Goal: Transaction & Acquisition: Purchase product/service

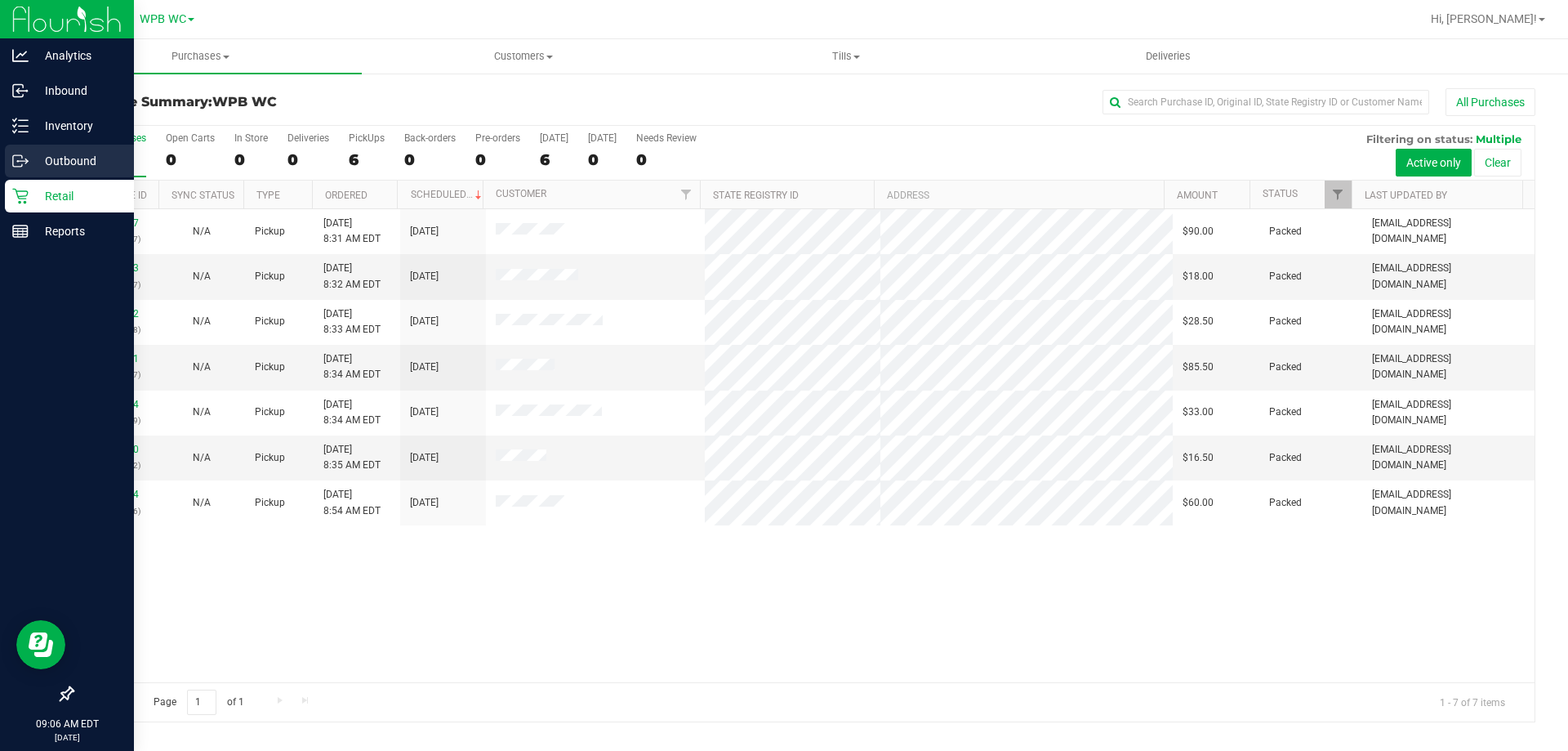
click at [77, 154] on p "Outbound" at bounding box center [78, 161] width 98 height 20
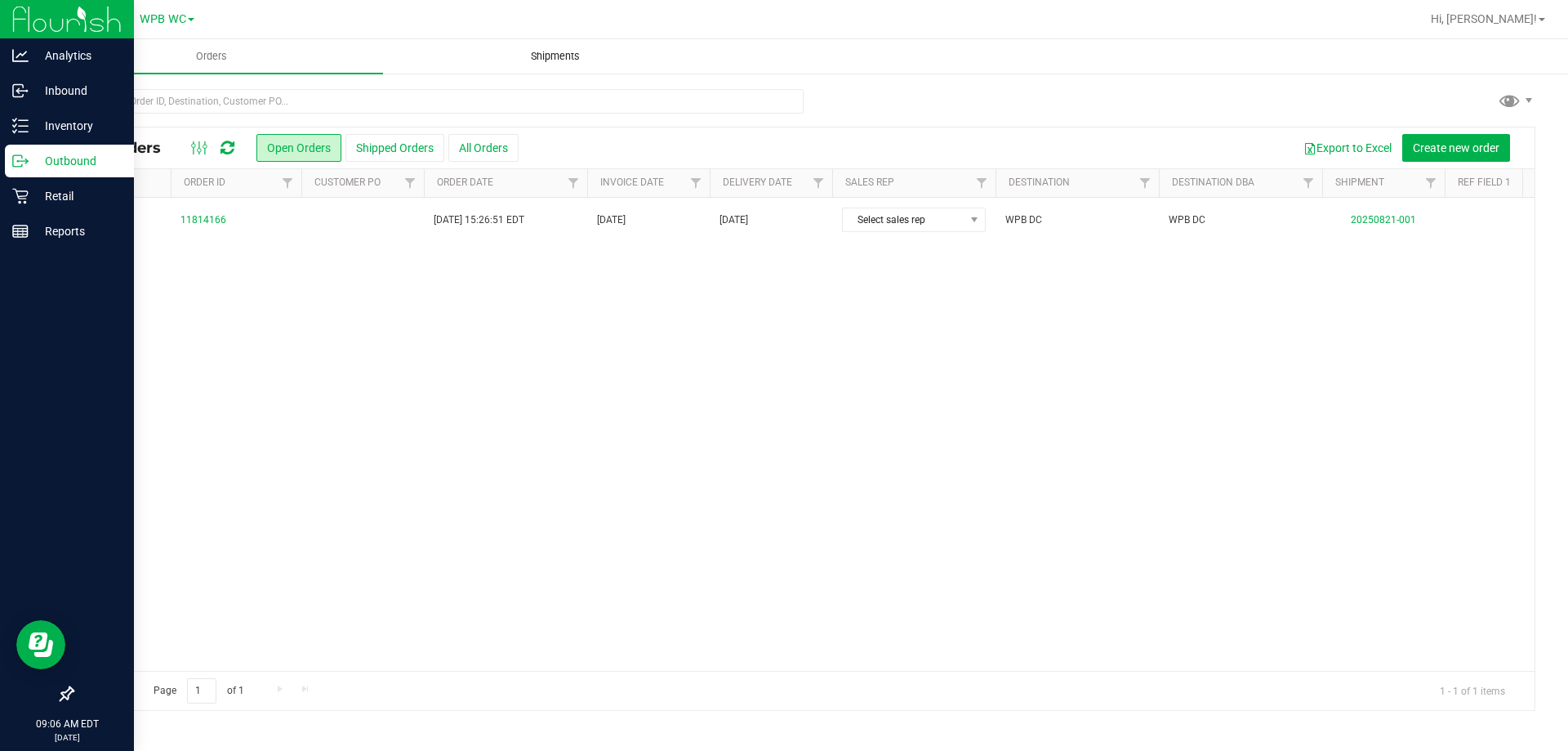
click at [550, 55] on span "Shipments" at bounding box center [555, 56] width 93 height 15
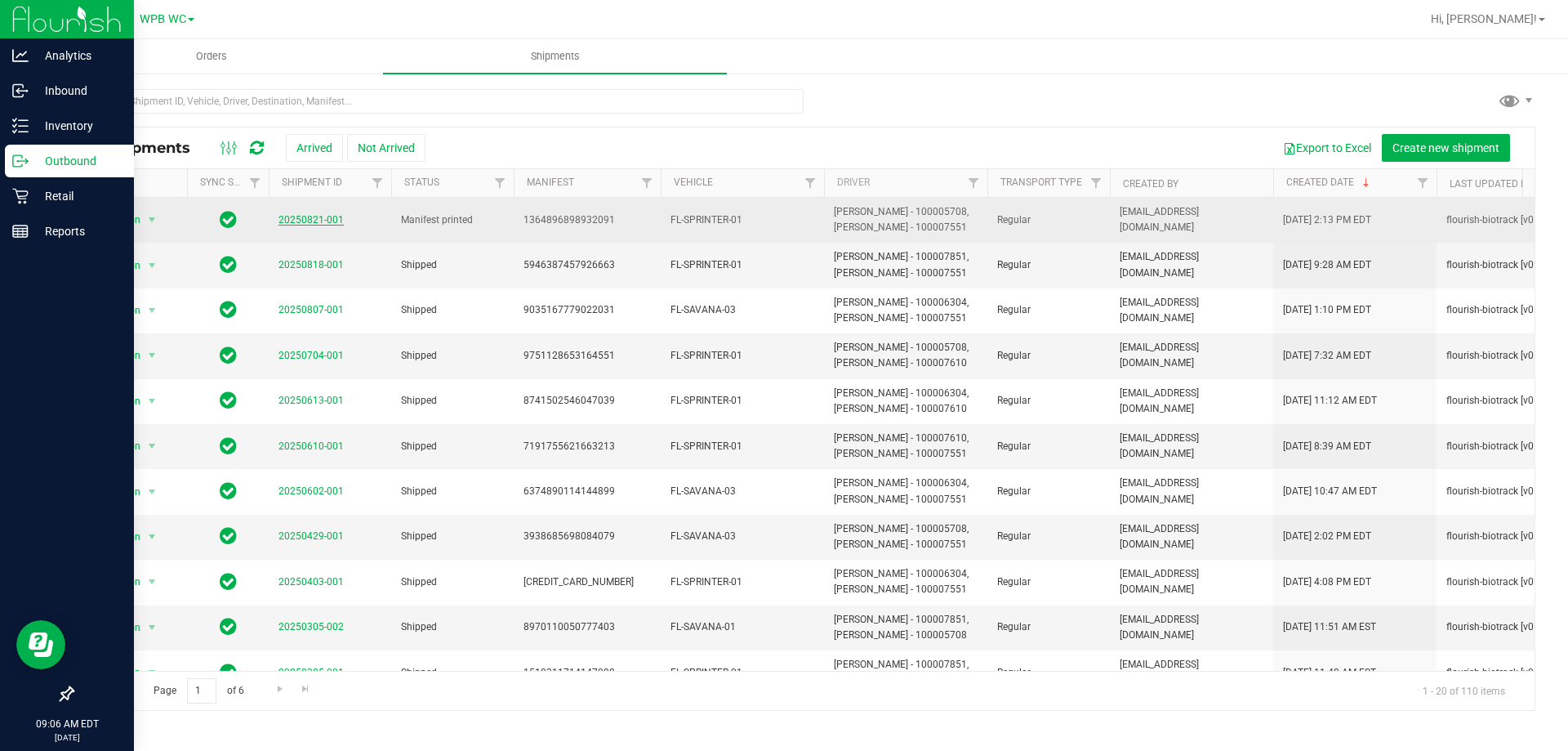
click at [297, 222] on link "20250821-001" at bounding box center [311, 220] width 65 height 12
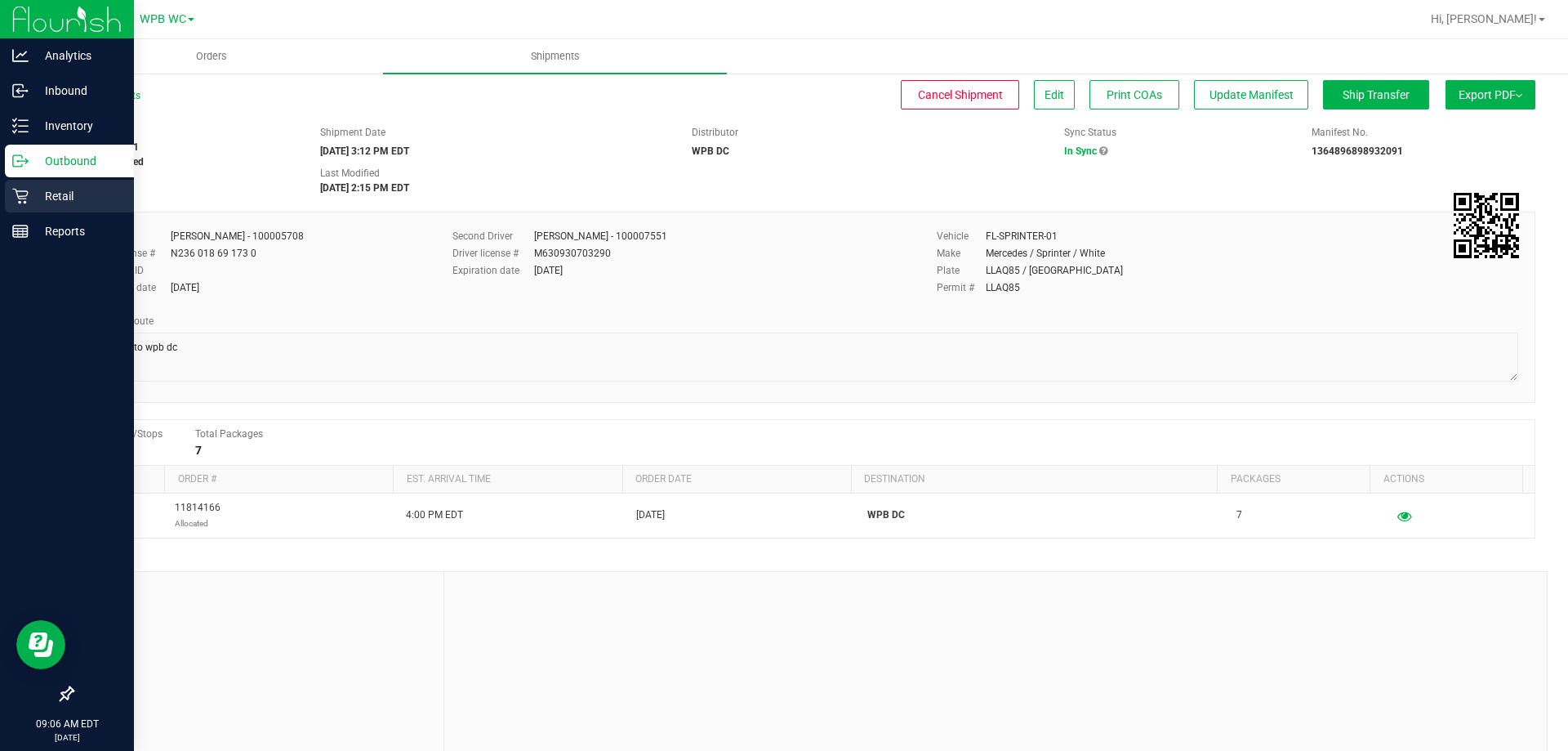
click at [59, 195] on p "Retail" at bounding box center [78, 196] width 98 height 20
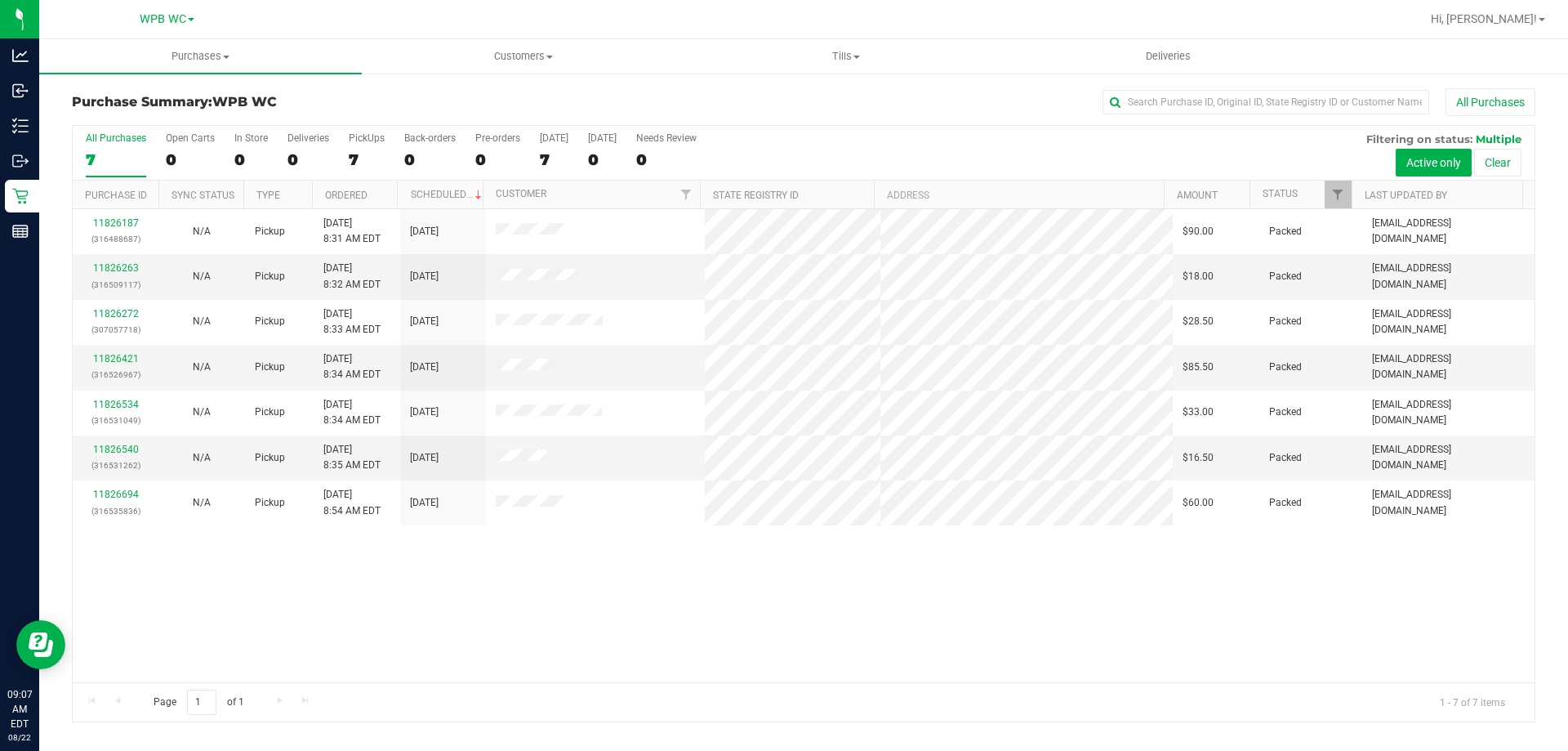
click at [109, 161] on div "7" at bounding box center [116, 159] width 60 height 19
click at [0, 0] on input "All Purchases 7" at bounding box center [0, 0] width 0 height 0
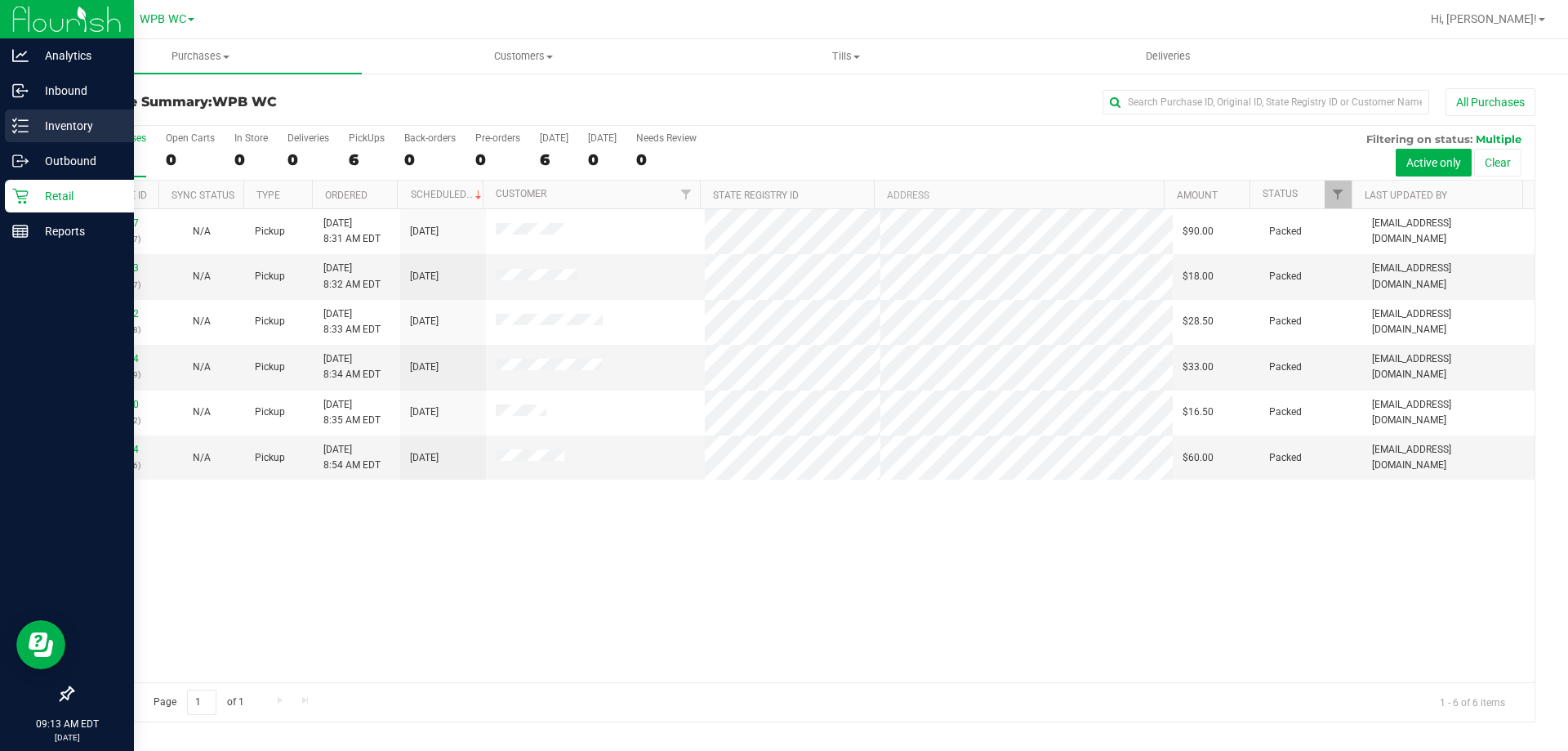
click at [82, 131] on p "Inventory" at bounding box center [78, 126] width 98 height 20
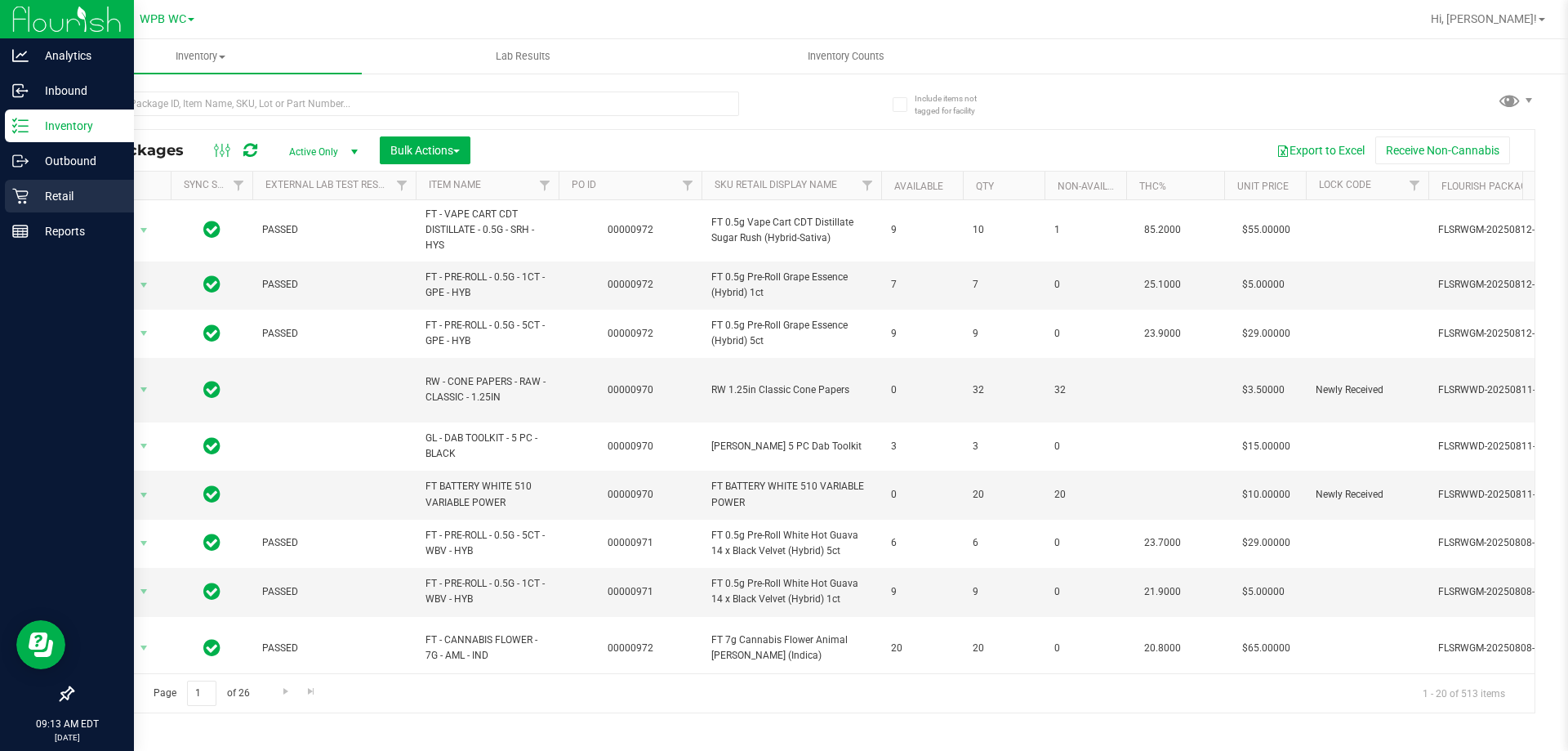
click at [31, 203] on p "Retail" at bounding box center [78, 196] width 98 height 20
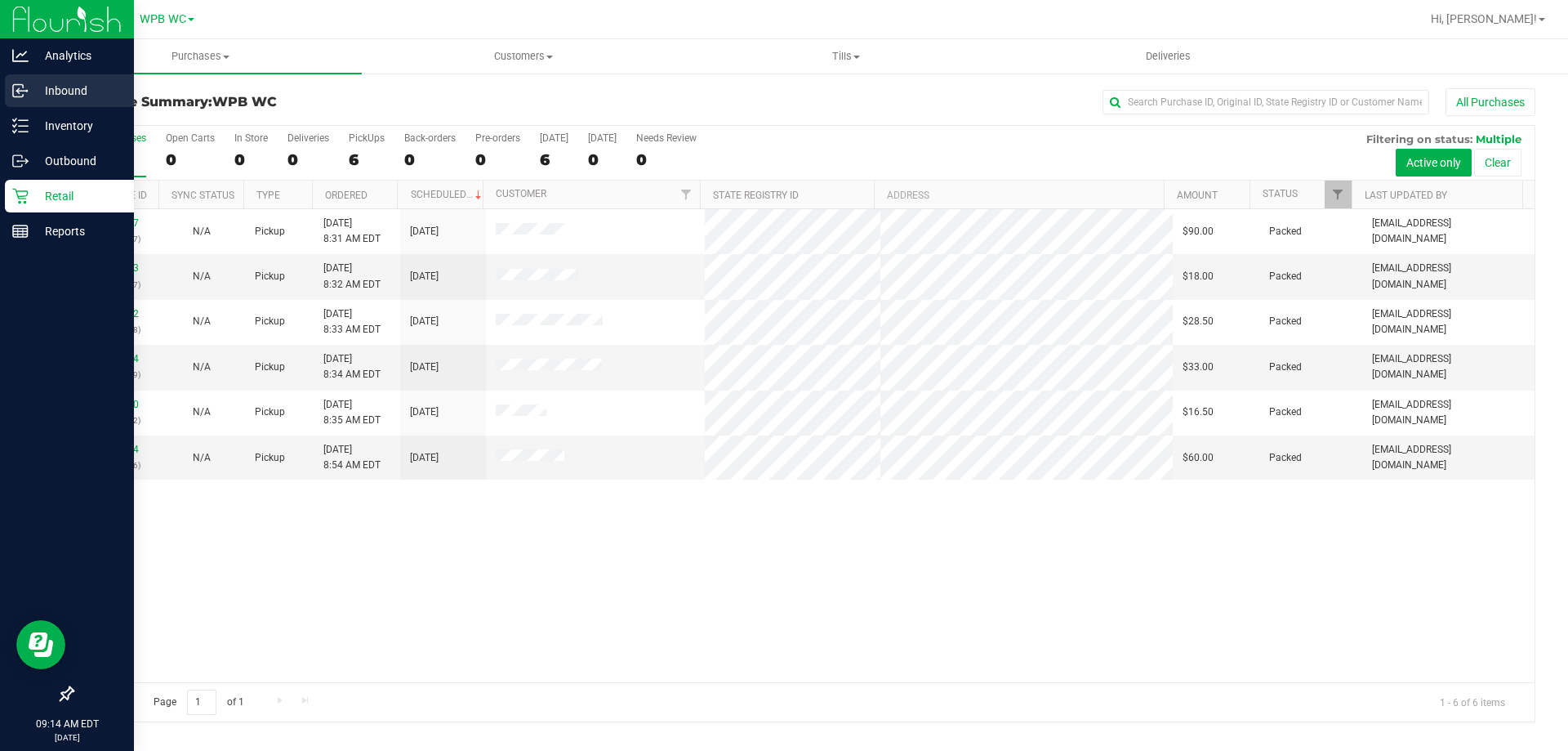
click at [39, 81] on p "Inbound" at bounding box center [78, 91] width 98 height 20
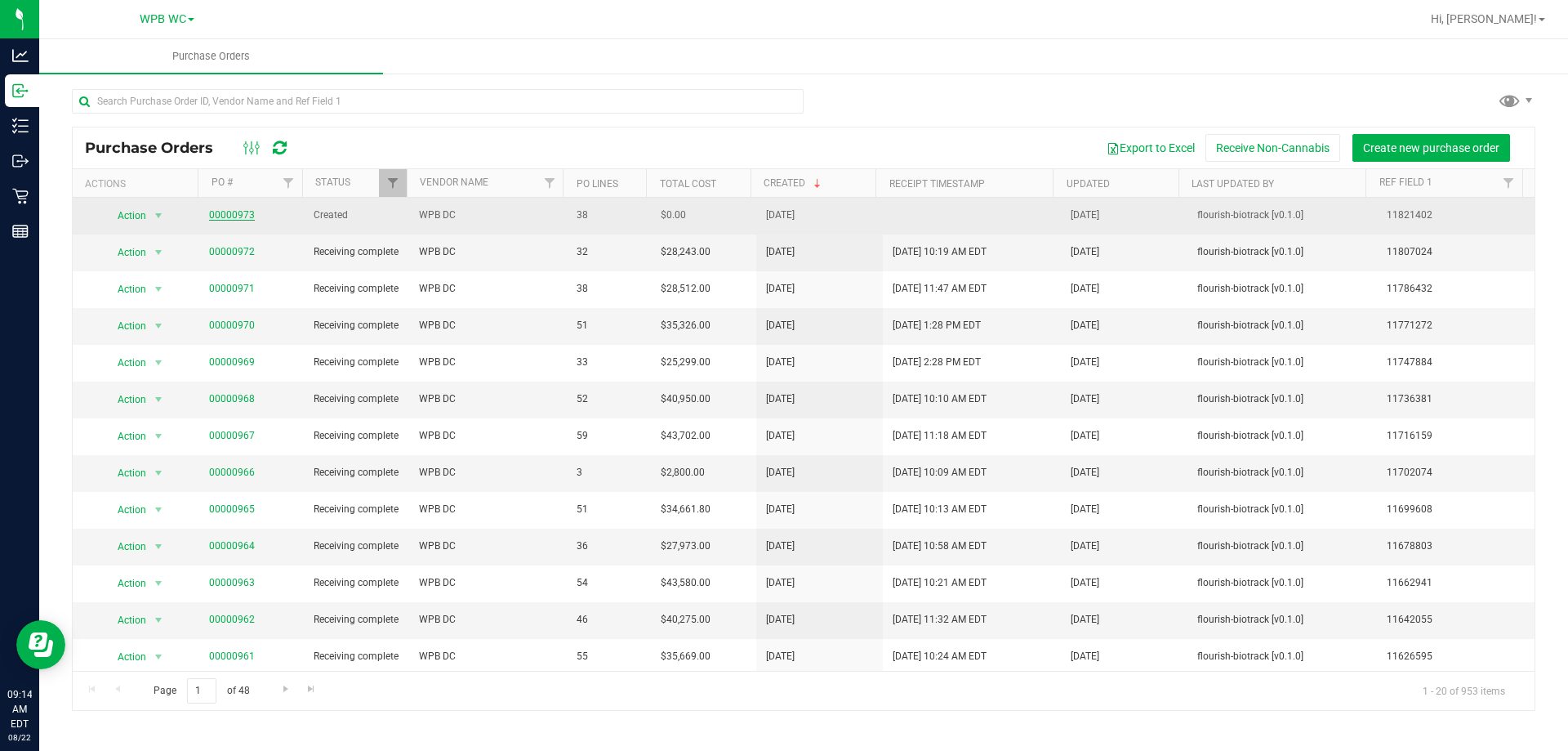
click at [236, 214] on link "00000973" at bounding box center [231, 215] width 45 height 12
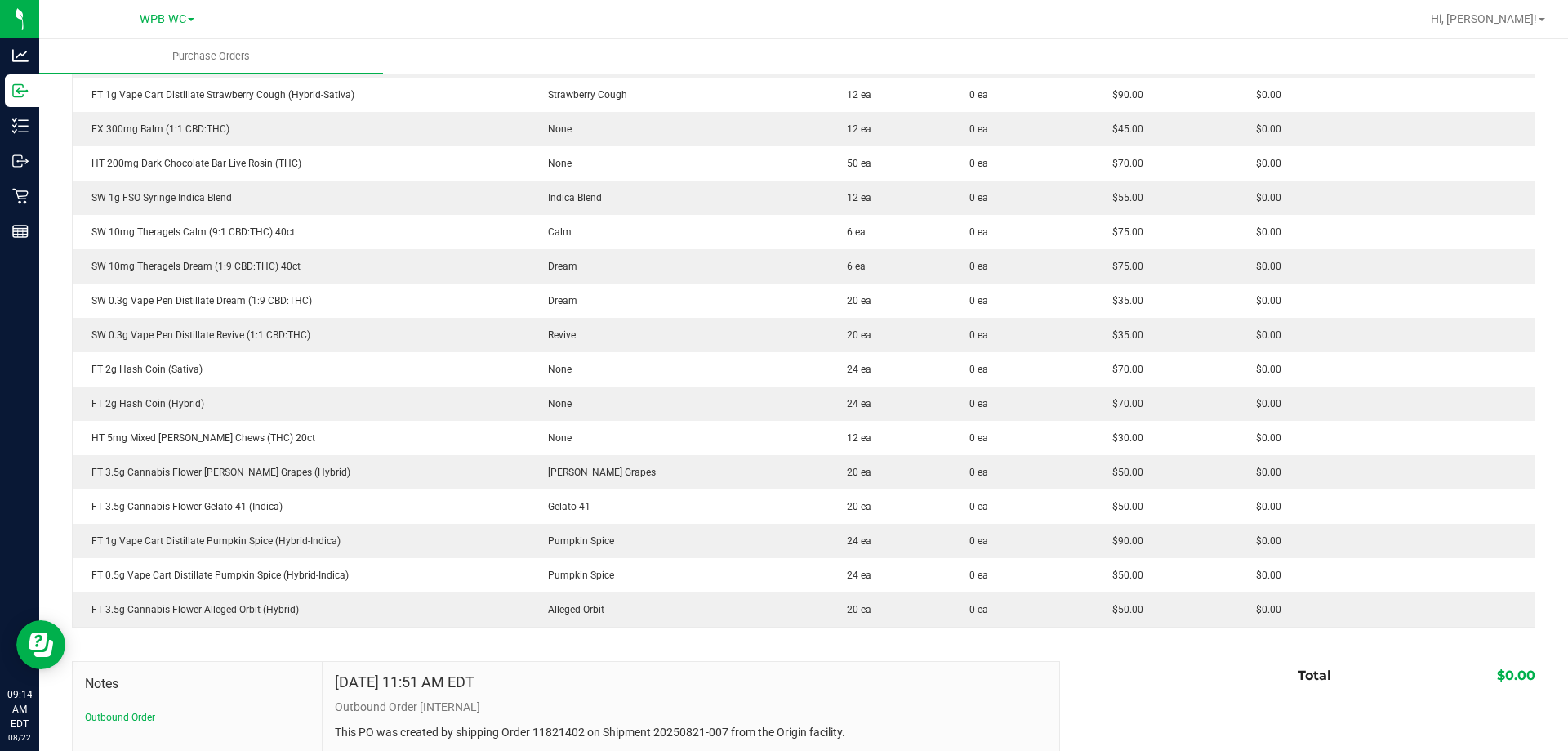
scroll to position [1143, 0]
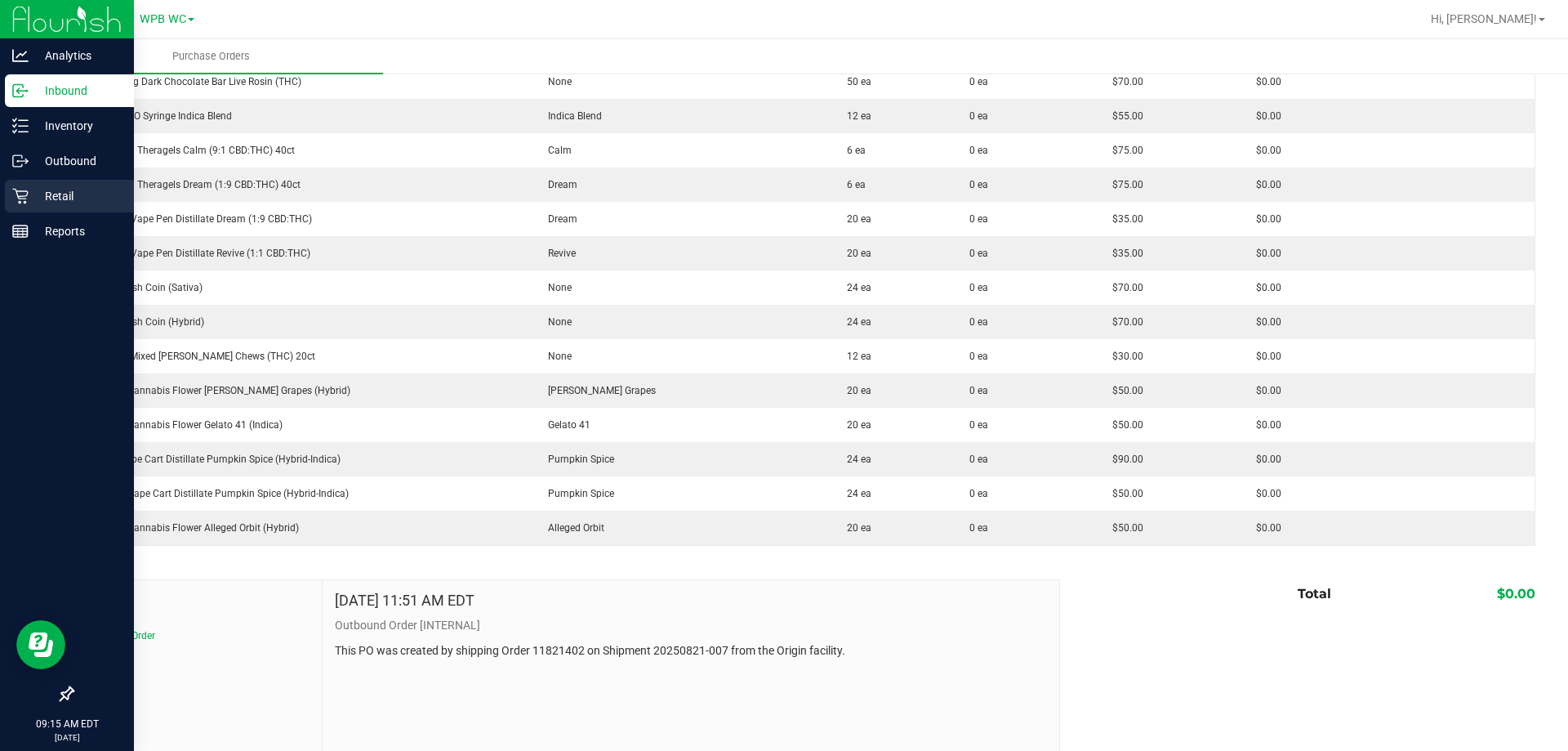
click at [29, 191] on p "Retail" at bounding box center [78, 196] width 98 height 20
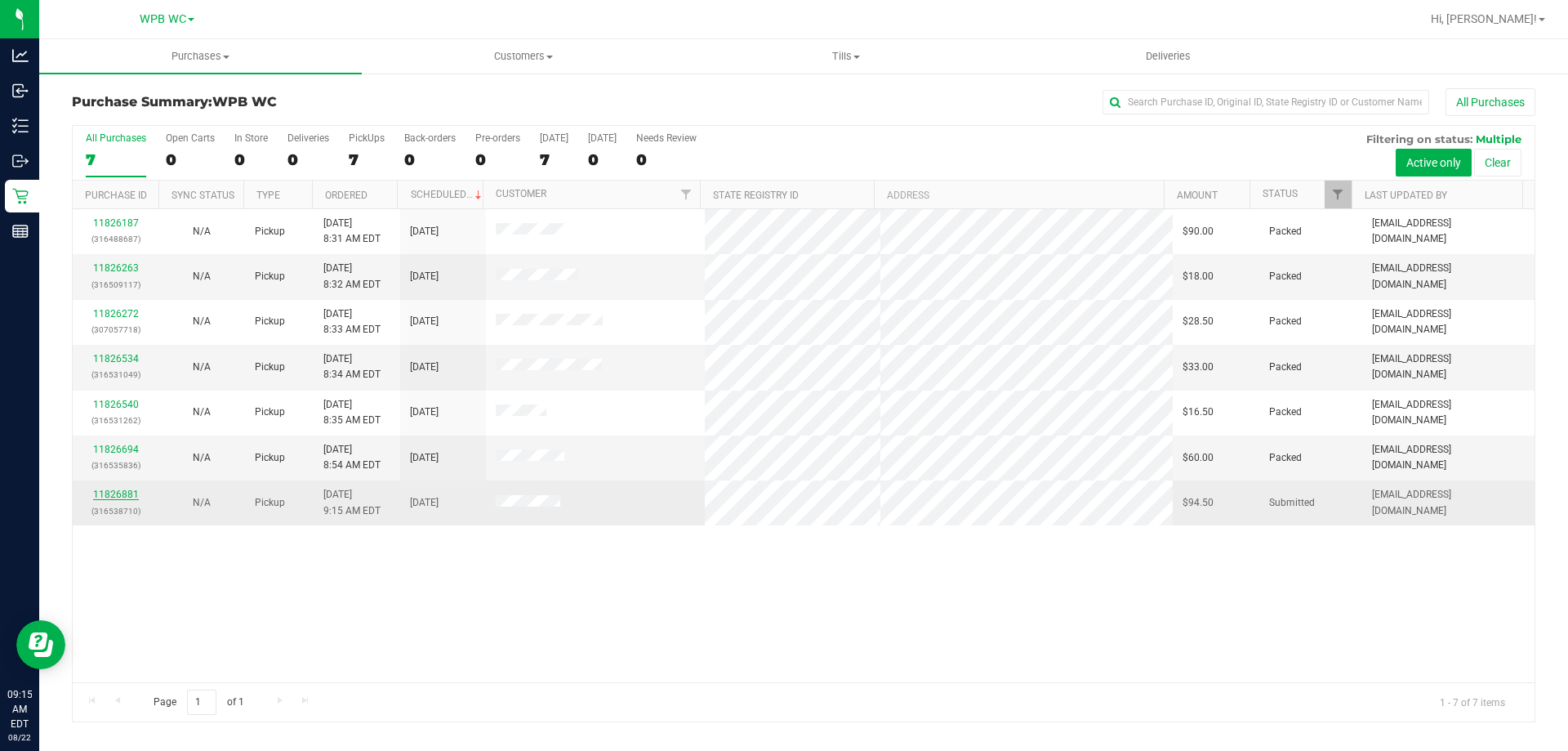
click at [134, 491] on link "11826881" at bounding box center [116, 494] width 45 height 12
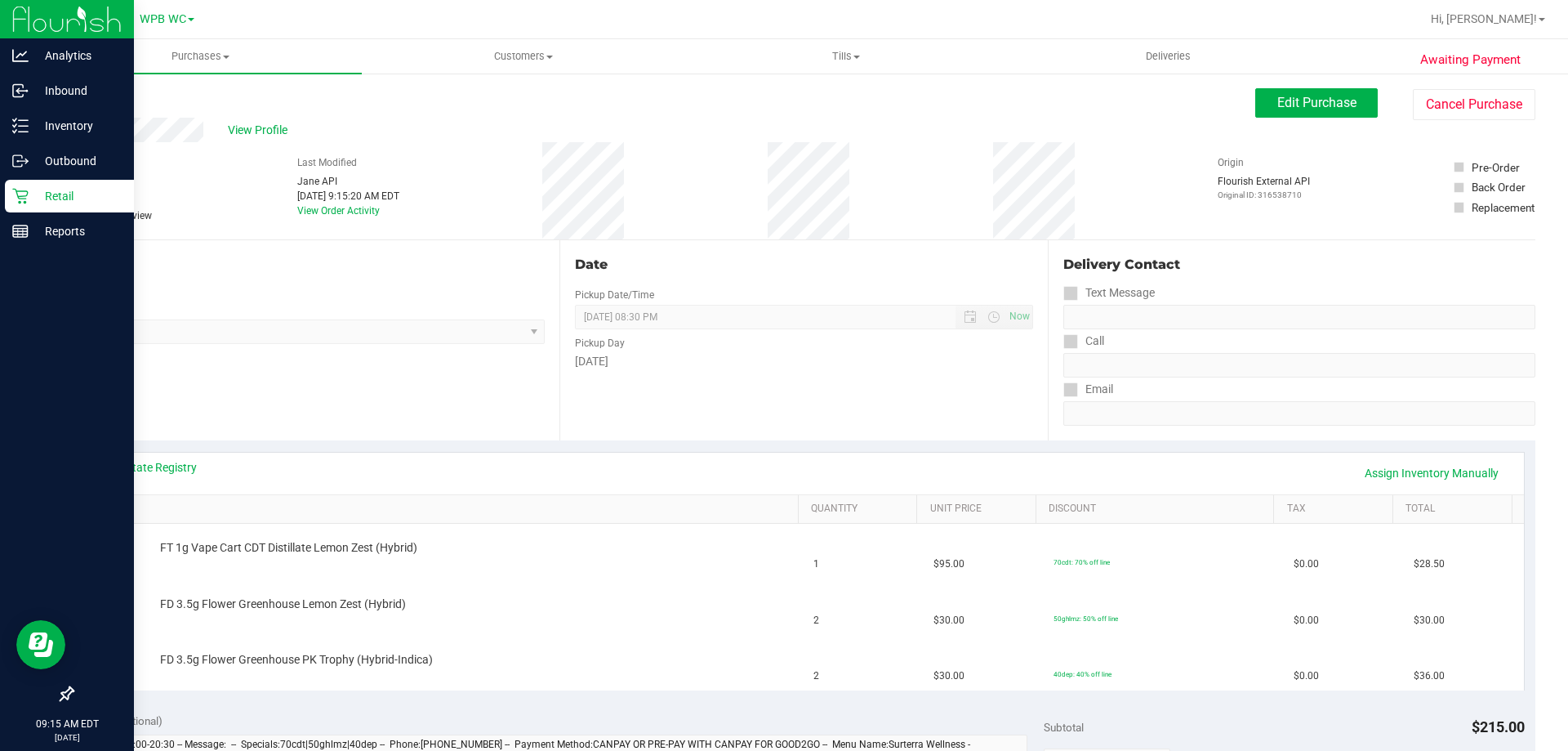
click at [56, 183] on div "Retail" at bounding box center [69, 197] width 129 height 33
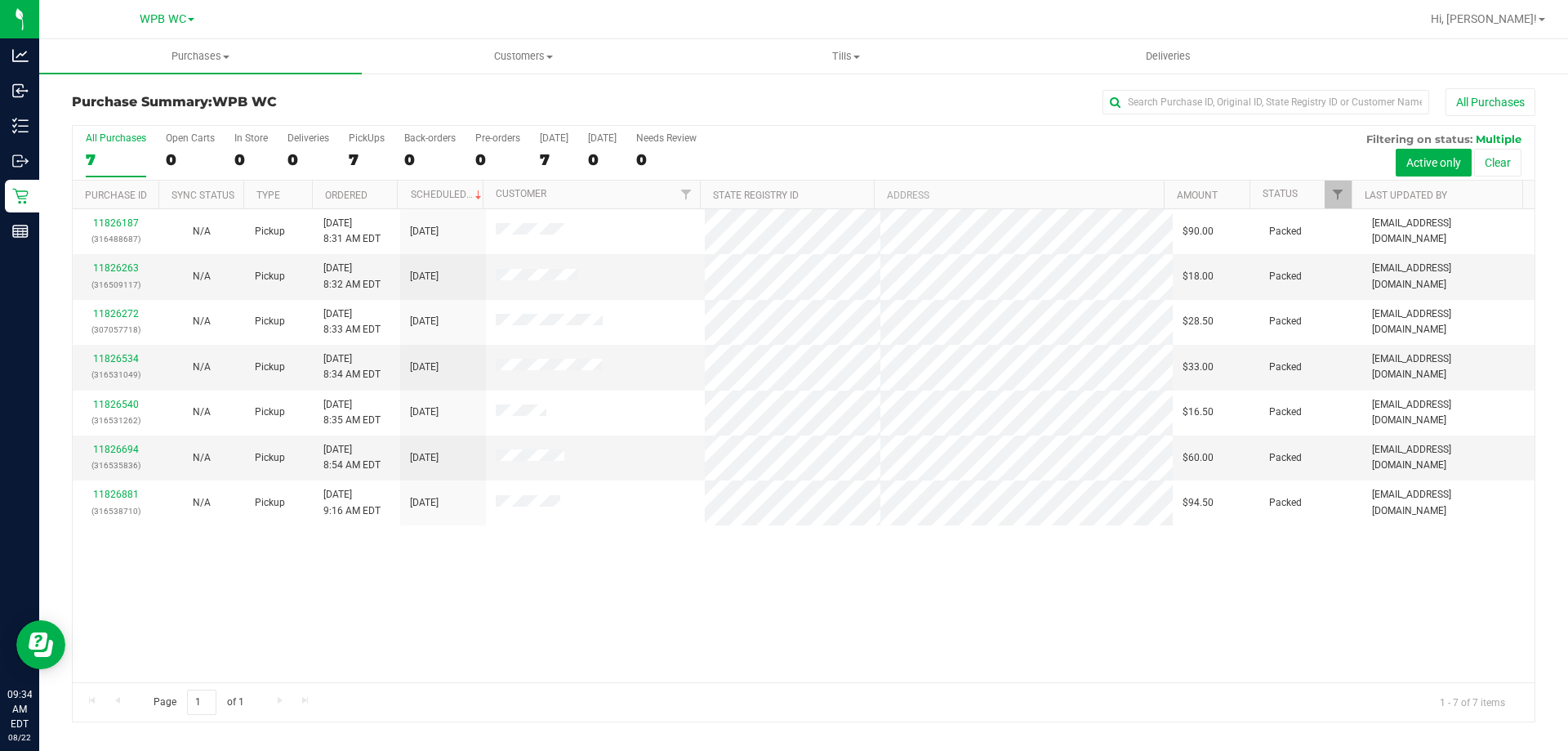
click at [92, 154] on div "7" at bounding box center [116, 159] width 60 height 19
click at [0, 0] on input "All Purchases 7" at bounding box center [0, 0] width 0 height 0
click at [111, 152] on div "7" at bounding box center [116, 159] width 60 height 19
click at [0, 0] on input "All Purchases 7" at bounding box center [0, 0] width 0 height 0
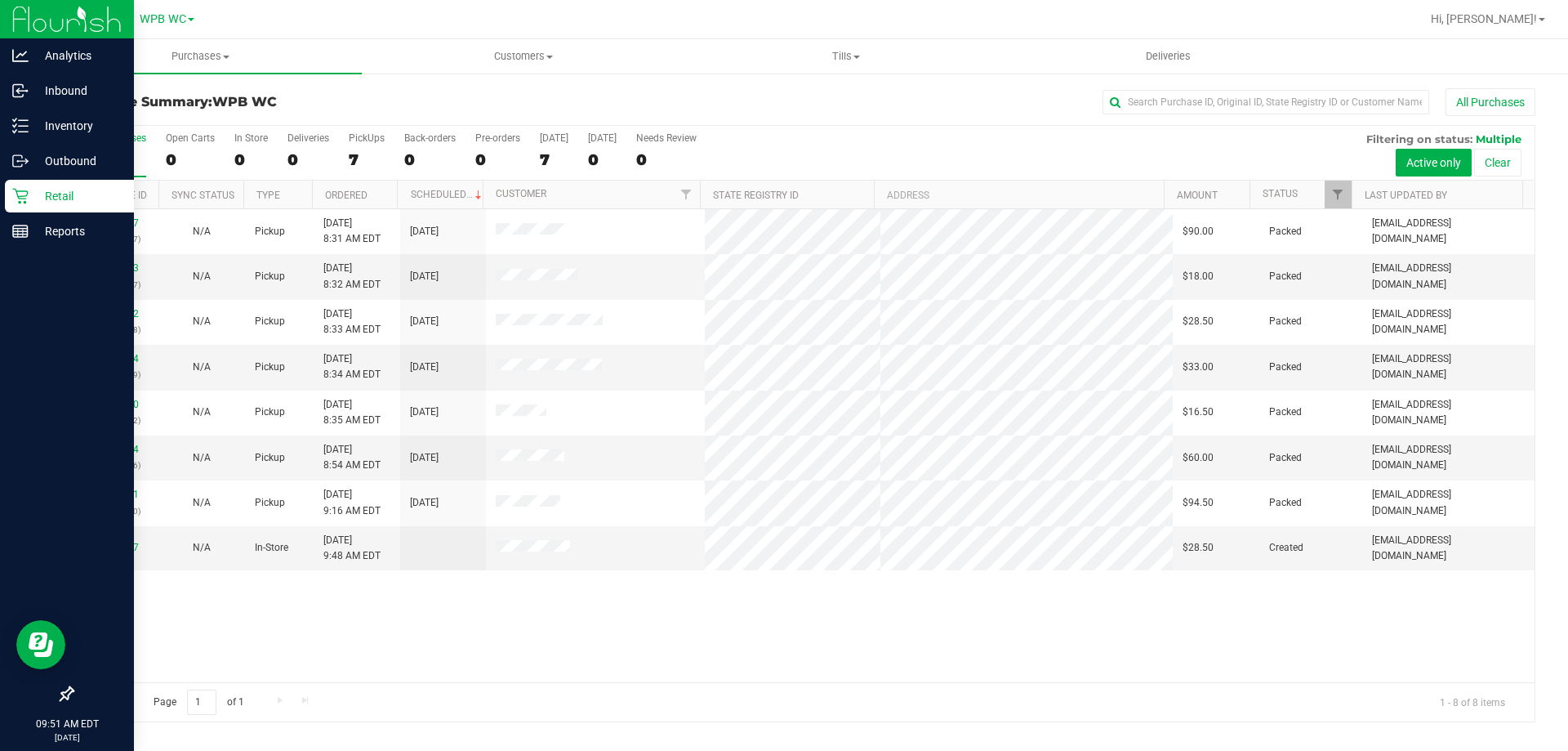
click at [28, 199] on icon at bounding box center [21, 196] width 17 height 17
click at [21, 227] on icon at bounding box center [21, 231] width 17 height 17
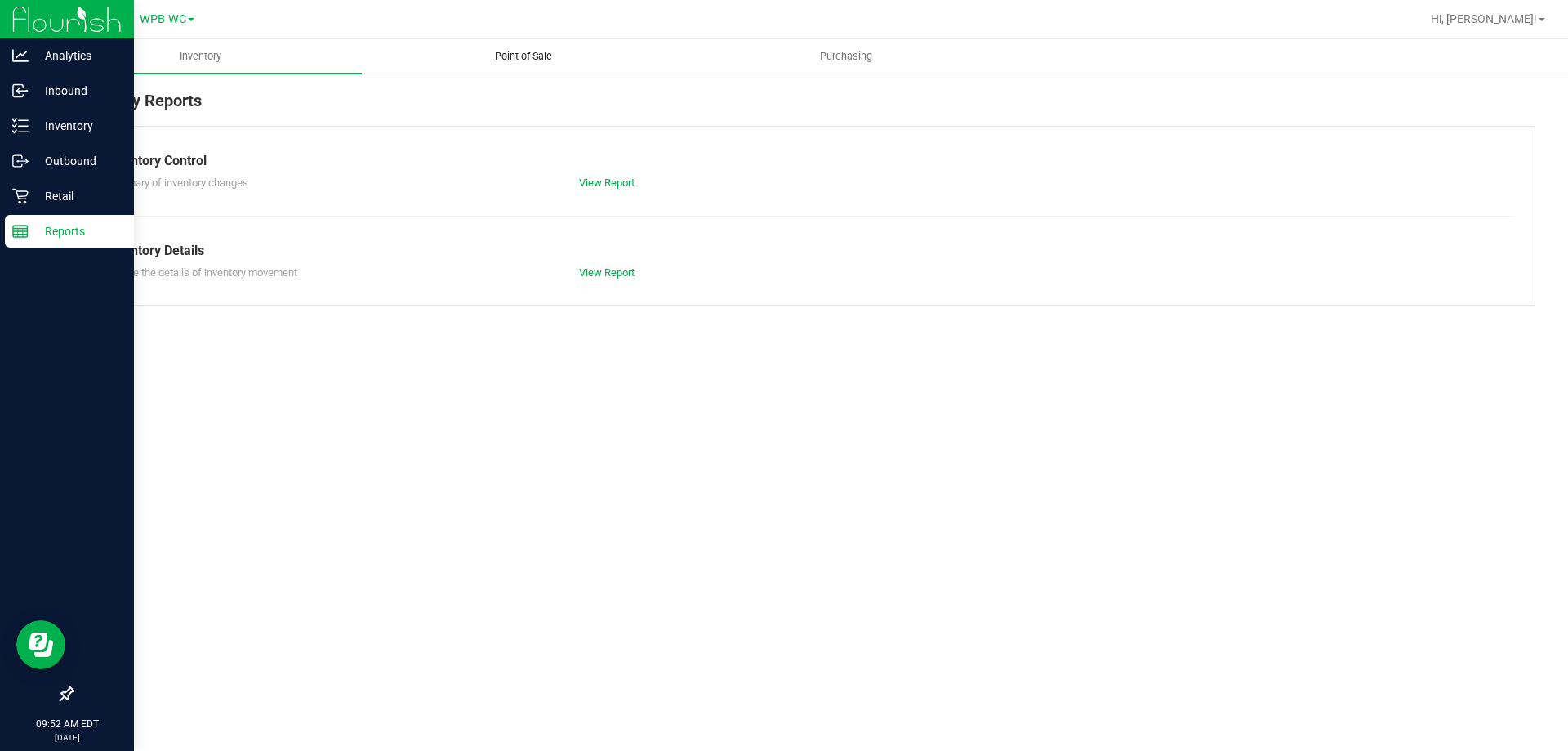
click at [511, 57] on span "Point of Sale" at bounding box center [523, 56] width 102 height 15
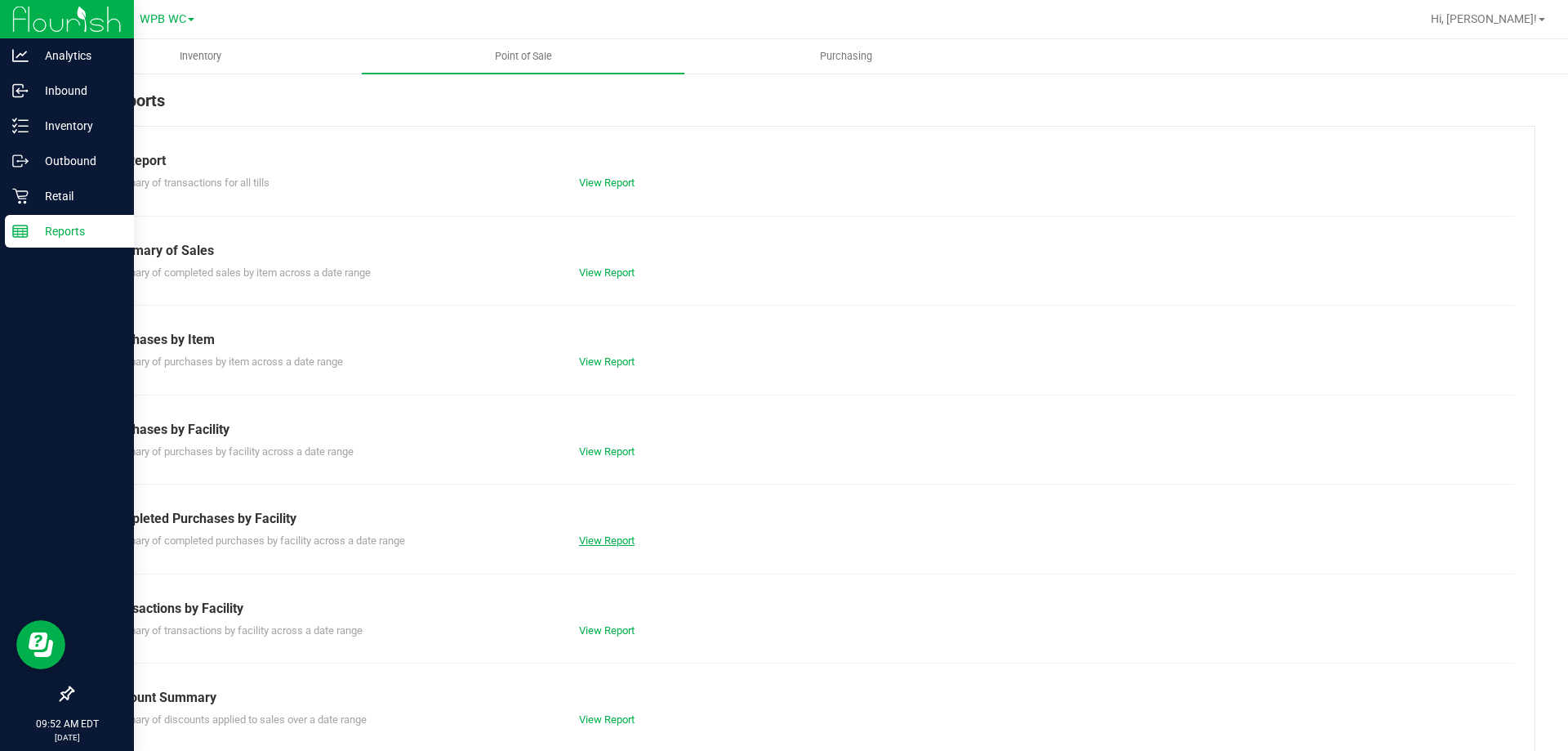
click at [620, 544] on link "View Report" at bounding box center [606, 540] width 55 height 12
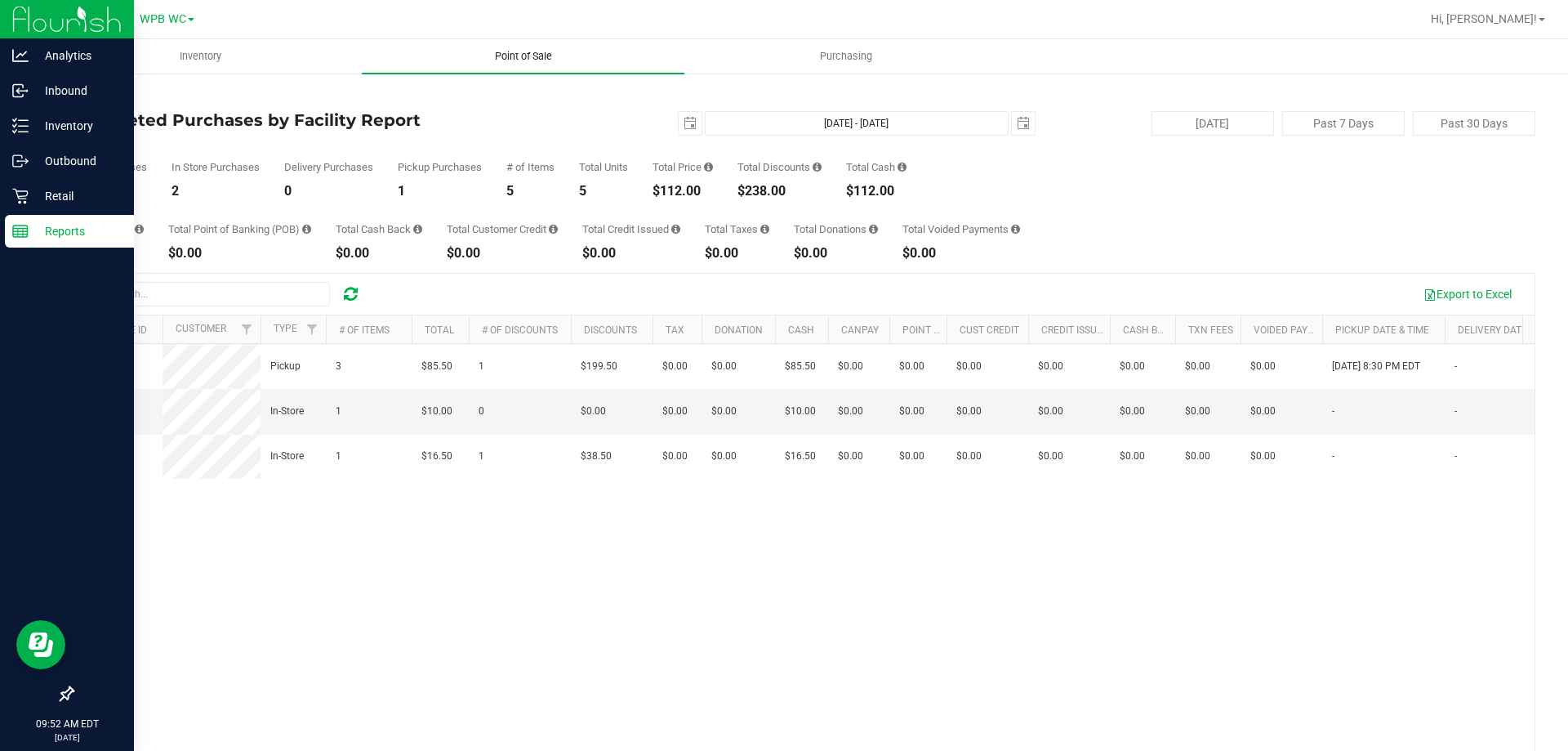
click at [506, 55] on span "Point of Sale" at bounding box center [523, 56] width 102 height 15
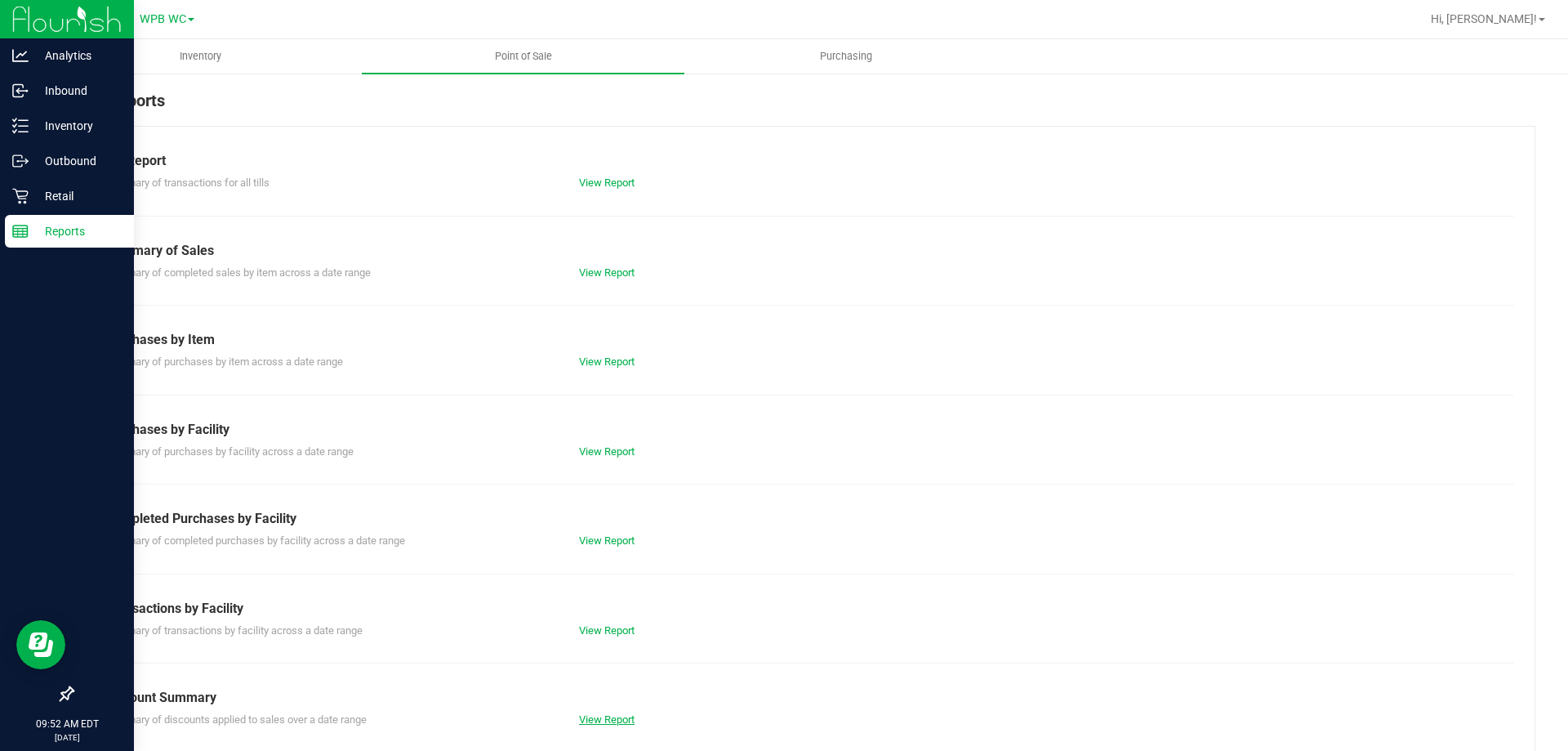
click at [610, 718] on link "View Report" at bounding box center [606, 719] width 55 height 12
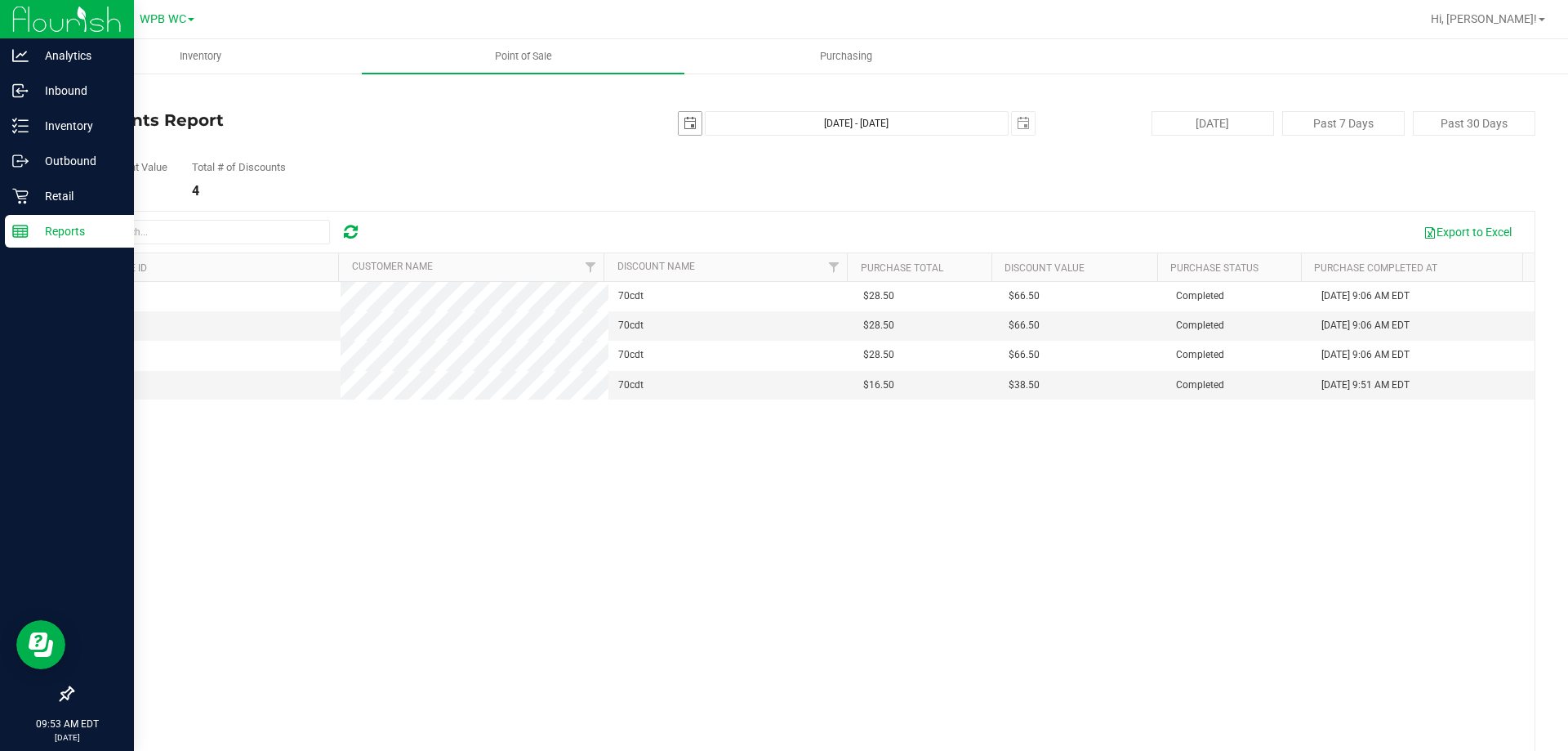
click at [684, 126] on span "select" at bounding box center [691, 123] width 13 height 13
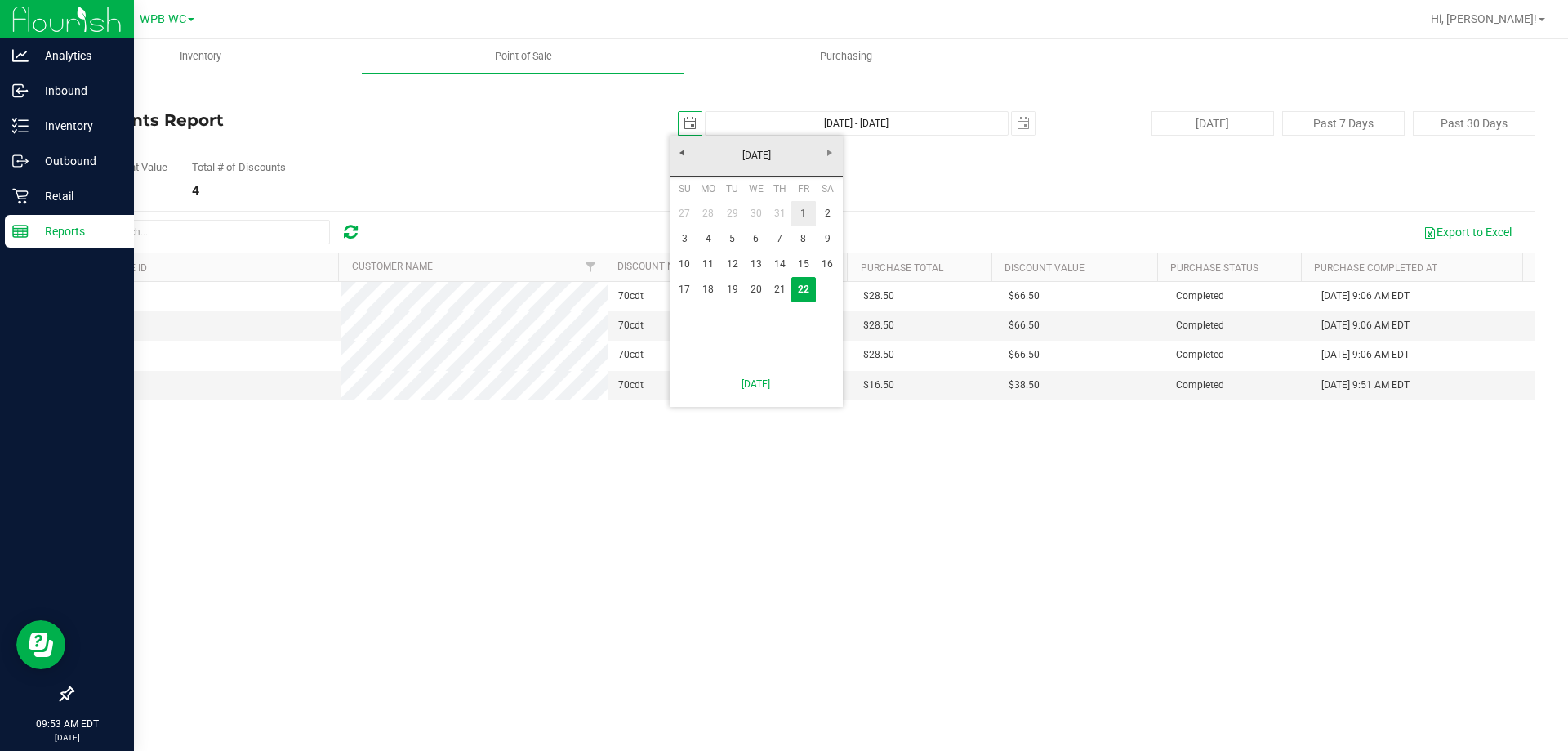
click at [802, 215] on link "1" at bounding box center [803, 213] width 24 height 26
type input "[DATE]"
type input "[DATE] - [DATE]"
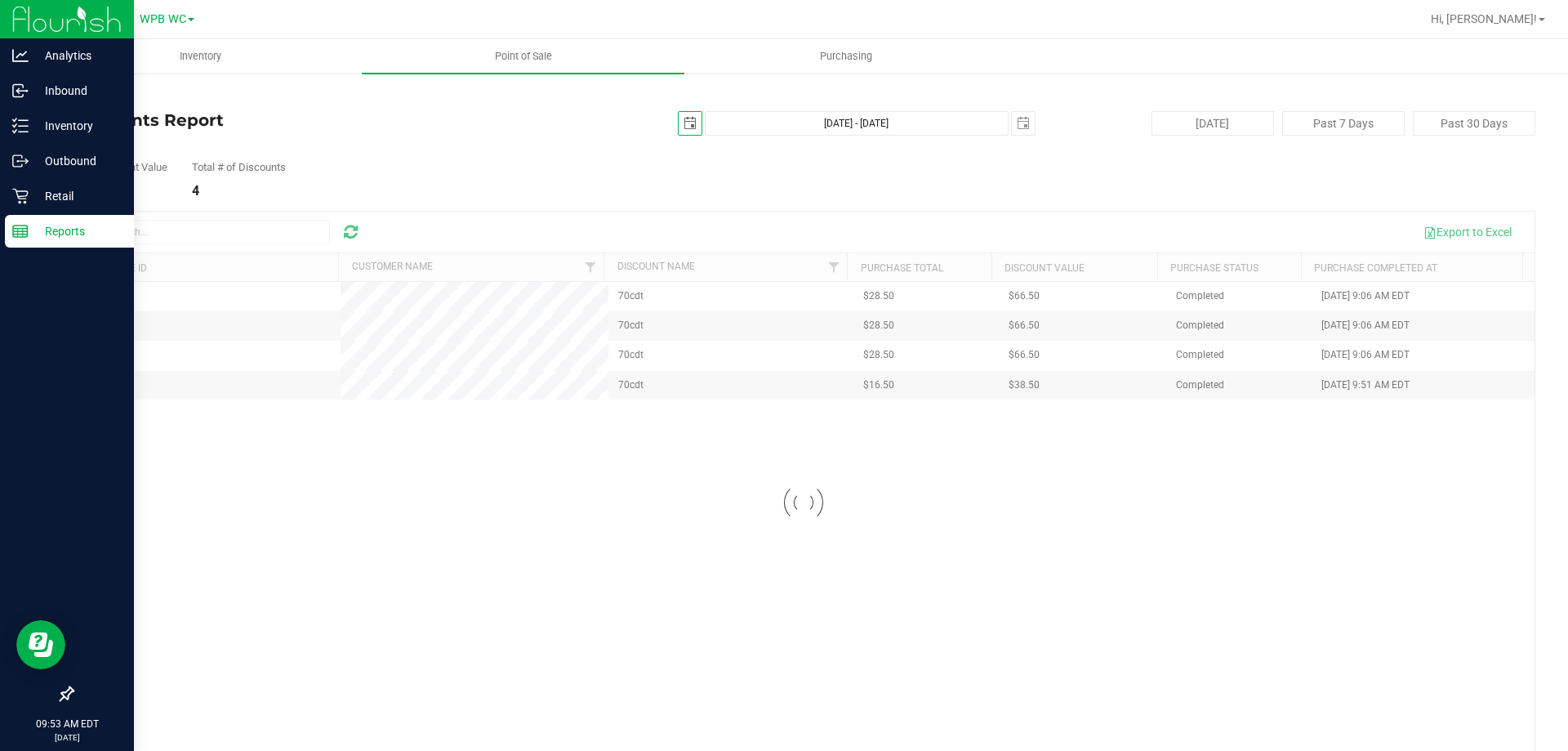
click at [155, 235] on div at bounding box center [804, 502] width 1462 height 582
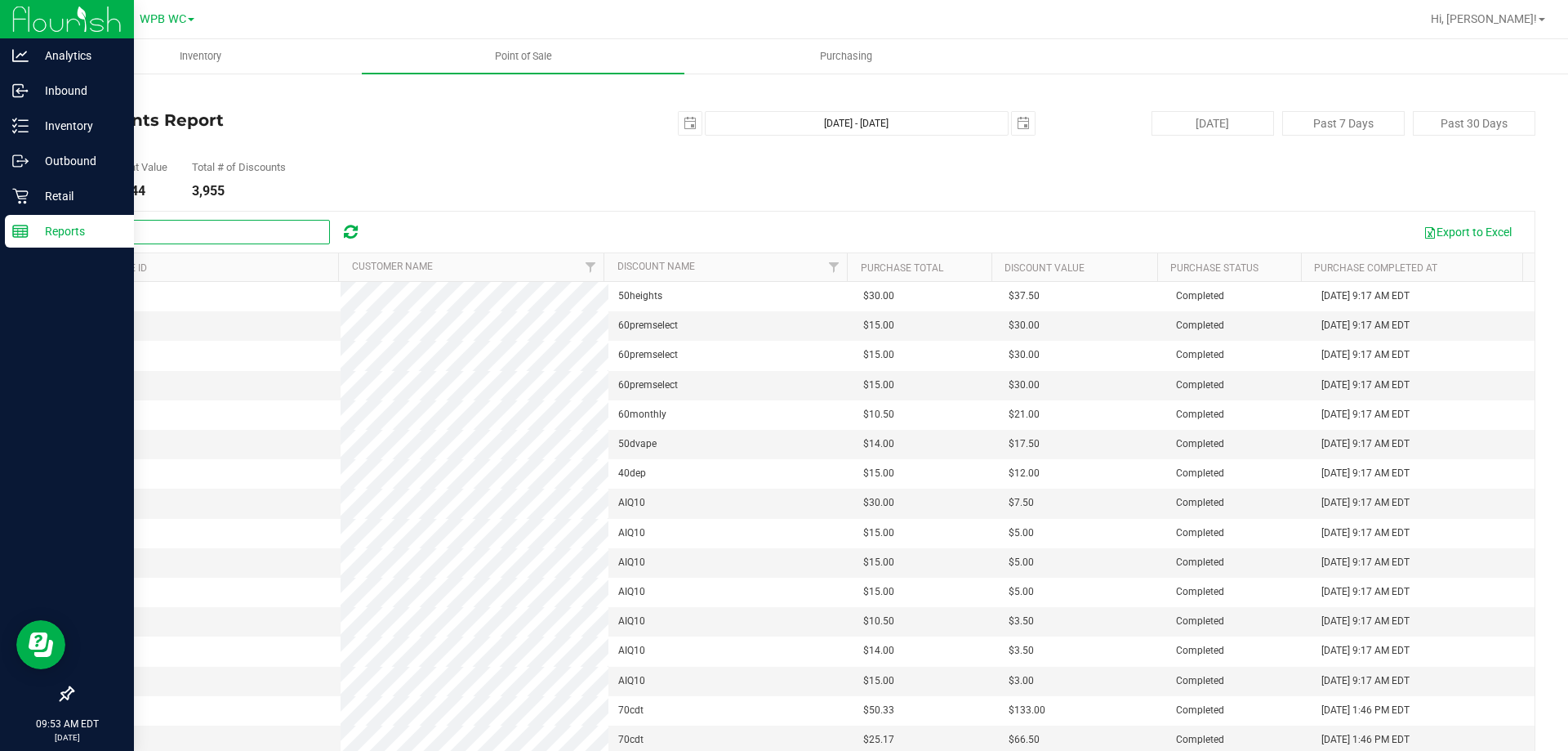
click at [140, 226] on input "text" at bounding box center [207, 232] width 245 height 25
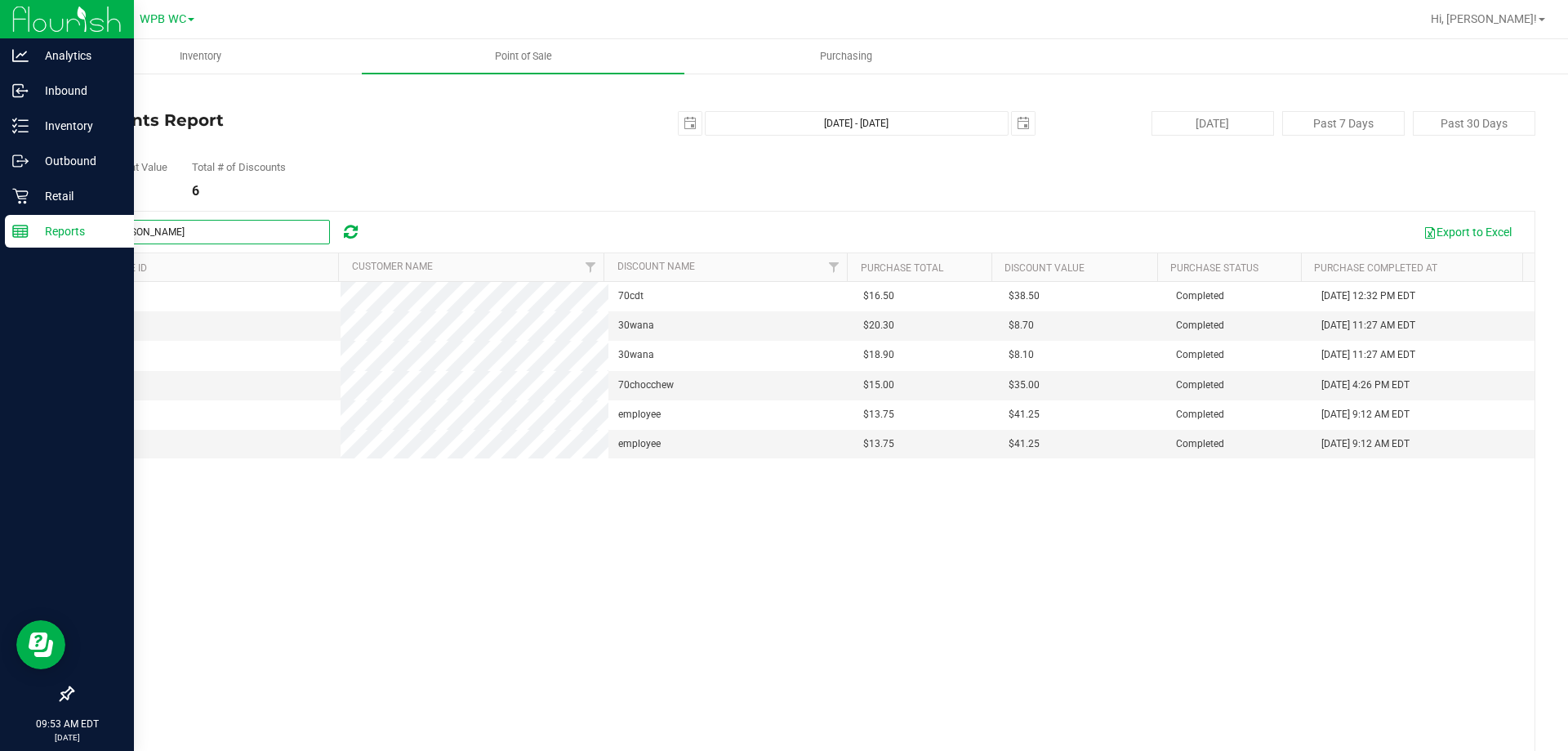
type input "[PERSON_NAME]"
click at [59, 235] on p "Reports" at bounding box center [78, 231] width 98 height 20
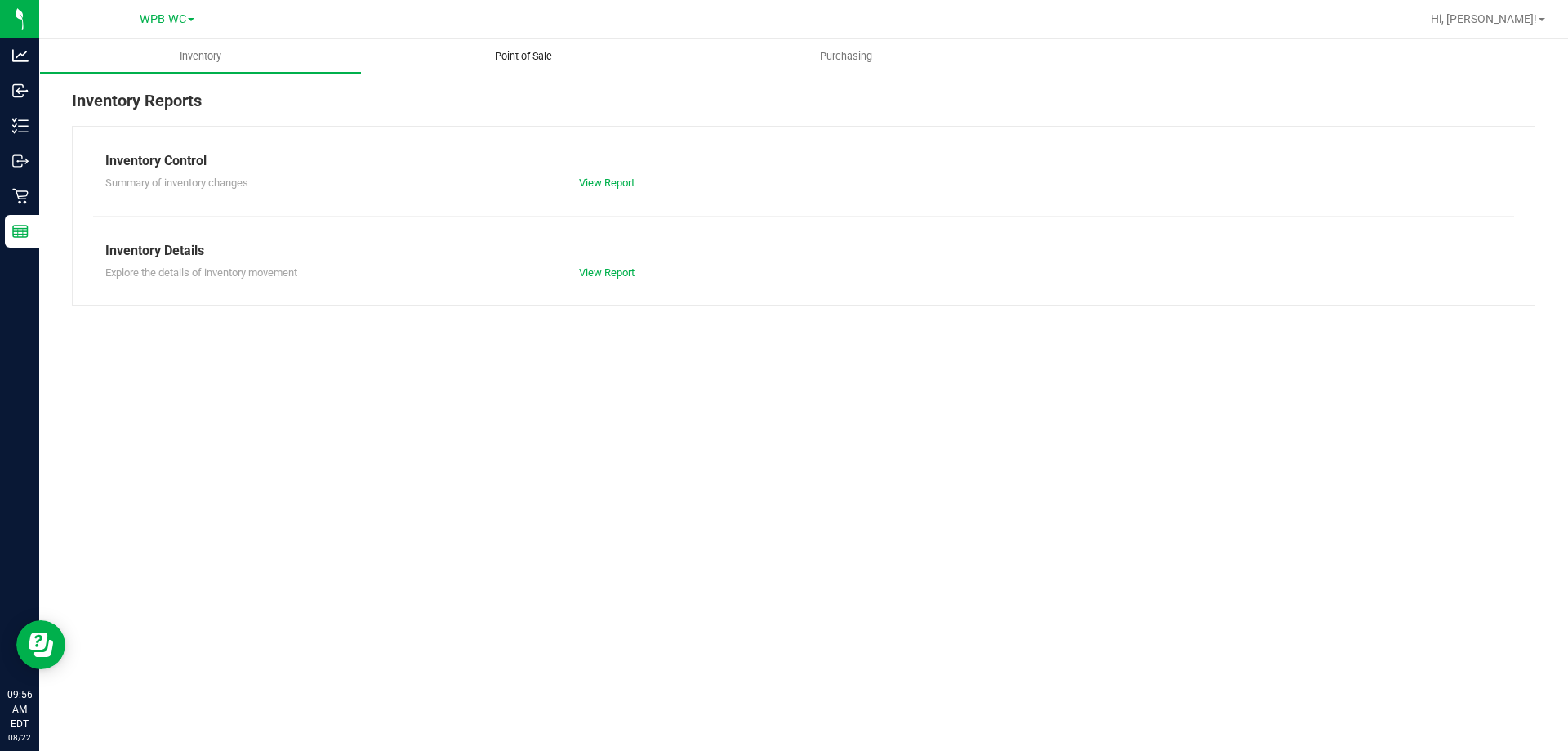
click at [497, 63] on span "Point of Sale" at bounding box center [523, 56] width 102 height 15
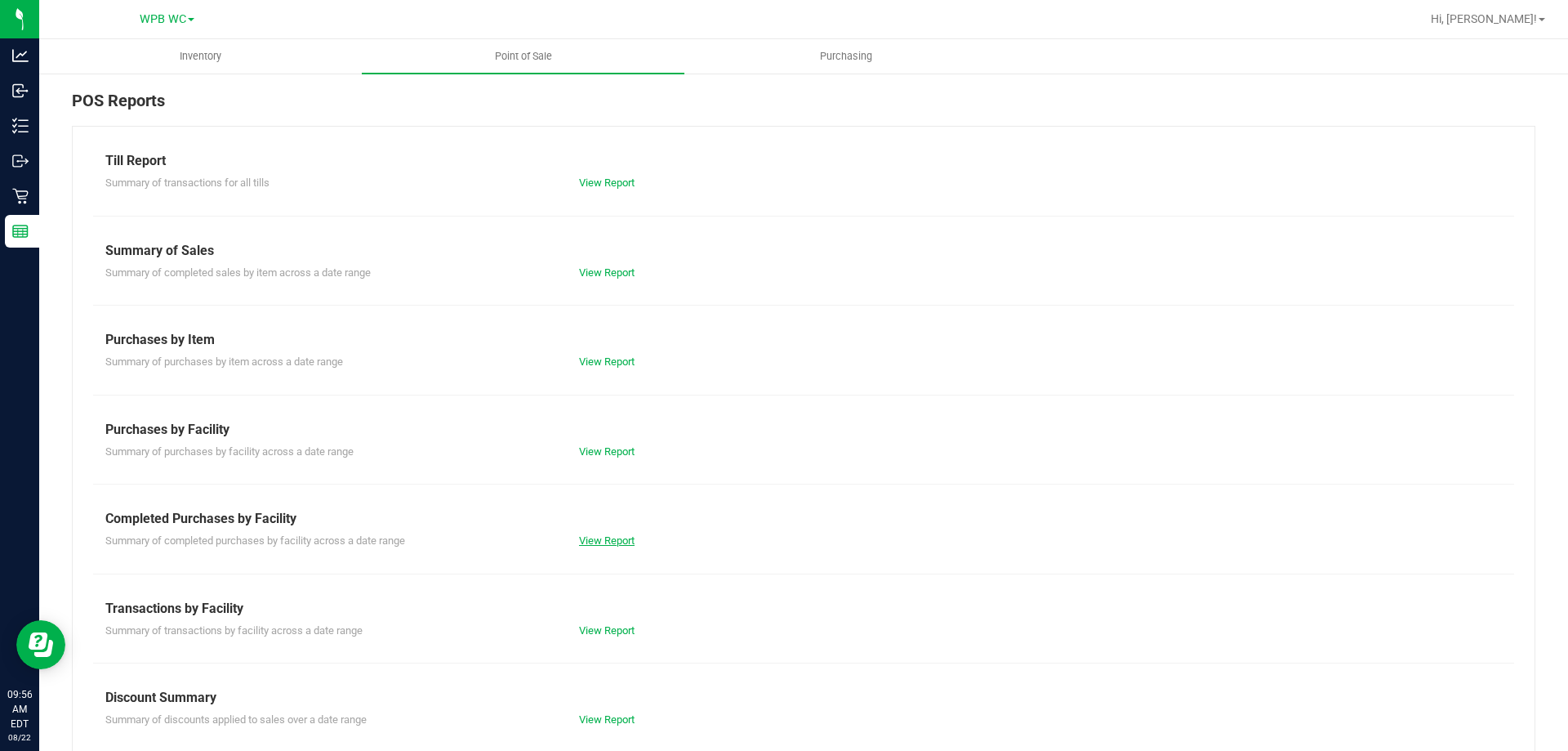
click at [603, 539] on link "View Report" at bounding box center [606, 540] width 55 height 12
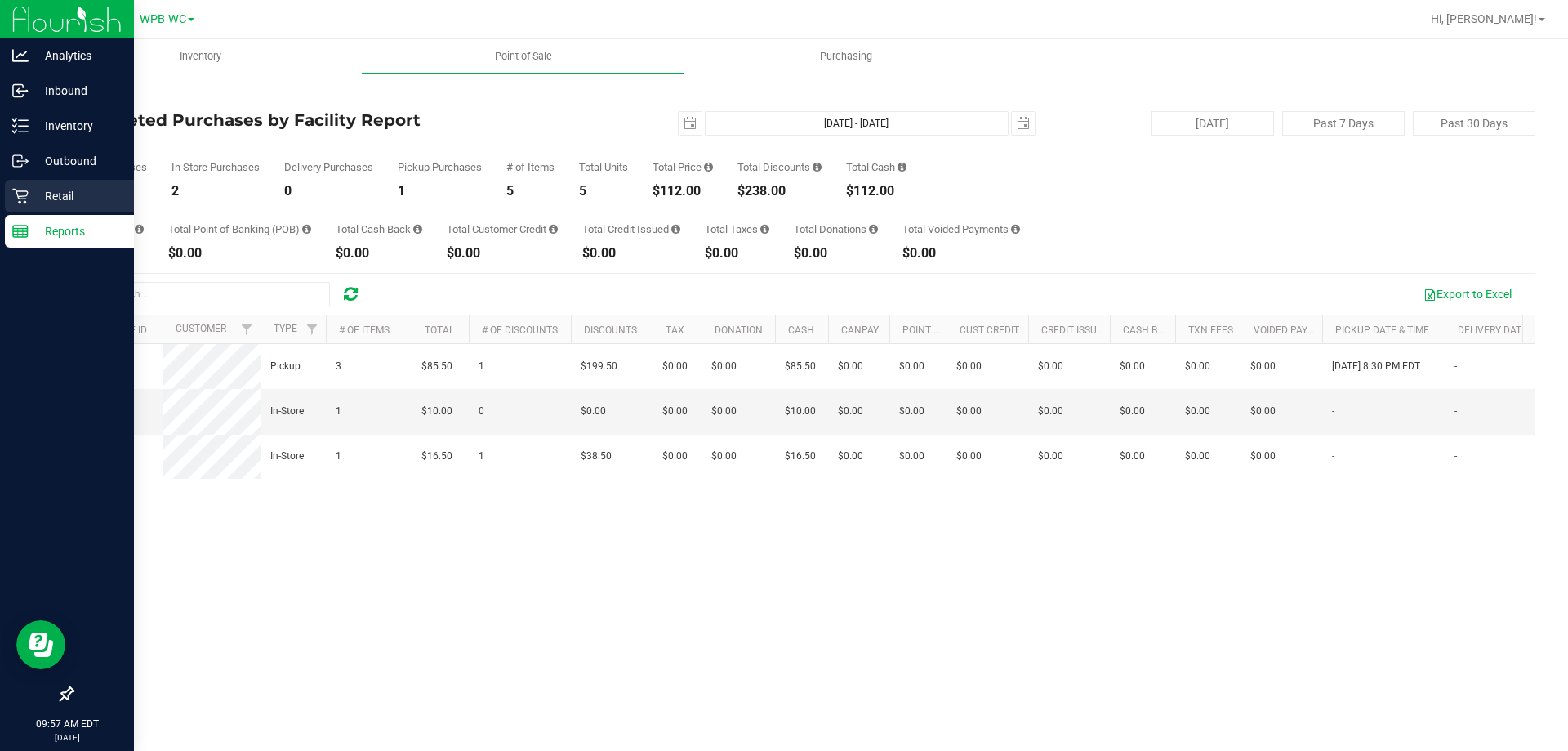
click at [21, 207] on div "Retail" at bounding box center [69, 197] width 129 height 33
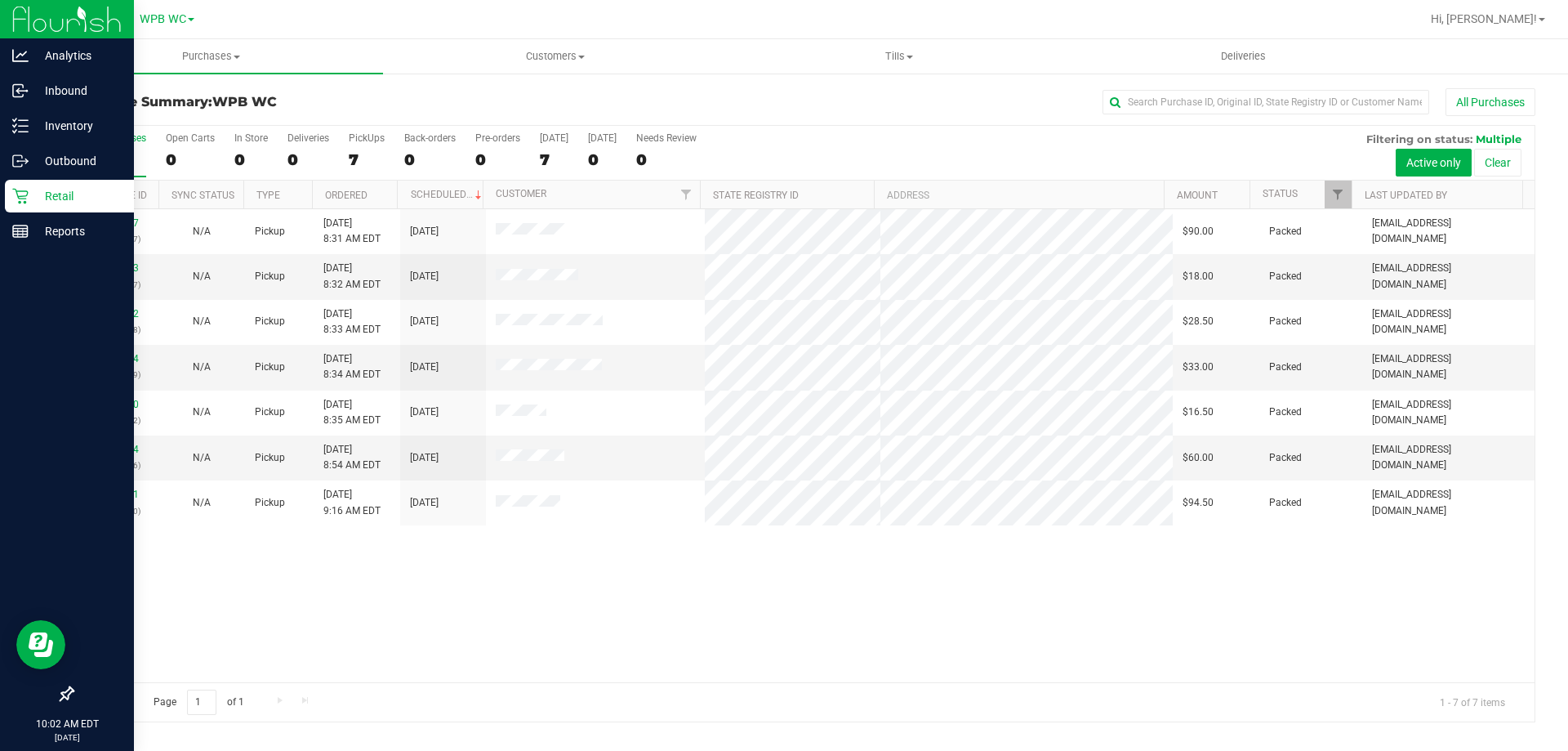
click at [51, 190] on p "Retail" at bounding box center [78, 196] width 98 height 20
click at [55, 191] on p "Retail" at bounding box center [78, 196] width 98 height 20
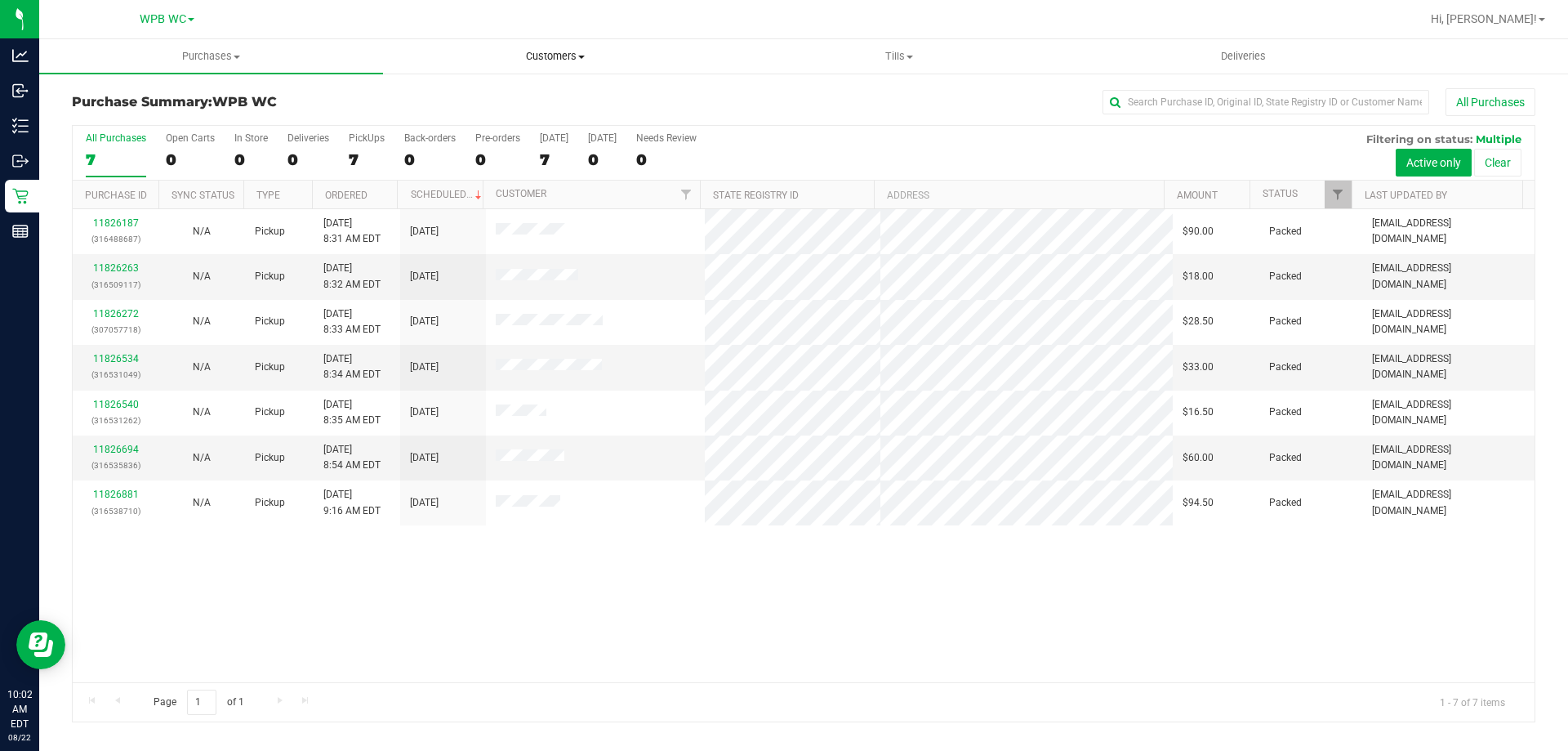
click at [566, 64] on uib-tab-heading "Customers All customers Add a new customer All physicians" at bounding box center [555, 56] width 342 height 33
click at [501, 95] on li "All customers" at bounding box center [555, 99] width 344 height 20
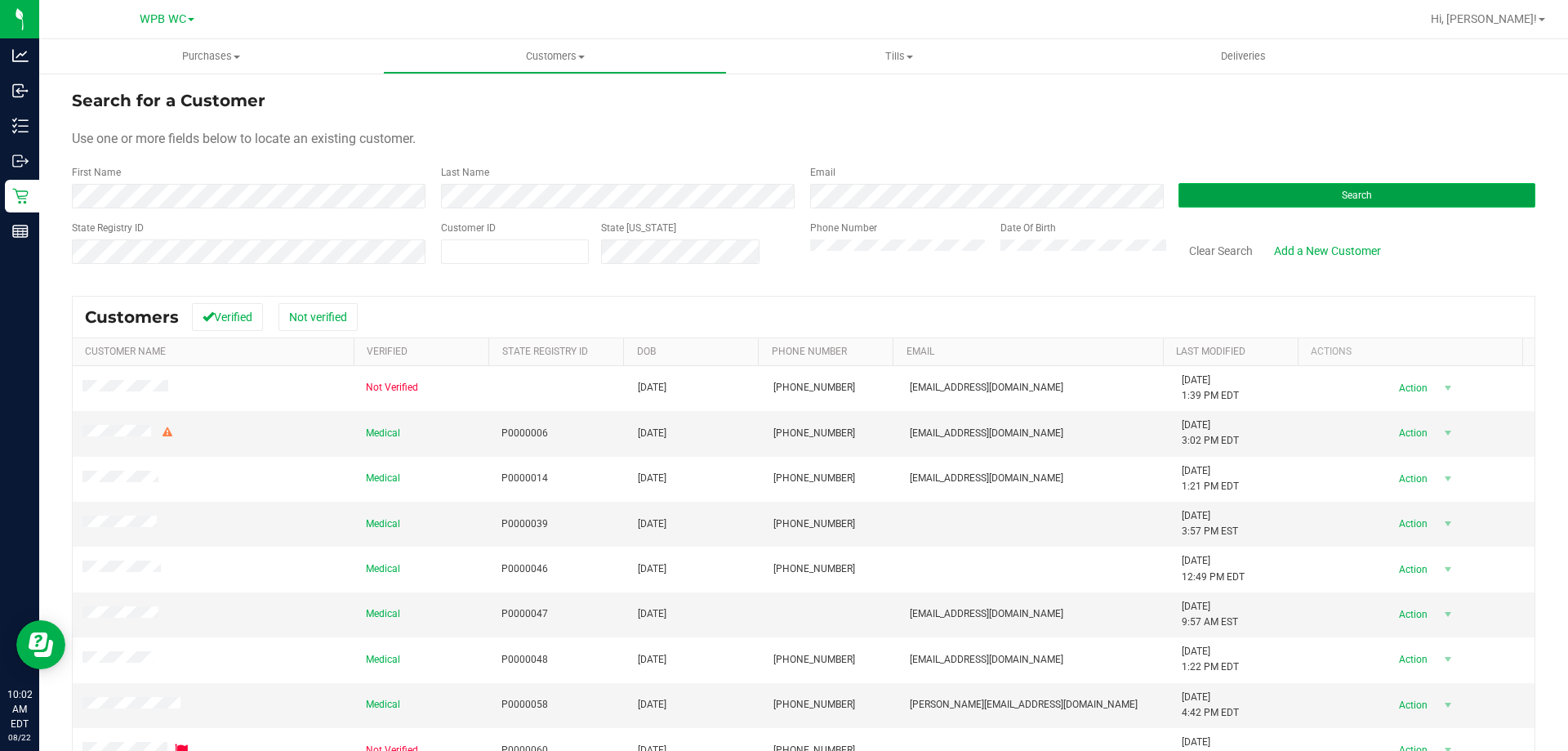
click at [1278, 201] on button "Search" at bounding box center [1357, 195] width 357 height 25
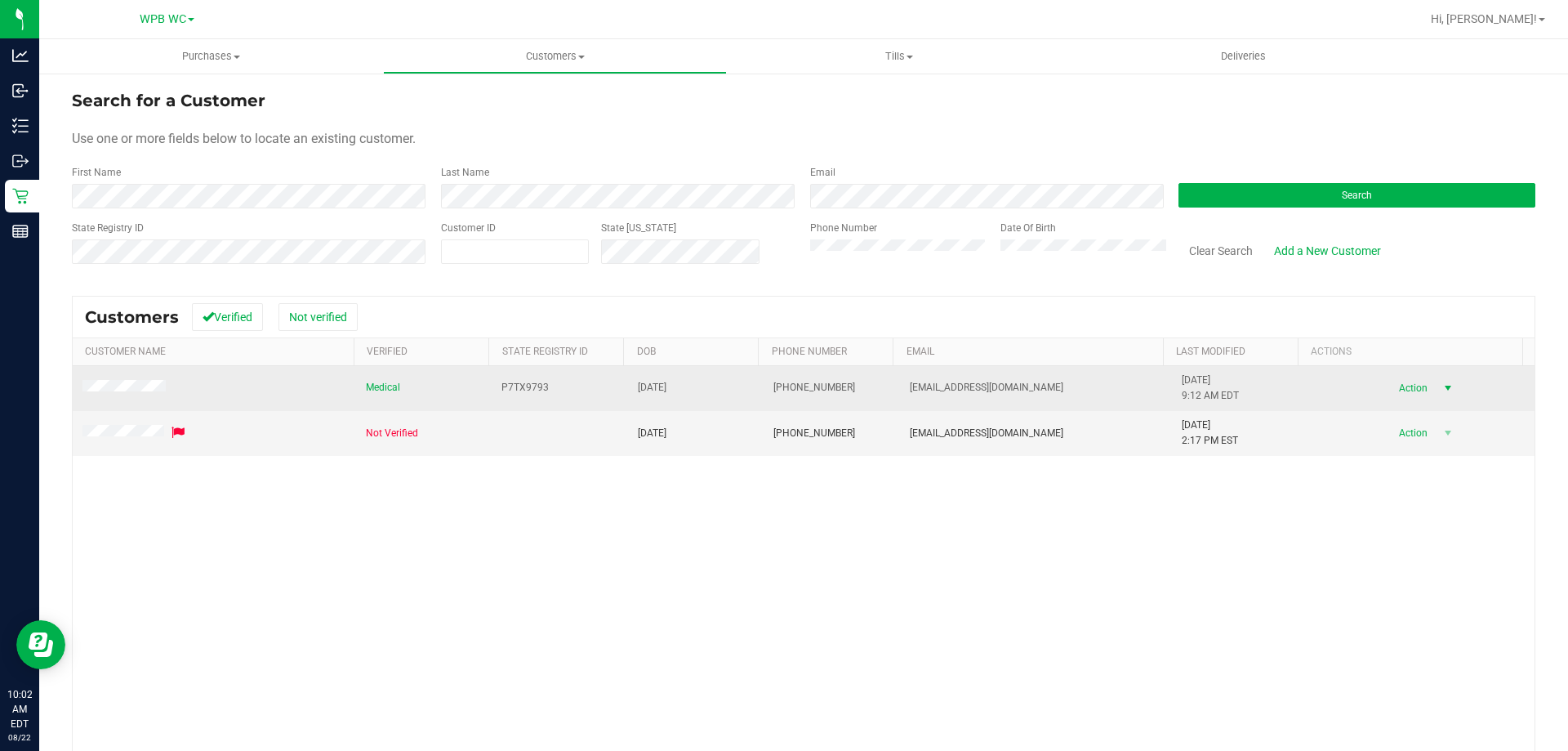
click at [1388, 385] on span "Action" at bounding box center [1411, 388] width 53 height 23
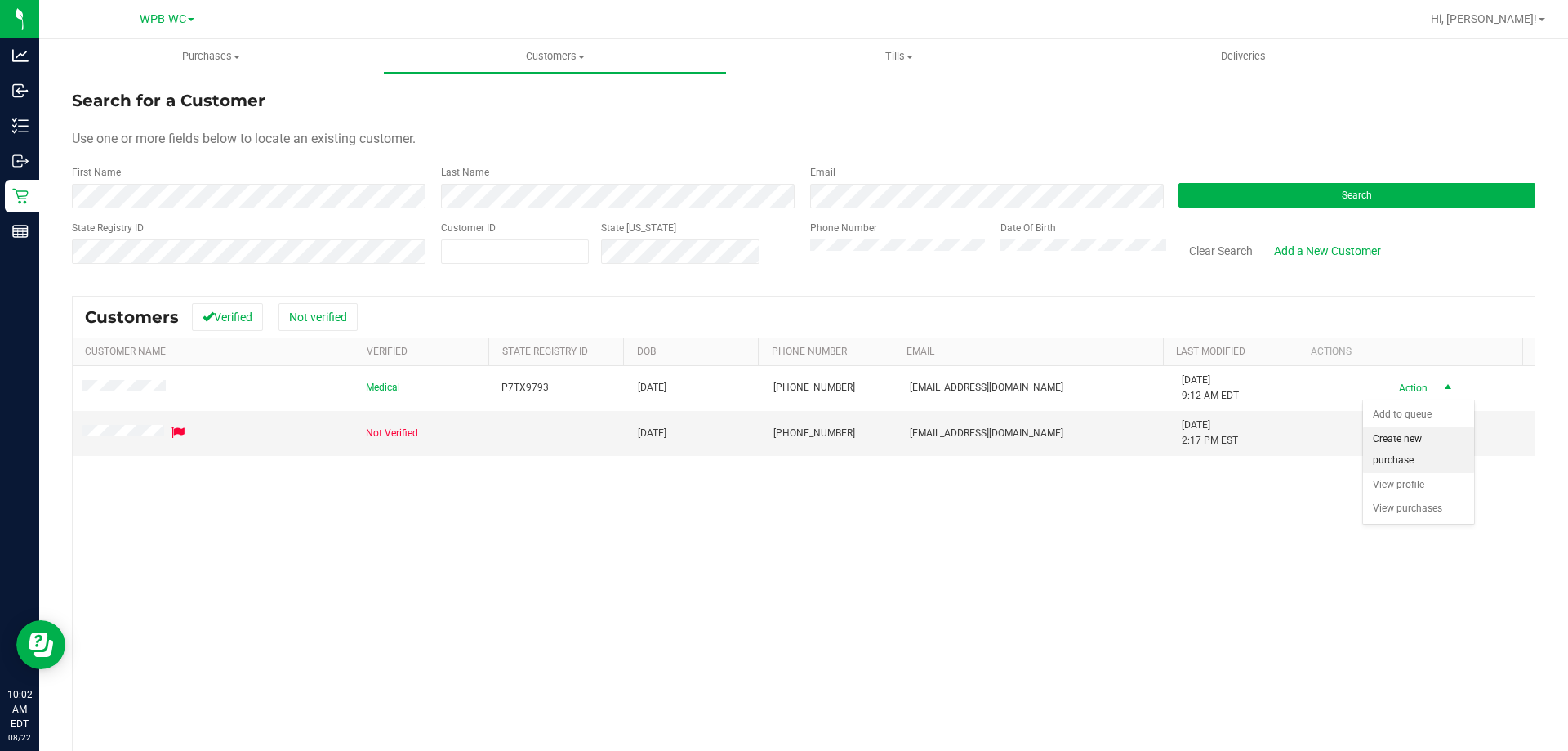
click at [1397, 443] on li "Create new purchase" at bounding box center [1418, 449] width 111 height 45
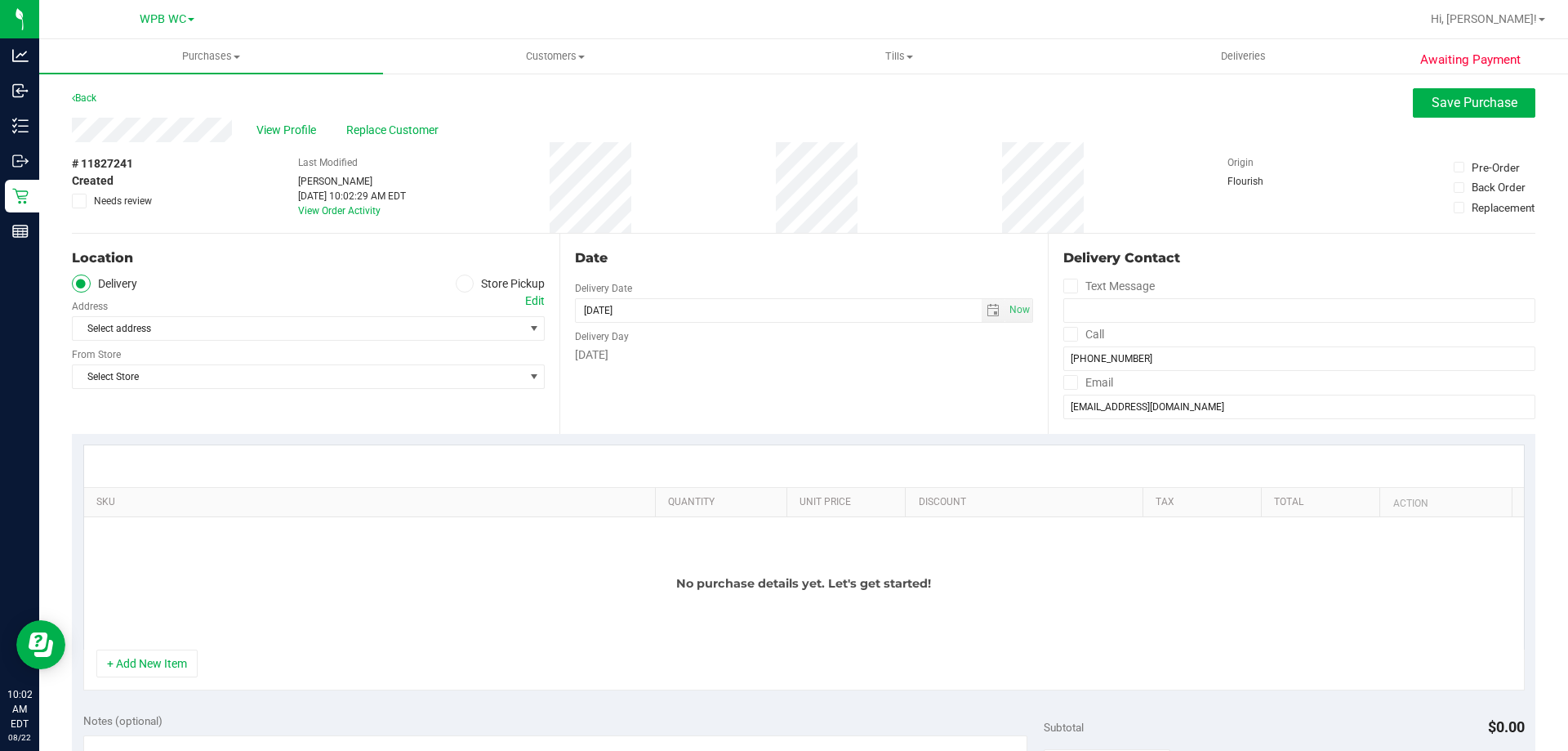
click at [466, 284] on span at bounding box center [465, 283] width 19 height 19
click at [0, 0] on input "Store Pickup" at bounding box center [0, 0] width 0 height 0
click at [528, 328] on span "select" at bounding box center [535, 329] width 13 height 13
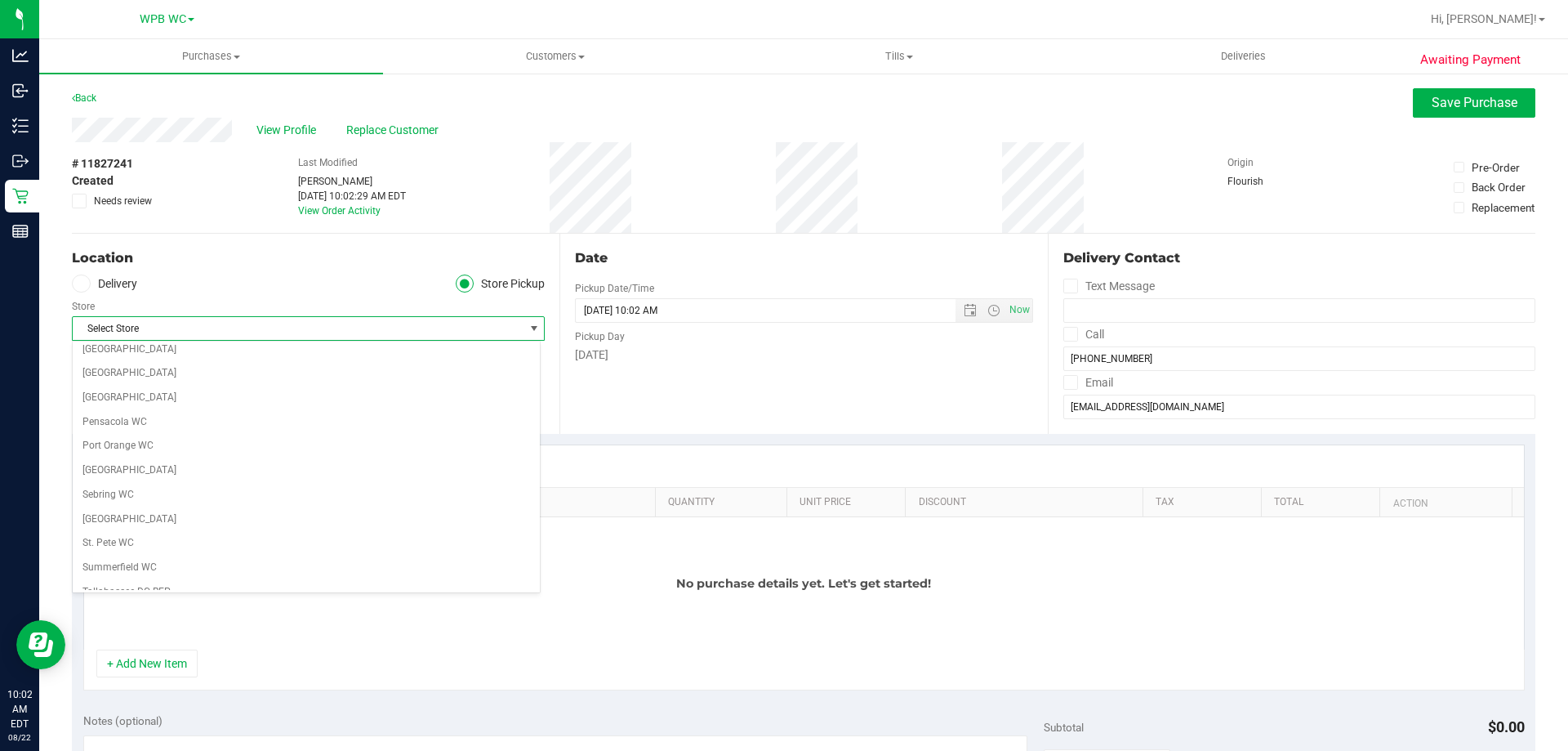
scroll to position [1187, 0]
drag, startPoint x: 92, startPoint y: 563, endPoint x: 102, endPoint y: 572, distance: 13.5
click at [102, 572] on li "WPB WC" at bounding box center [306, 578] width 468 height 25
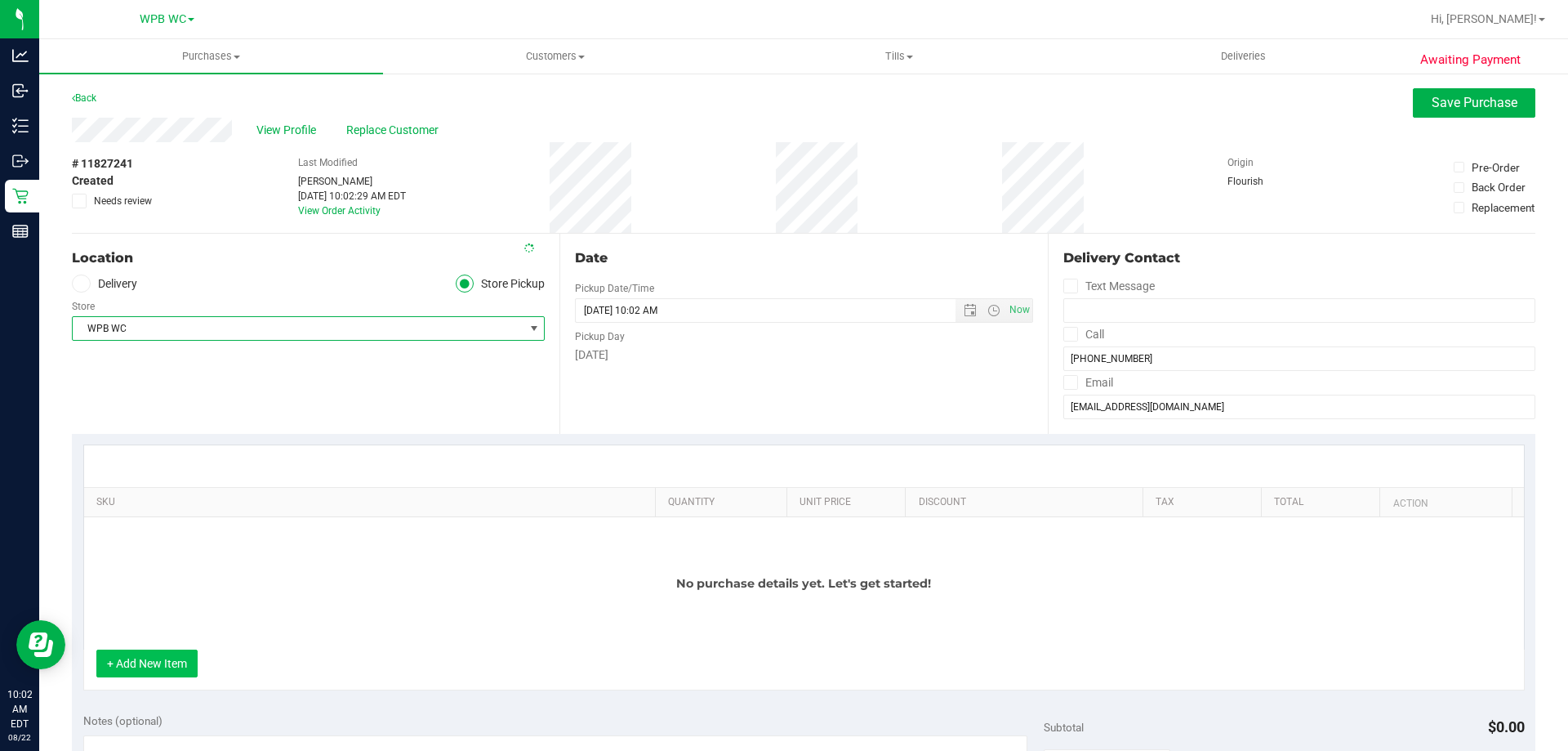
click at [142, 662] on button "+ Add New Item" at bounding box center [147, 663] width 102 height 28
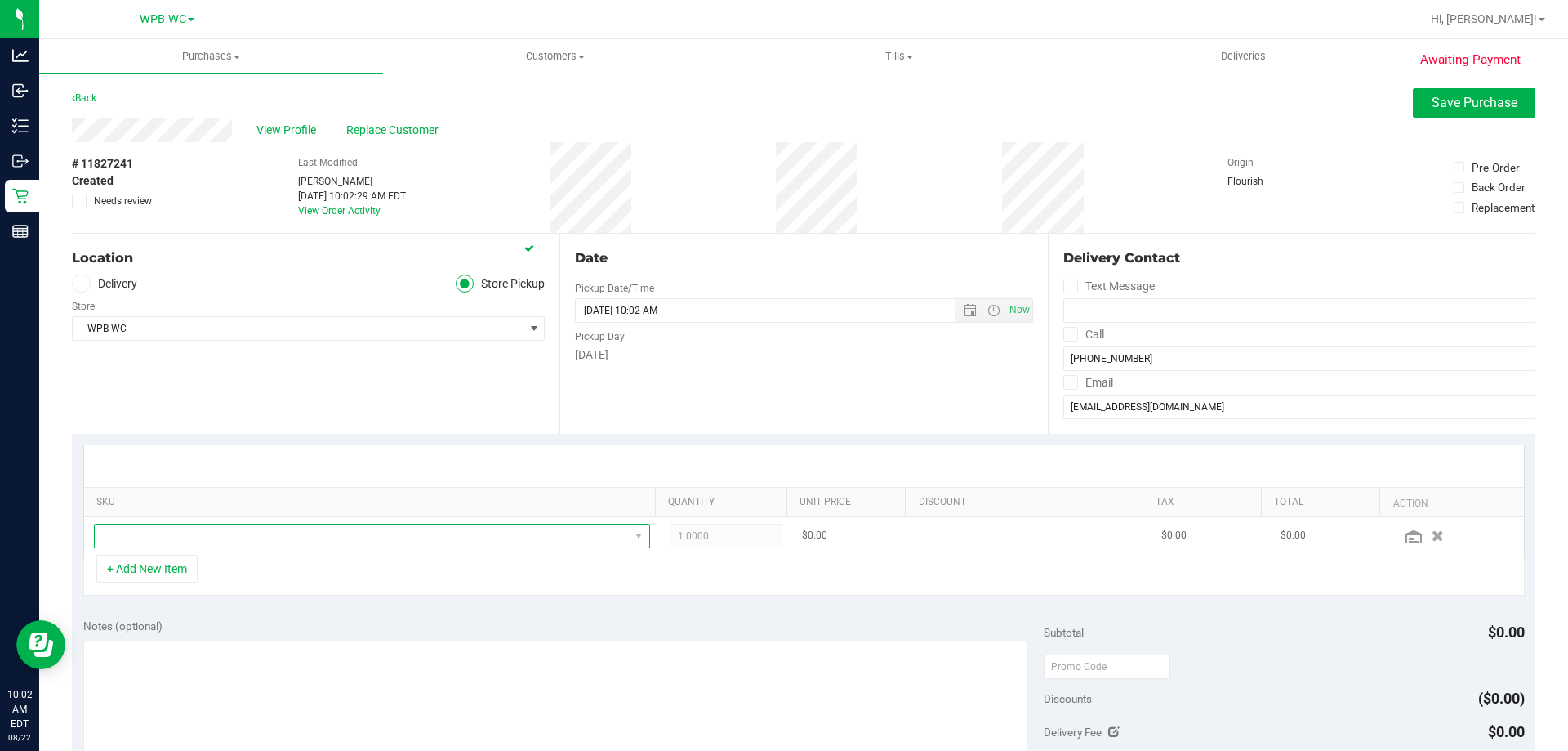
click at [170, 528] on span "NO DATA FOUND" at bounding box center [362, 536] width 535 height 23
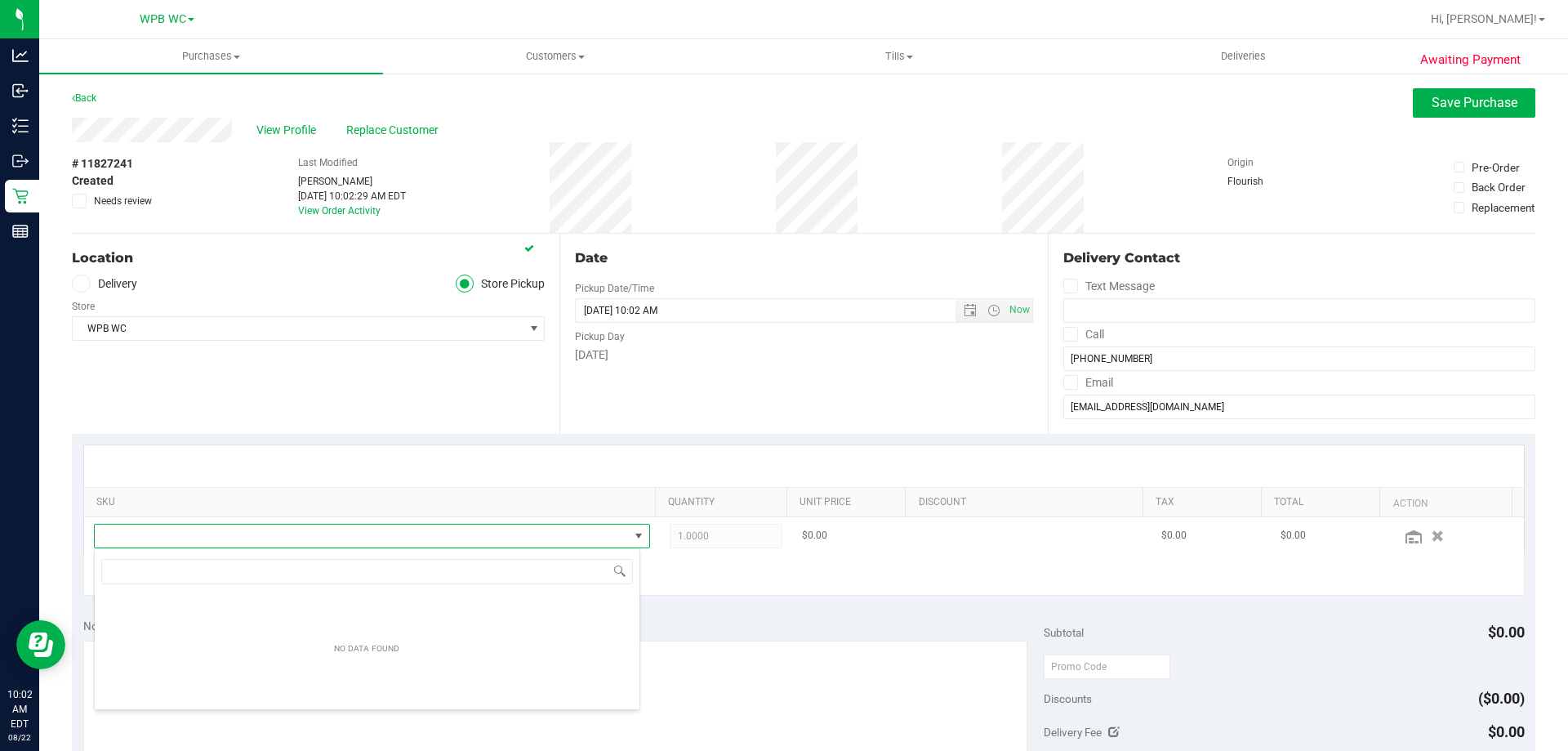
scroll to position [25, 542]
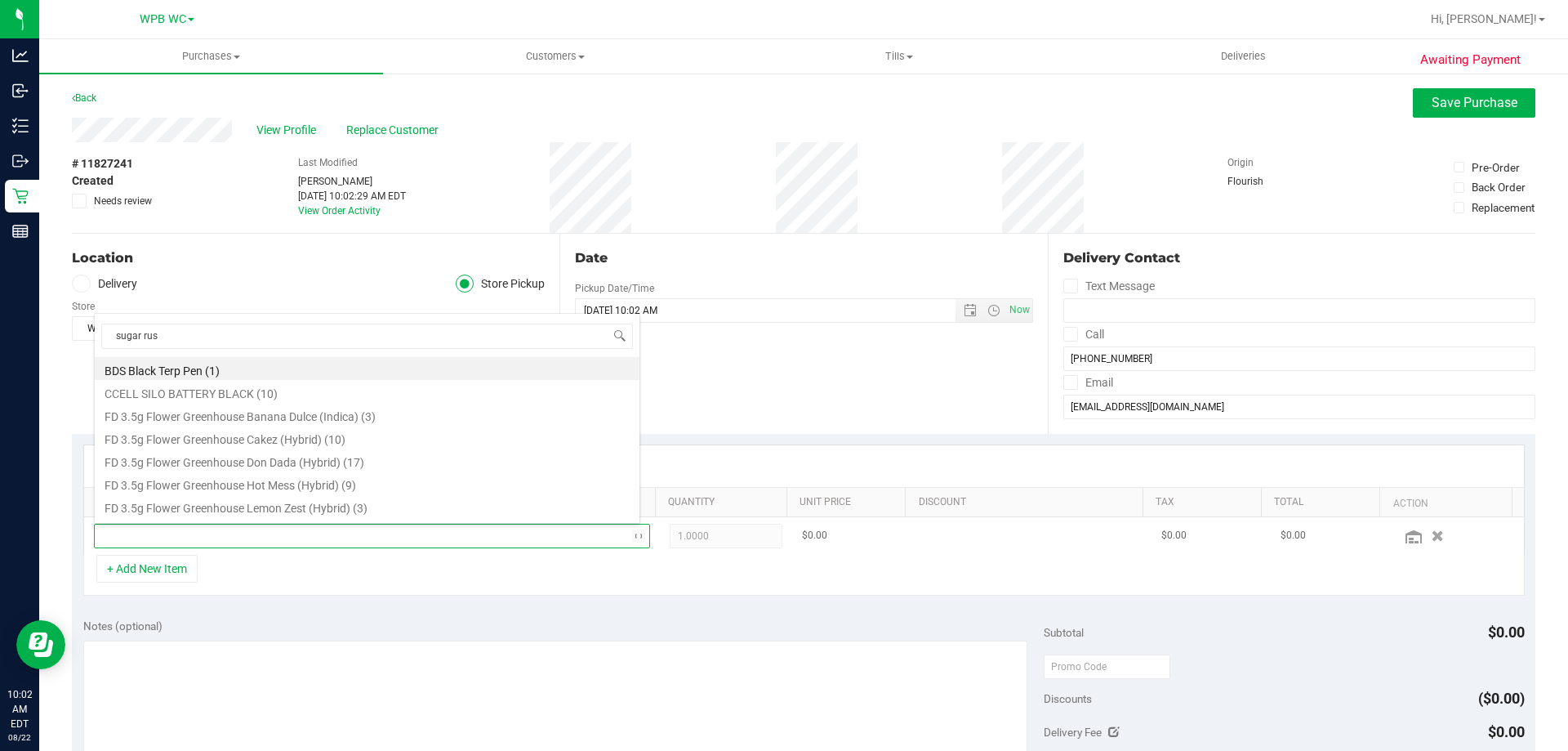
type input "sugar rush"
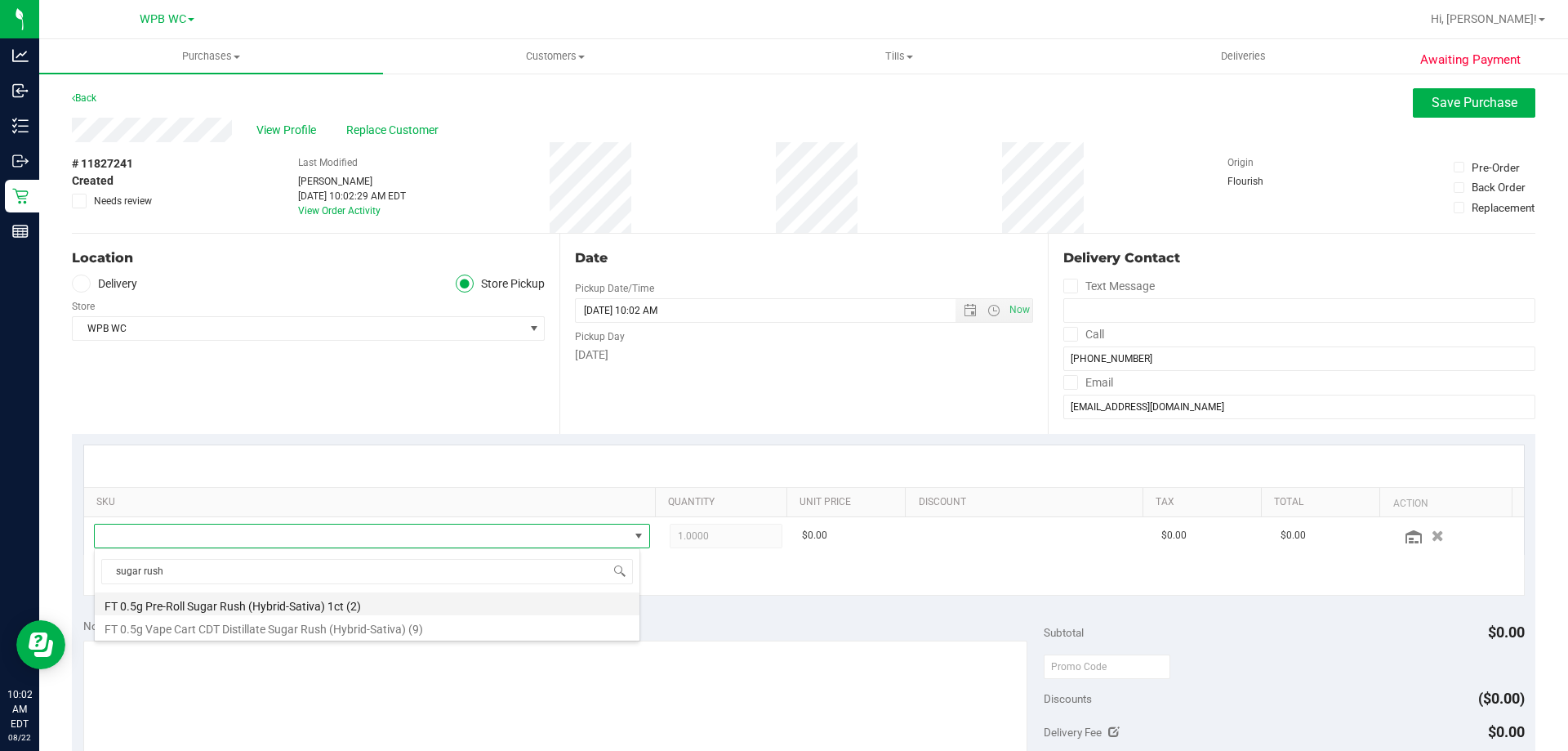
click at [281, 604] on li "FT 0.5g Pre-Roll Sugar Rush (Hybrid-Sativa) 1ct (2)" at bounding box center [368, 604] width 545 height 23
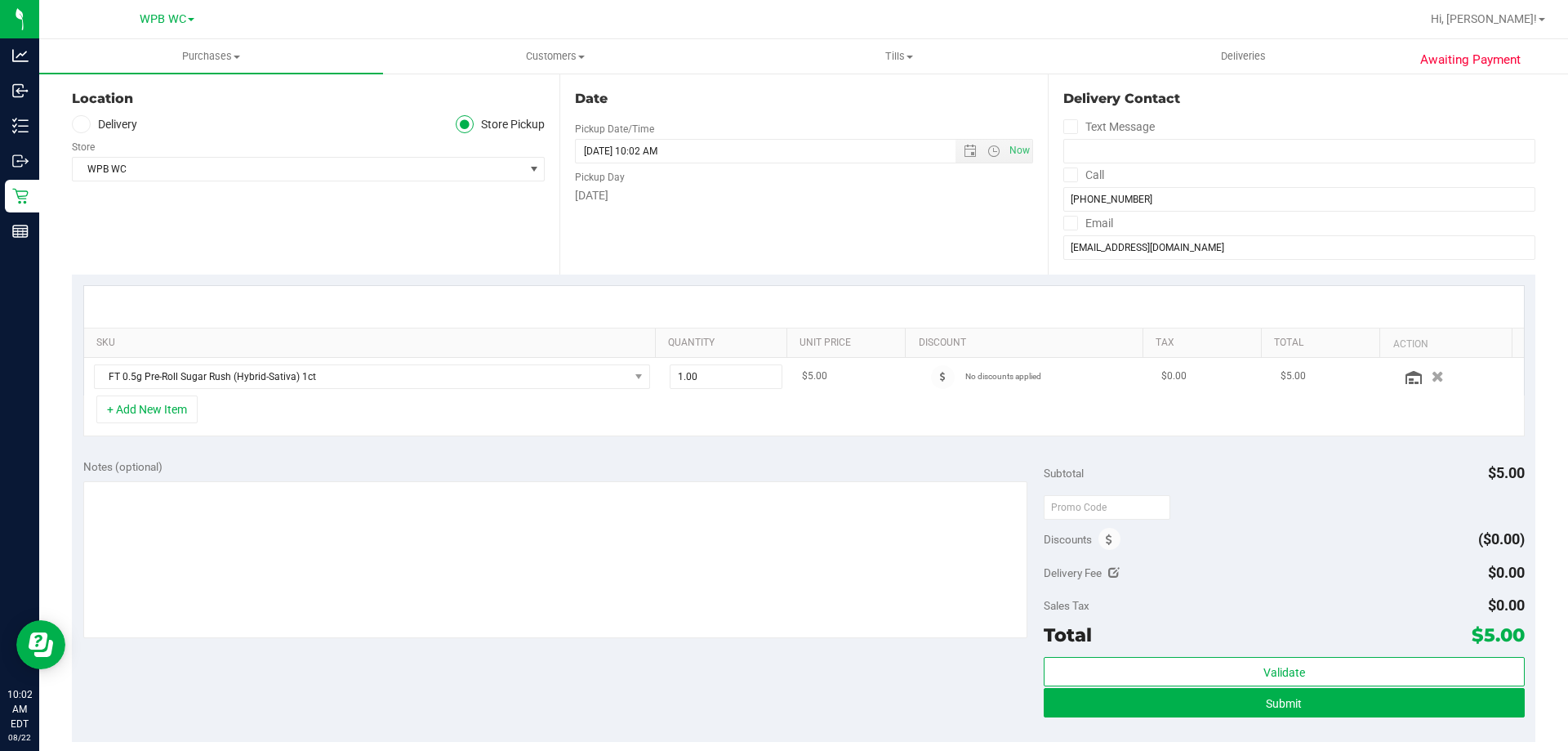
scroll to position [164, 0]
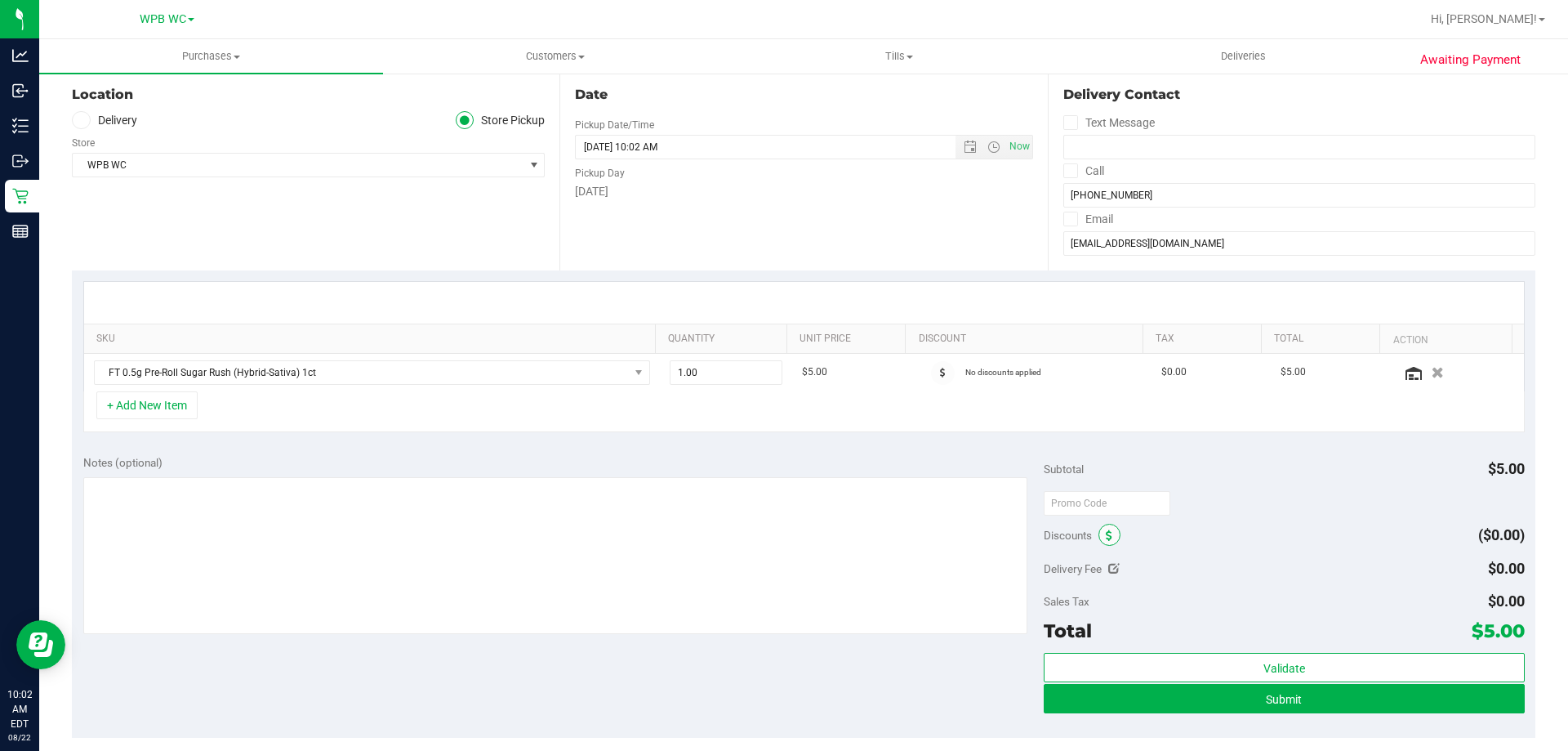
click at [1106, 530] on icon at bounding box center [1109, 536] width 7 height 12
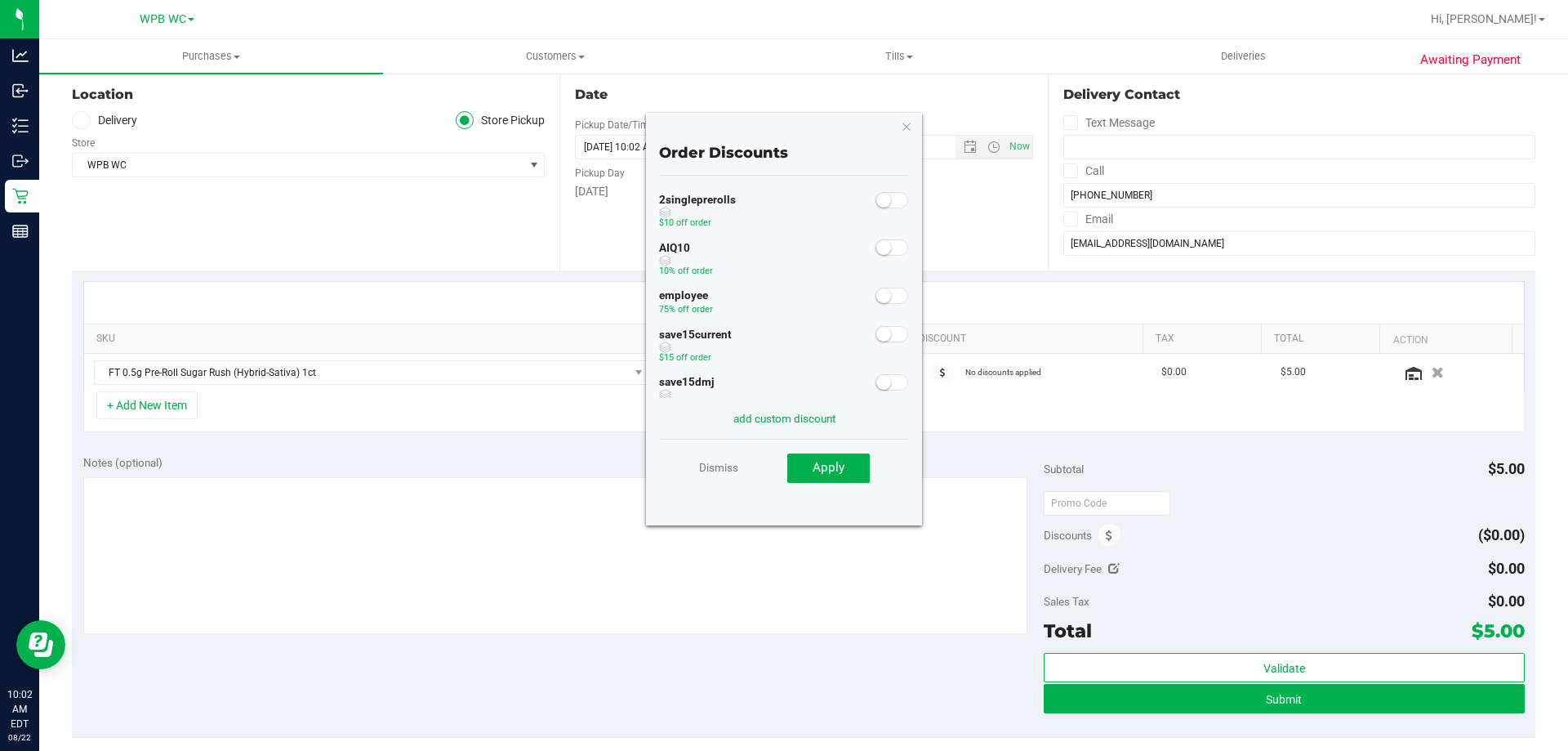
click at [877, 296] on small at bounding box center [884, 296] width 15 height 15
click at [858, 463] on button "Apply" at bounding box center [829, 468] width 83 height 30
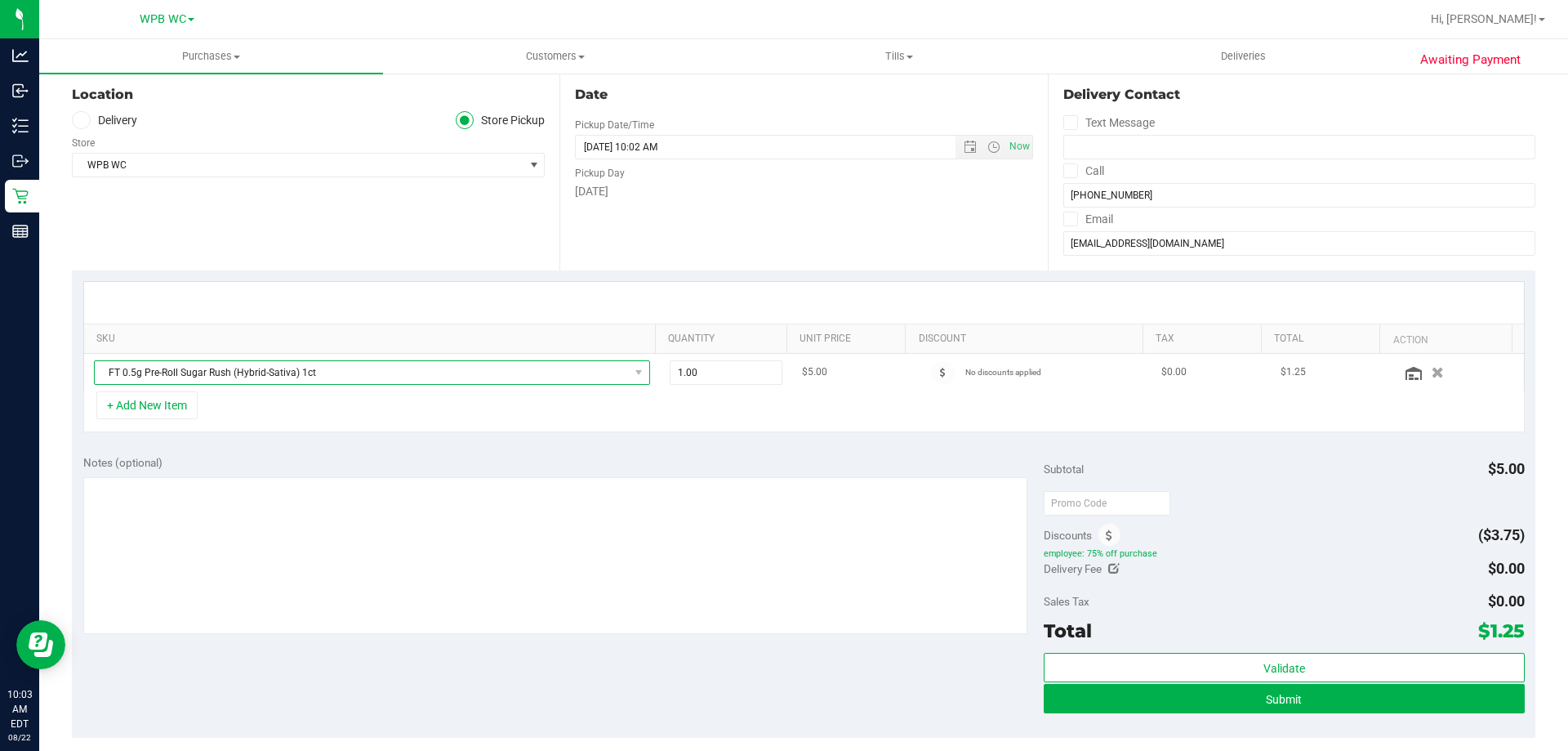
click at [306, 365] on span "FT 0.5g Pre-Roll Sugar Rush (Hybrid-Sativa) 1ct" at bounding box center [362, 373] width 535 height 23
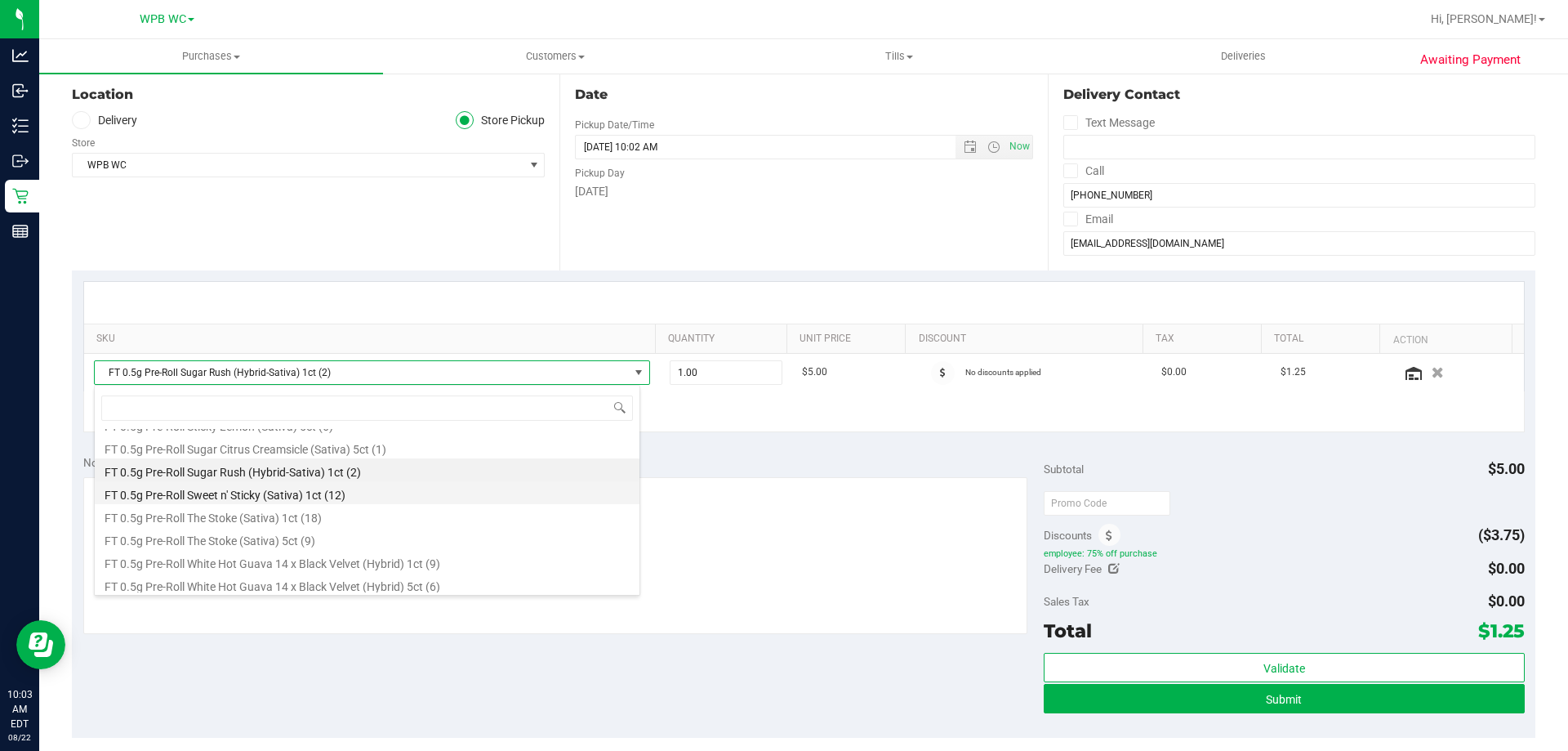
scroll to position [981, 0]
click at [632, 368] on span at bounding box center [639, 373] width 13 height 13
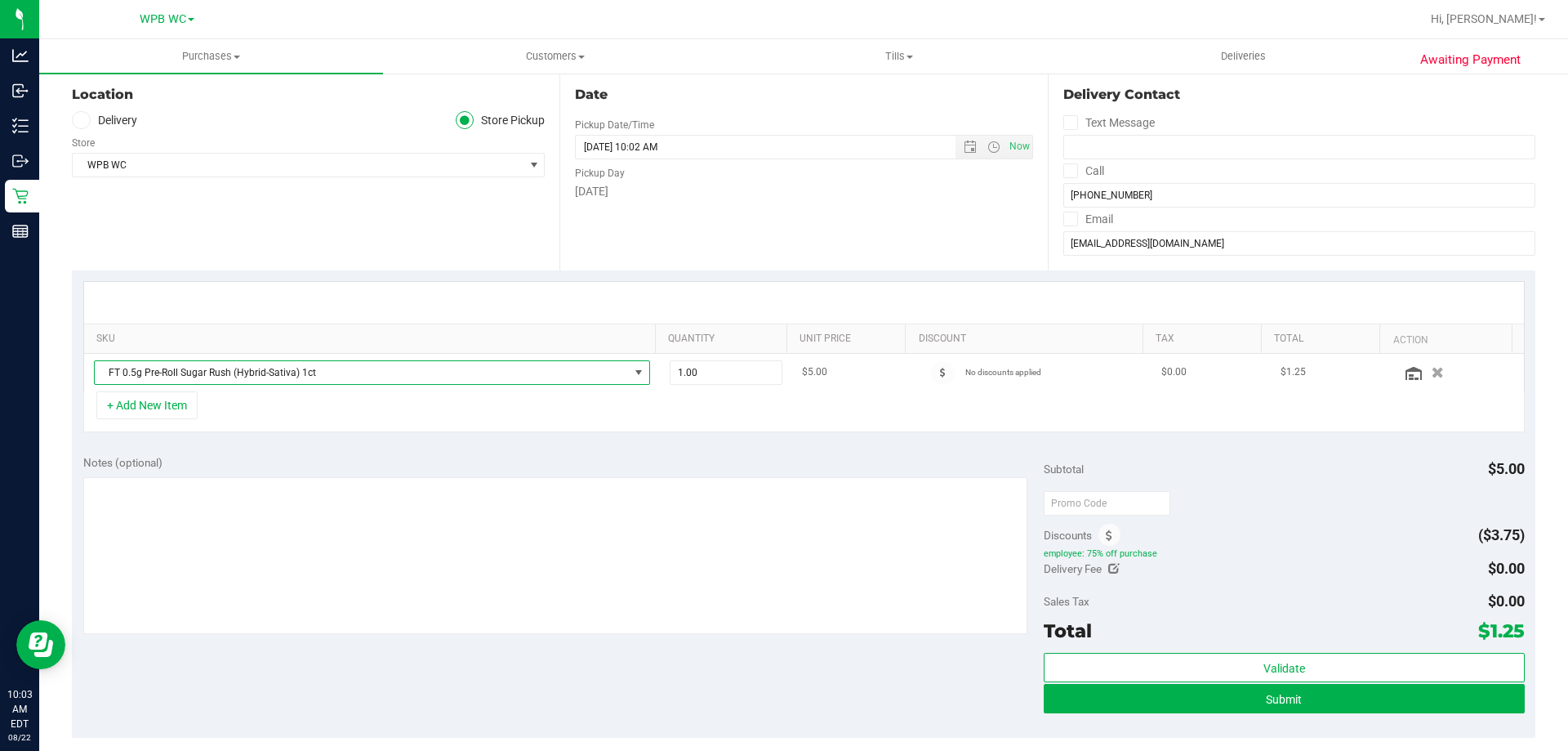
click at [330, 364] on span "FT 0.5g Pre-Roll Sugar Rush (Hybrid-Sativa) 1ct" at bounding box center [362, 373] width 535 height 23
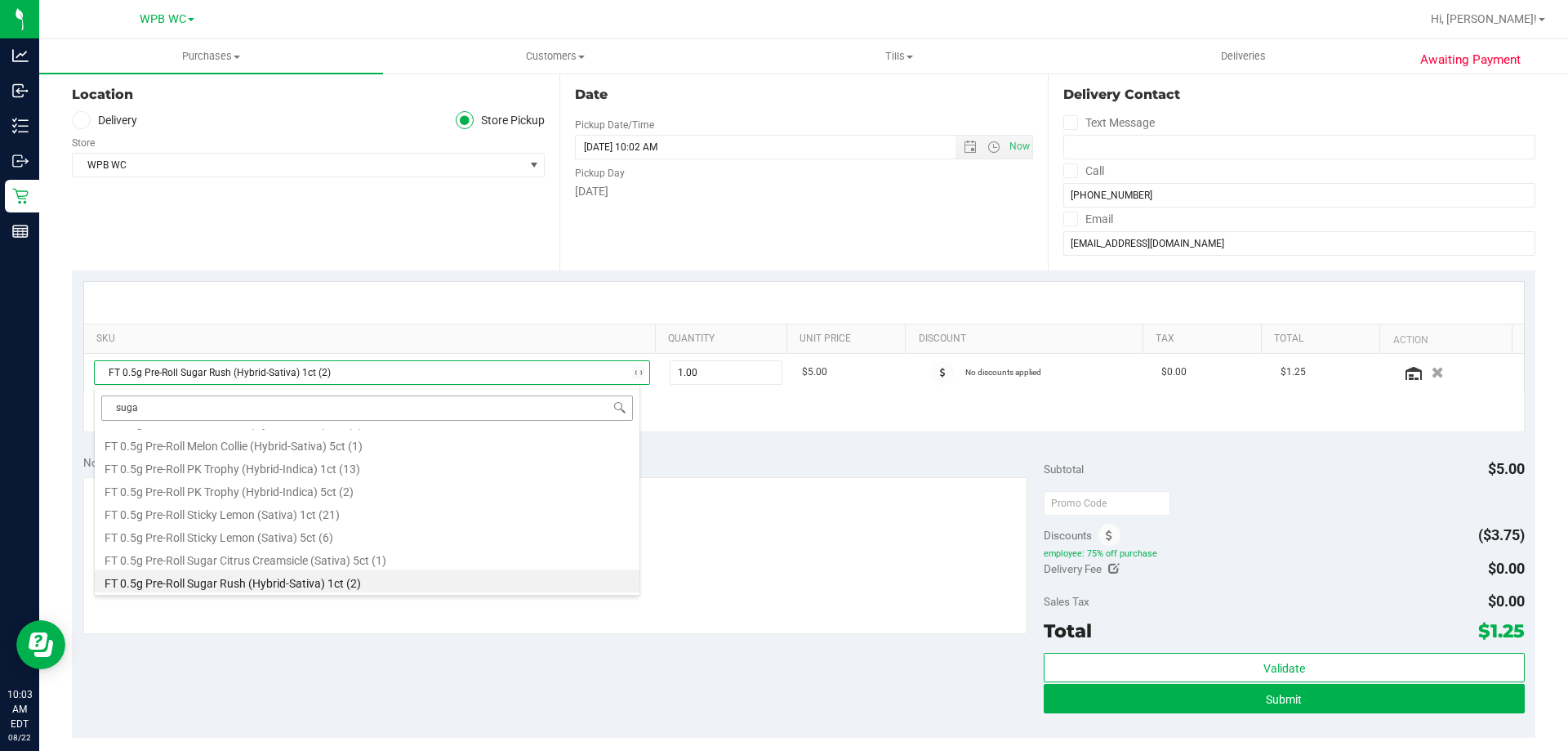
scroll to position [777, 0]
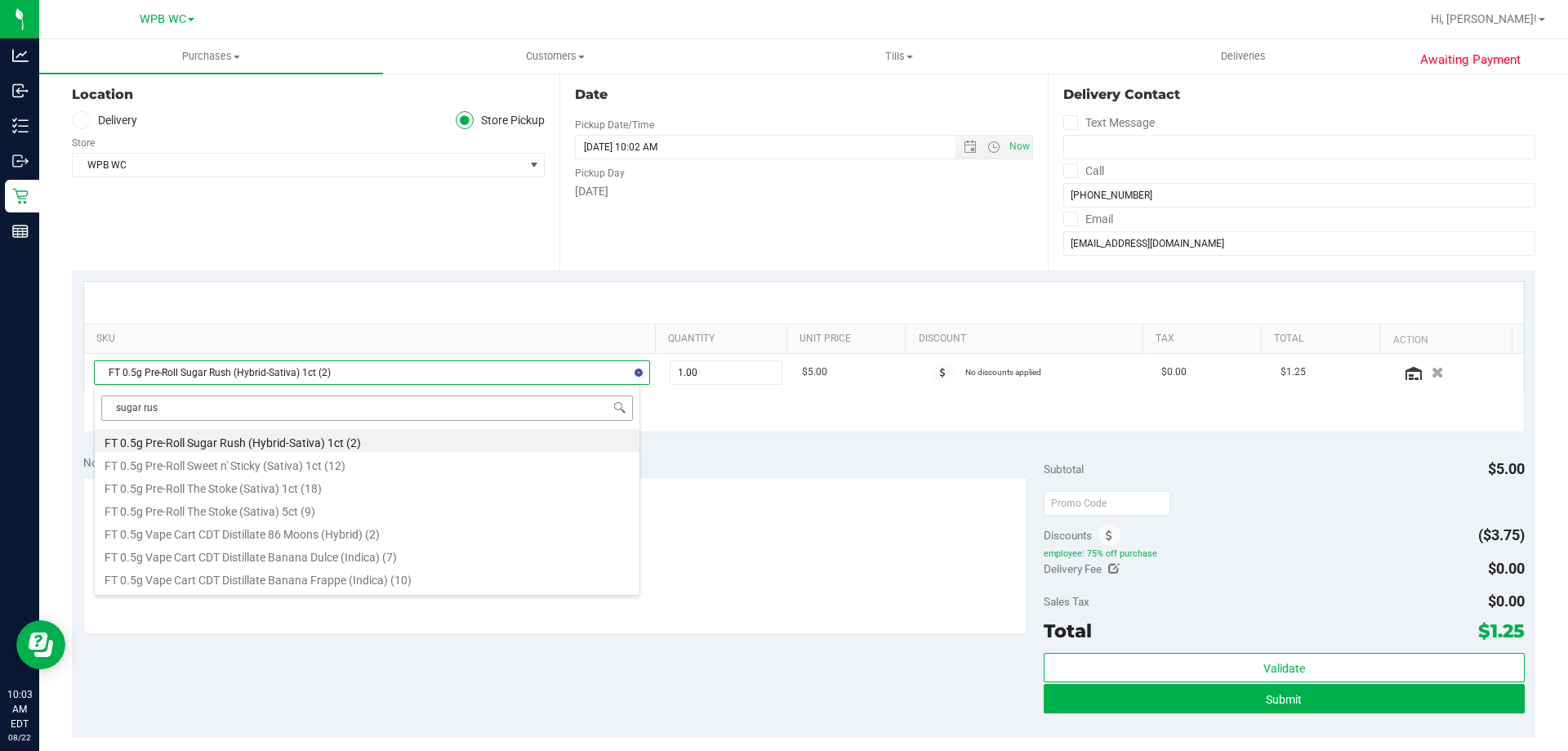
type input "sugar rush"
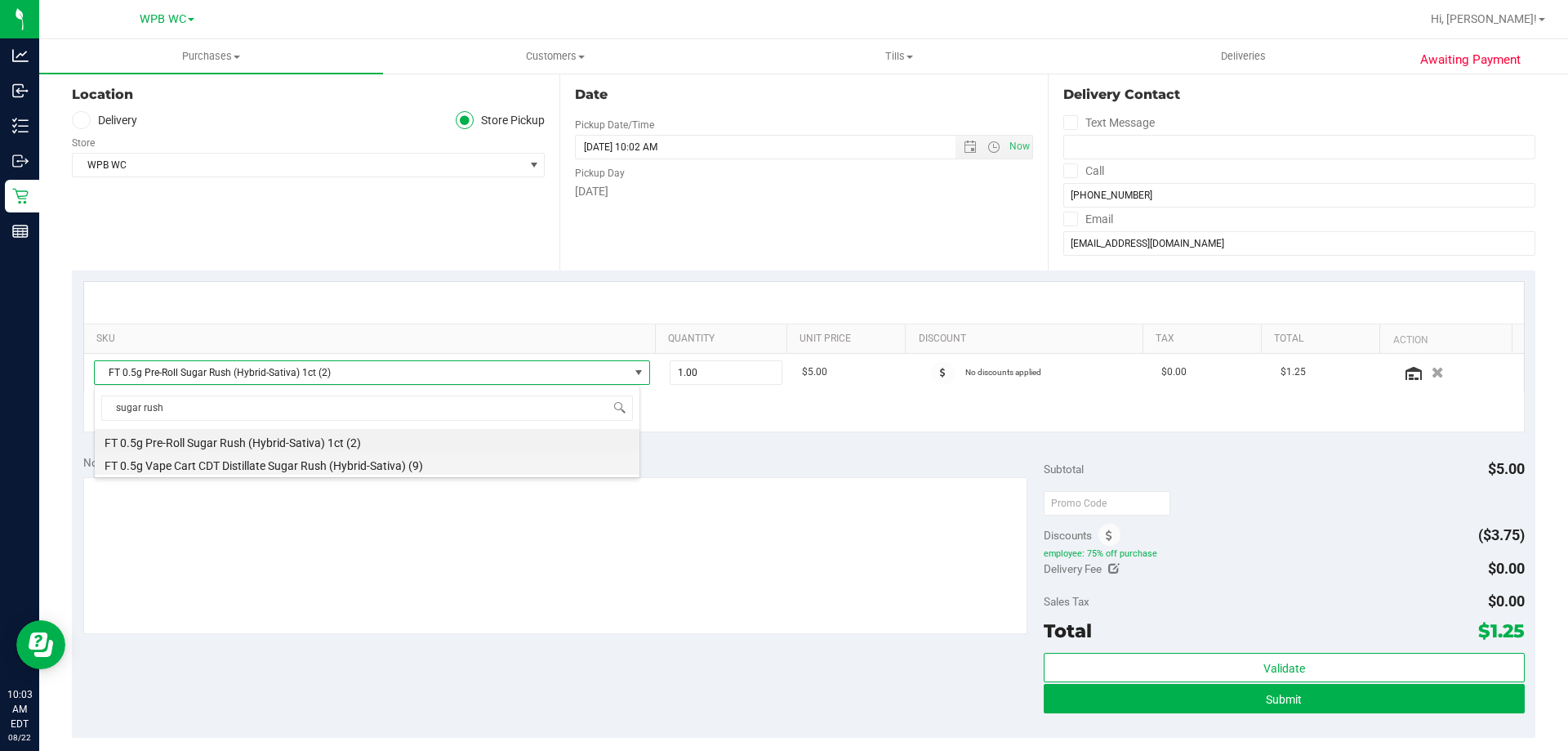
click at [288, 467] on li "FT 0.5g Vape Cart CDT Distillate Sugar Rush (Hybrid-Sativa) (9)" at bounding box center [368, 463] width 545 height 23
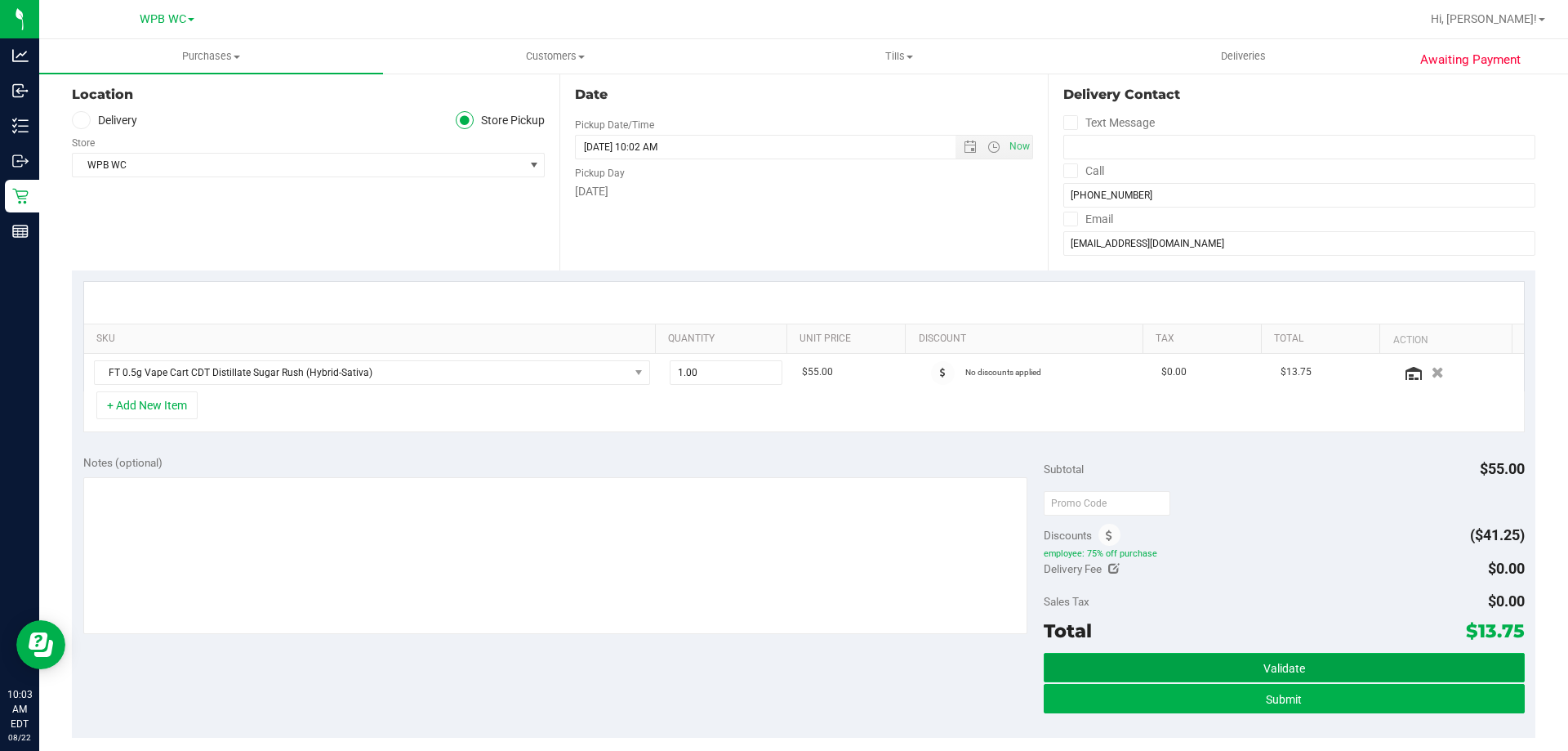
click at [1304, 667] on button "Validate" at bounding box center [1284, 668] width 480 height 30
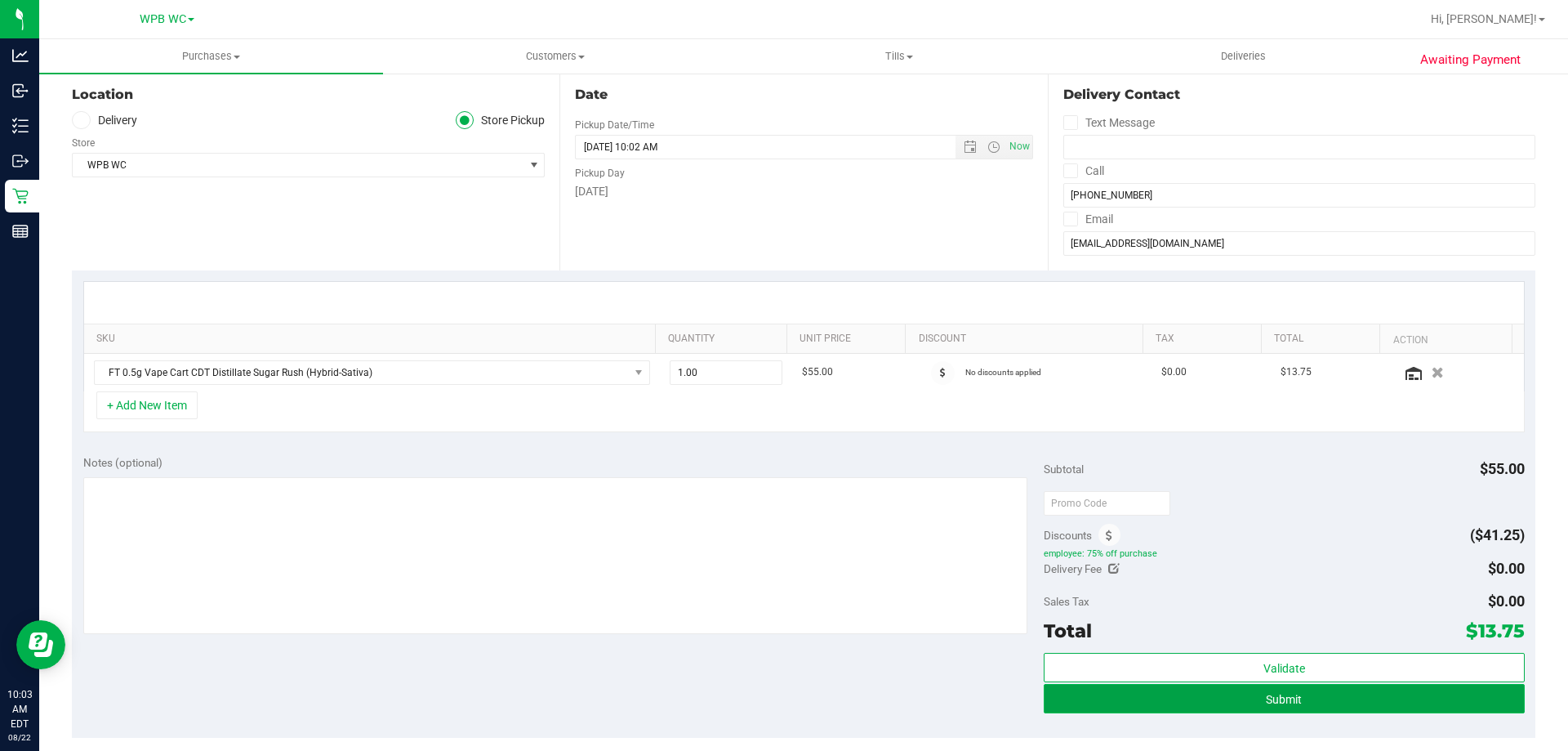
click at [1304, 696] on button "Submit" at bounding box center [1284, 699] width 480 height 30
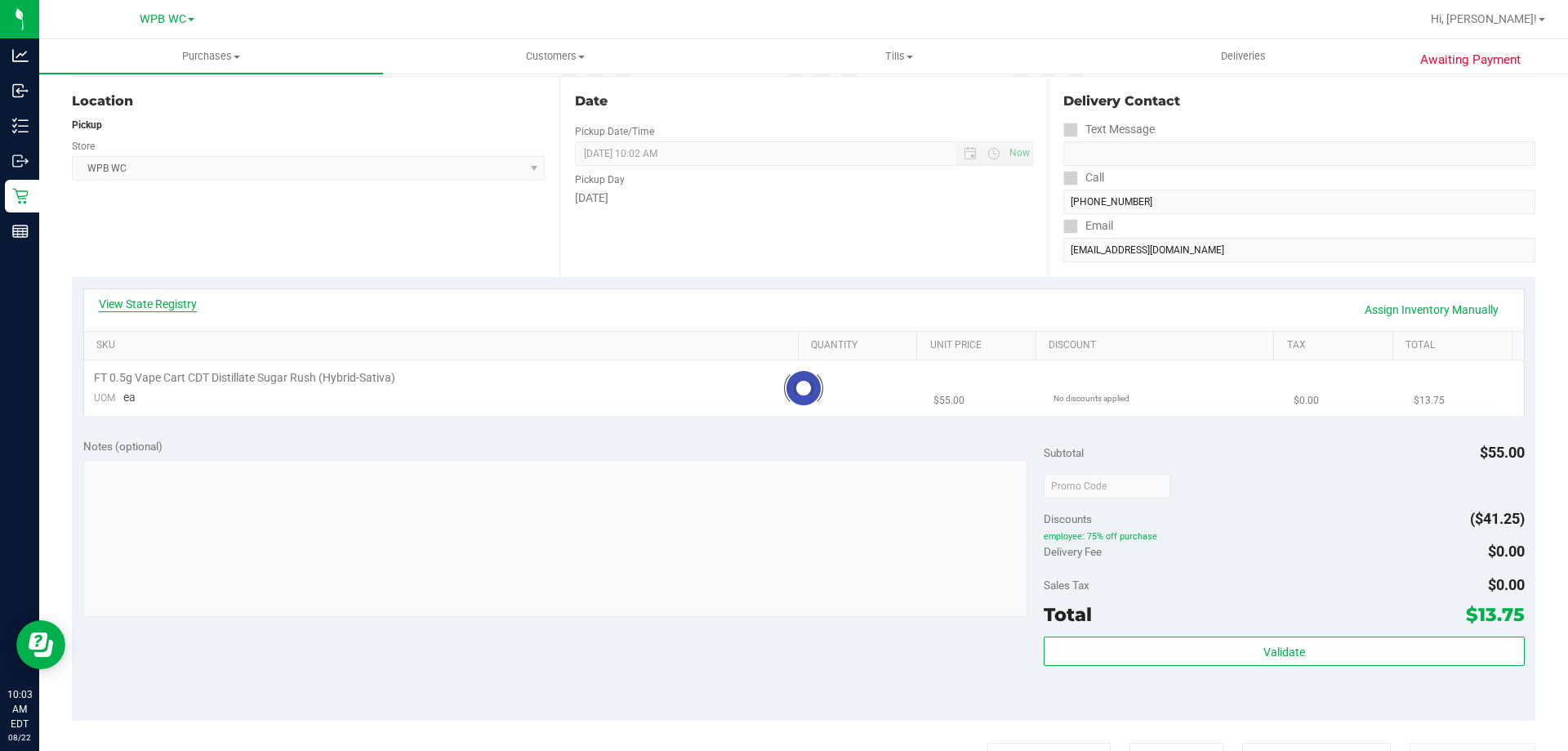
click at [171, 297] on link "View State Registry" at bounding box center [148, 304] width 98 height 17
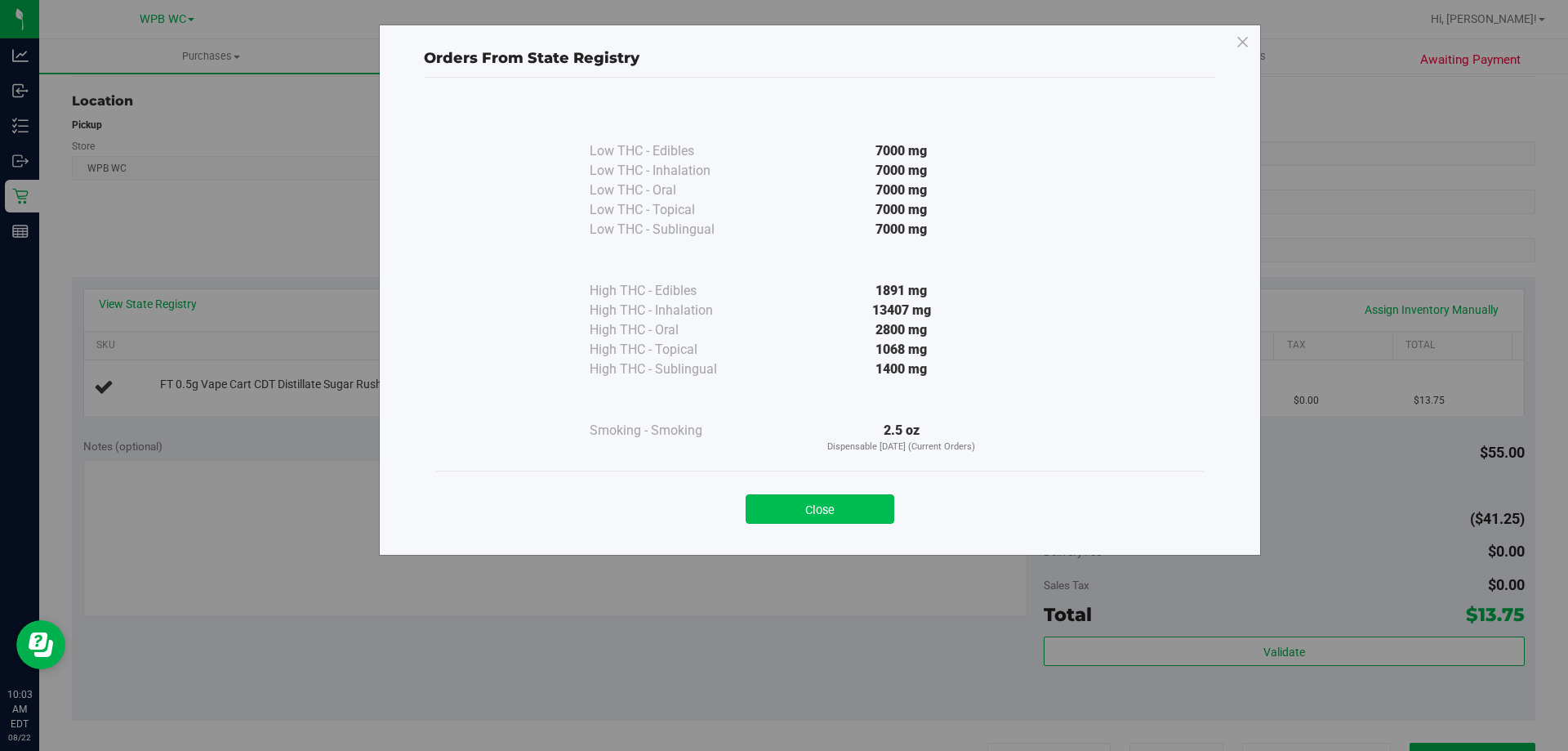
click at [863, 517] on button "Close" at bounding box center [820, 509] width 149 height 30
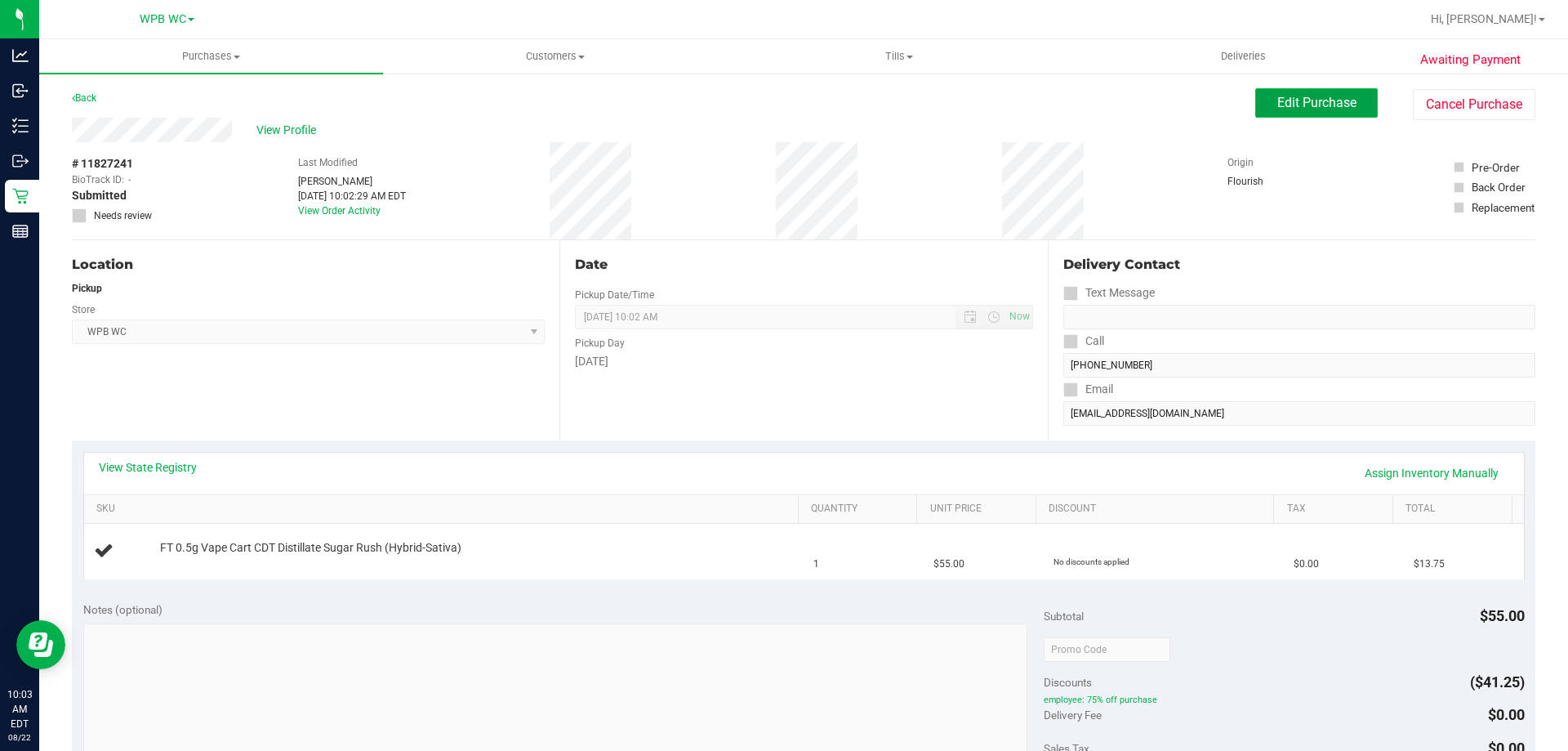
click at [1296, 105] on span "Edit Purchase" at bounding box center [1317, 102] width 79 height 16
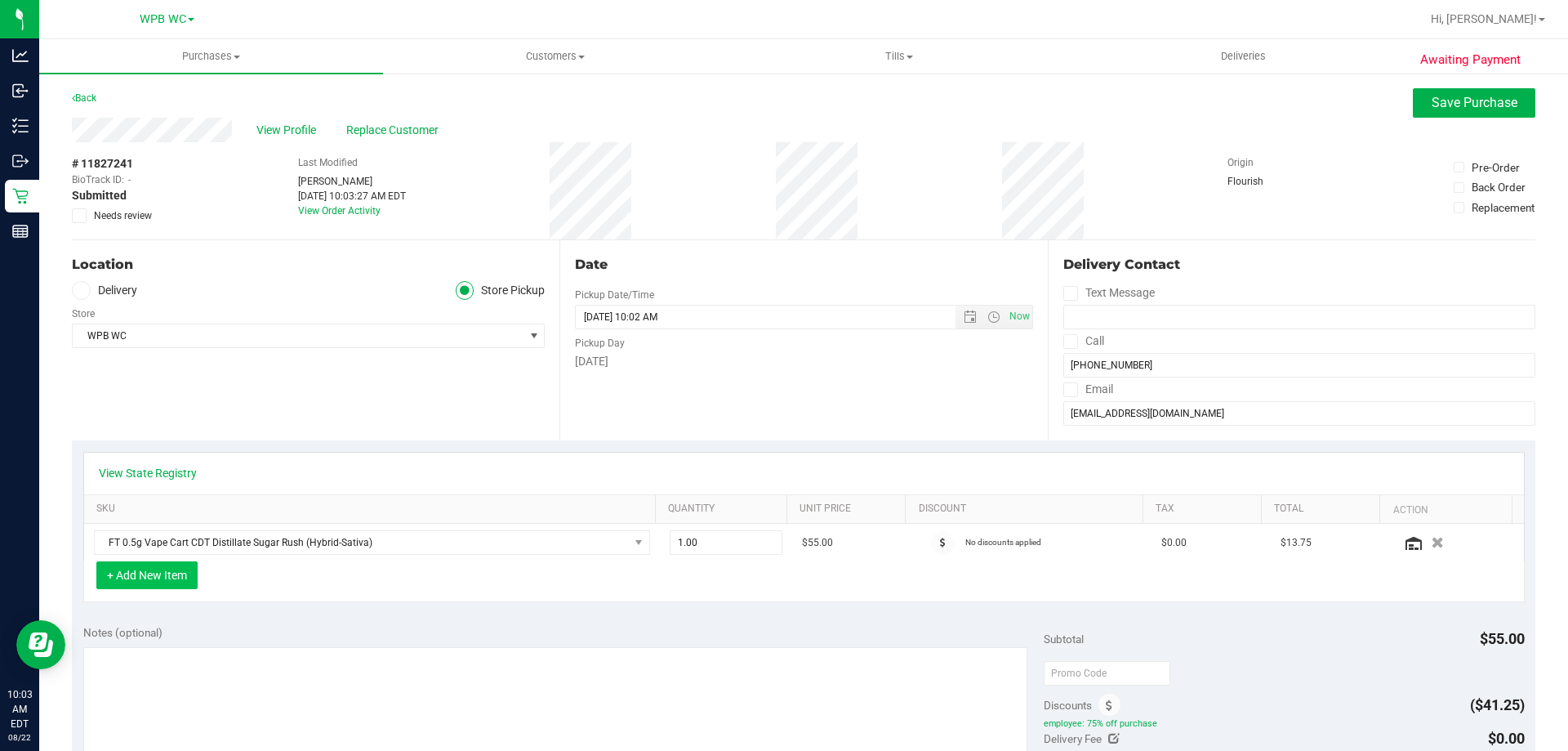
click at [146, 578] on button "+ Add New Item" at bounding box center [147, 575] width 102 height 28
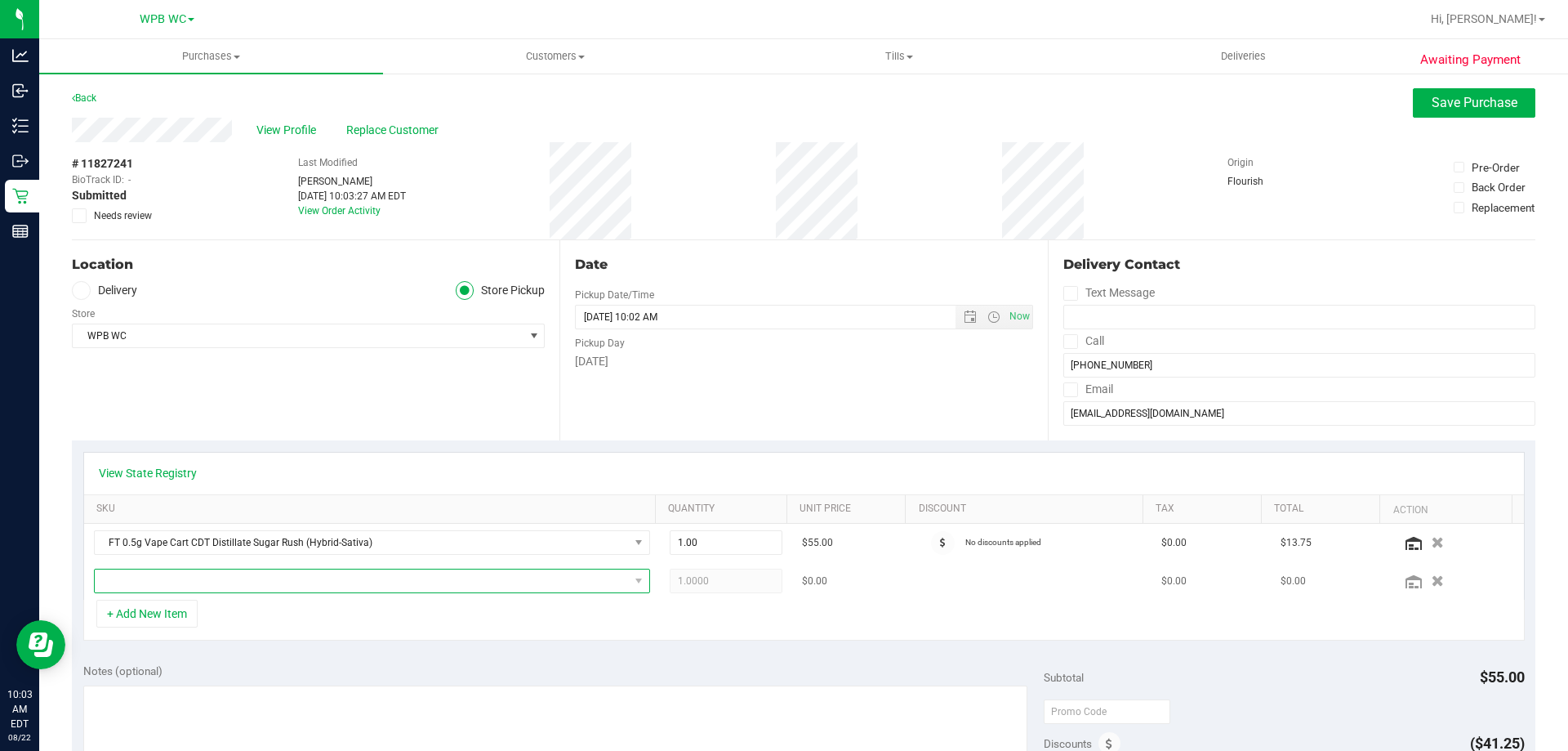
click at [159, 573] on span "NO DATA FOUND" at bounding box center [362, 581] width 535 height 23
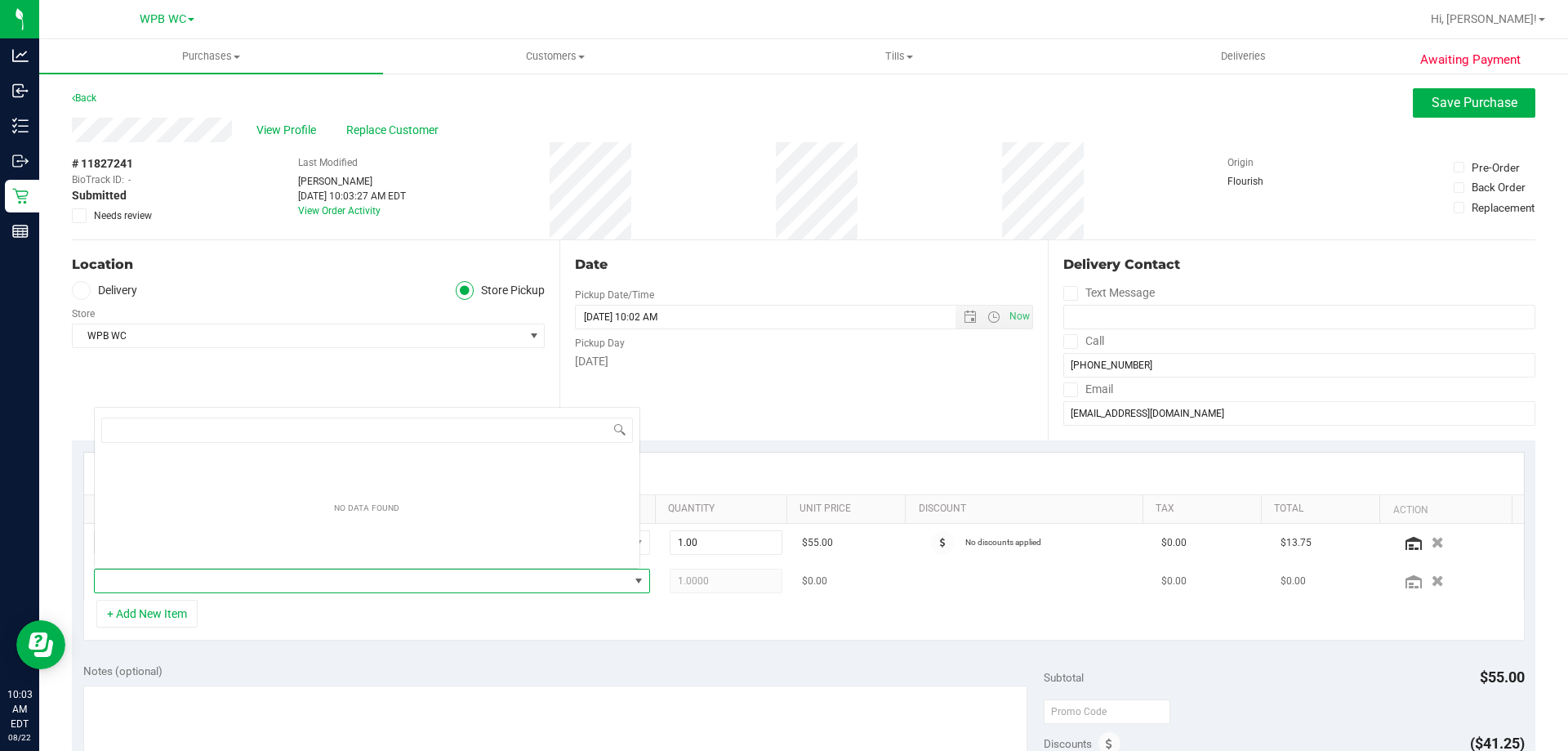
scroll to position [25, 542]
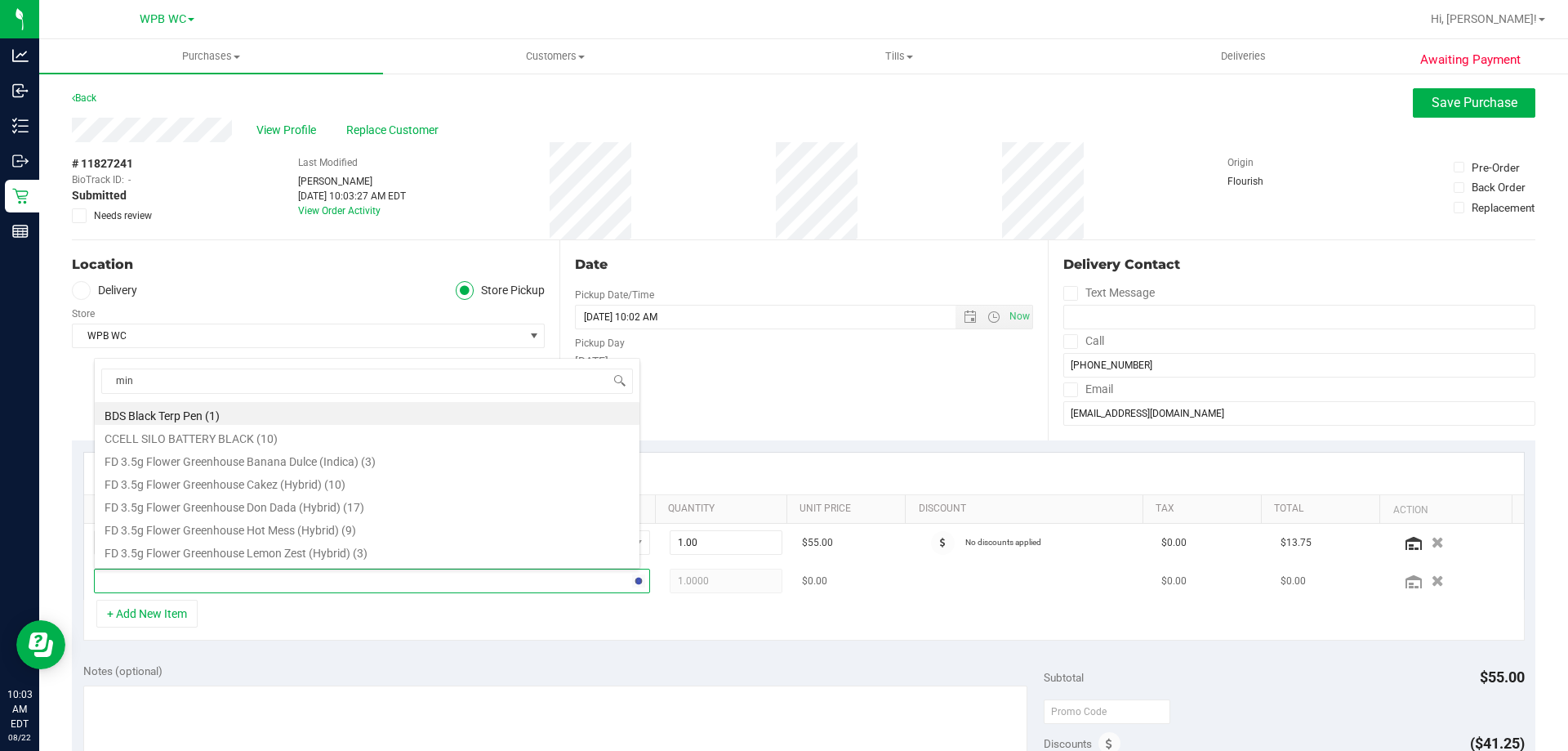
type input "mint"
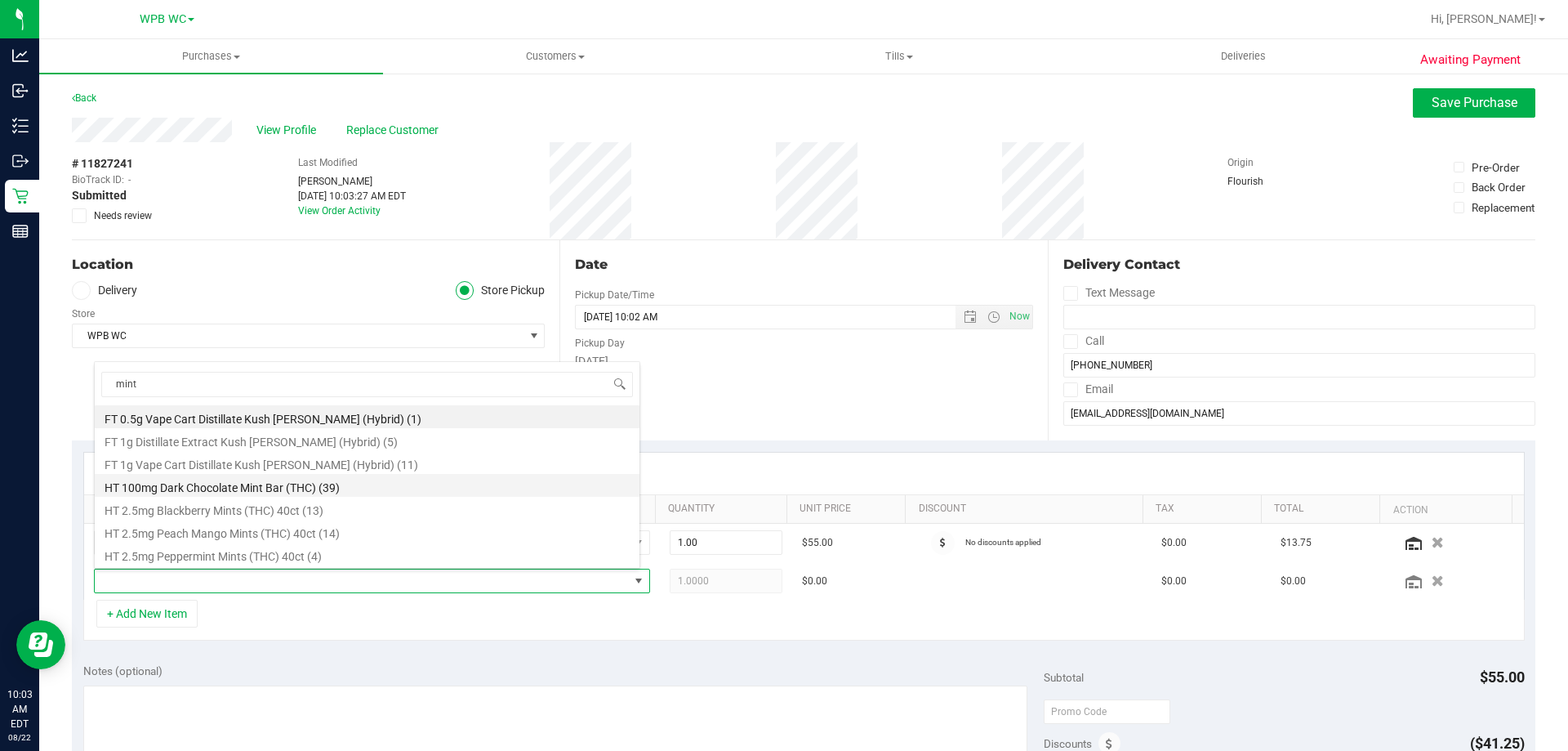
click at [215, 493] on li "HT 100mg Dark Chocolate Mint Bar (THC) (39)" at bounding box center [368, 485] width 545 height 23
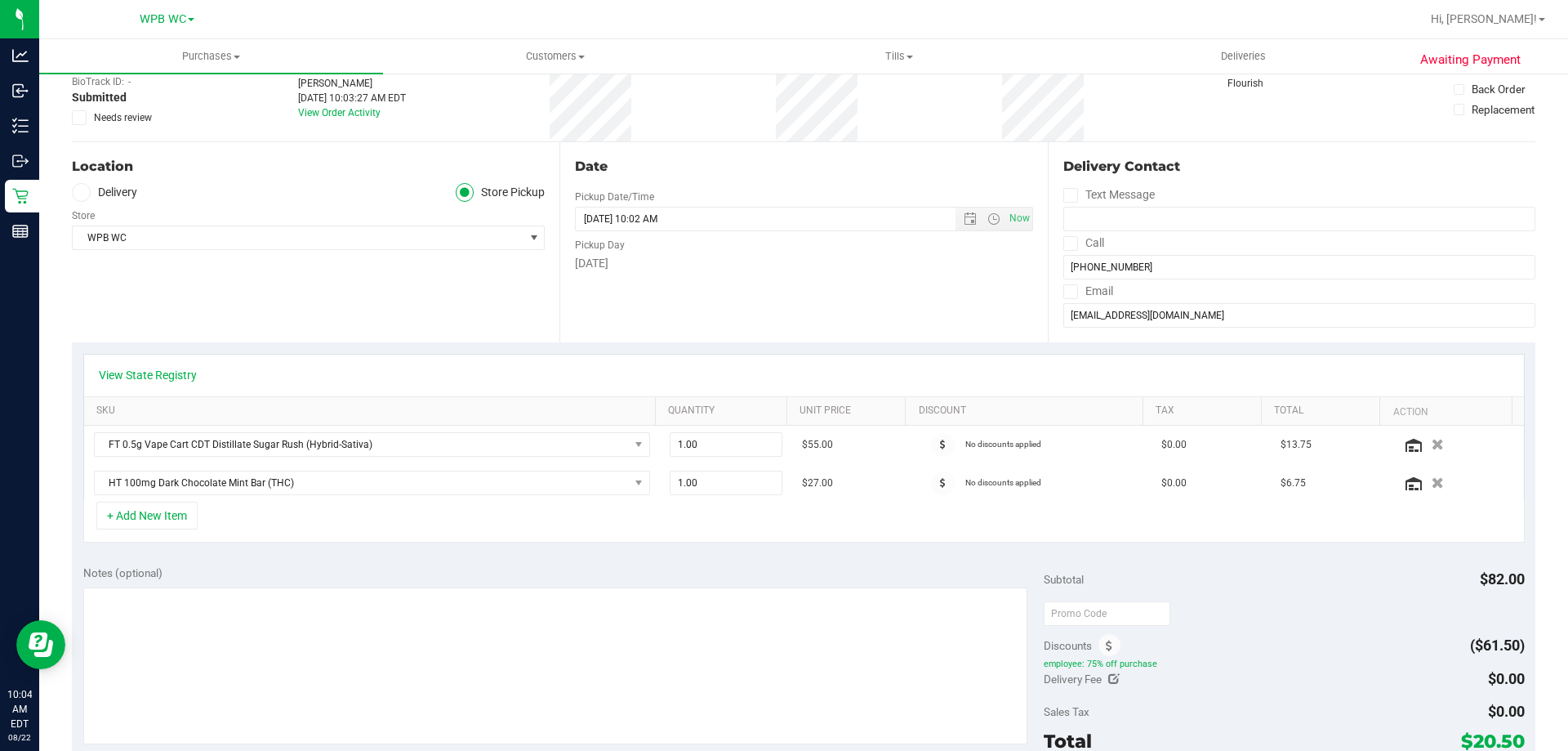
scroll to position [0, 0]
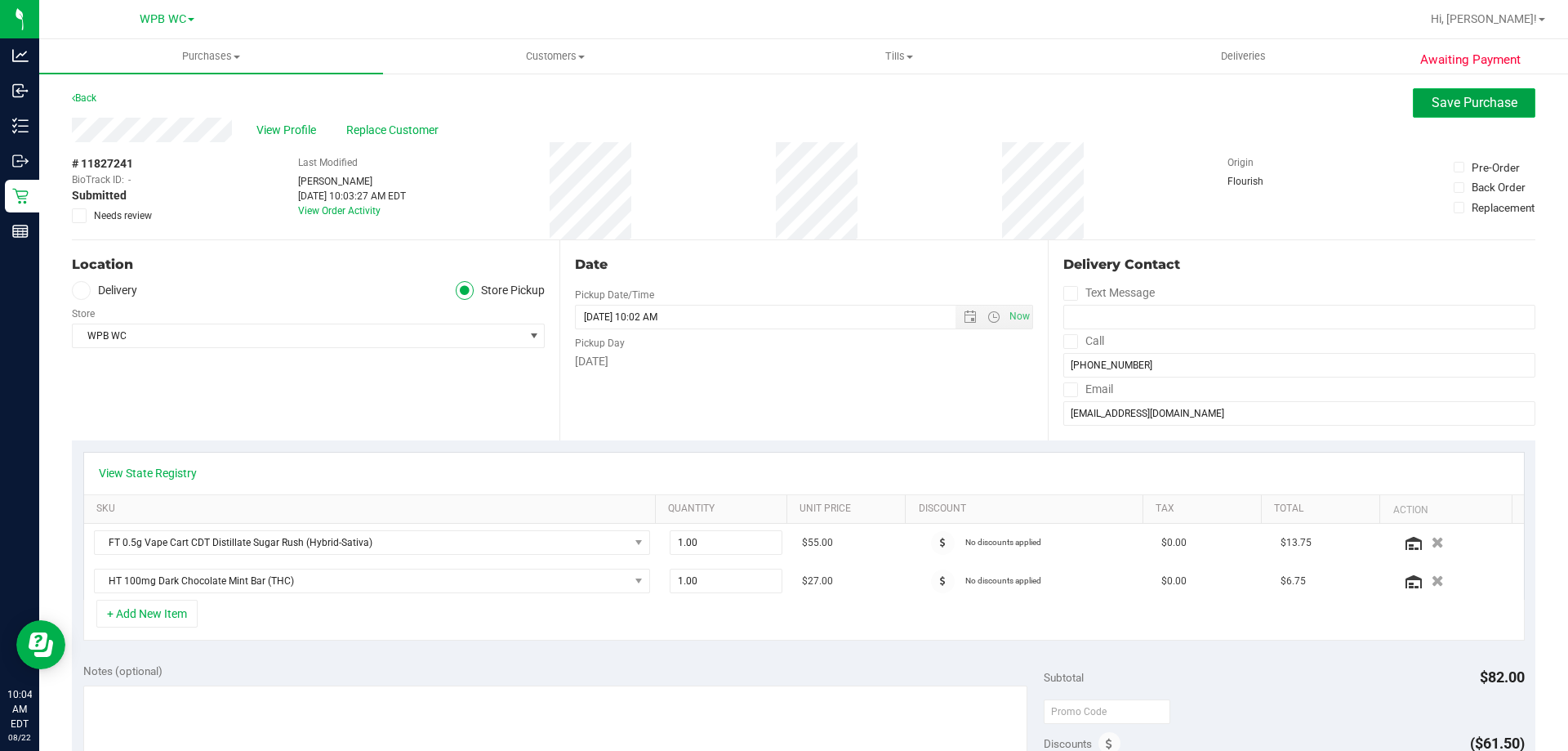
click at [1470, 103] on span "Save Purchase" at bounding box center [1475, 102] width 86 height 16
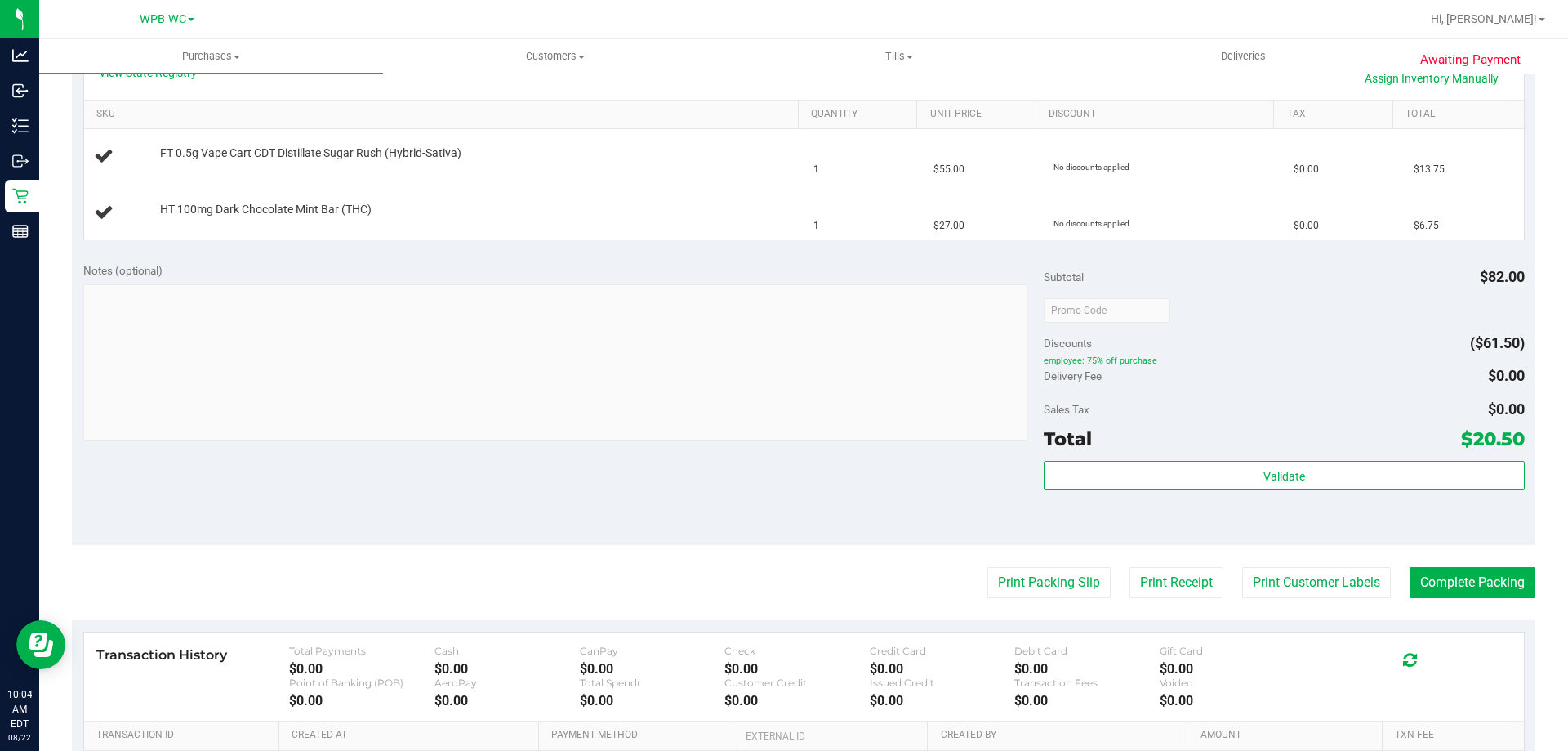
scroll to position [408, 0]
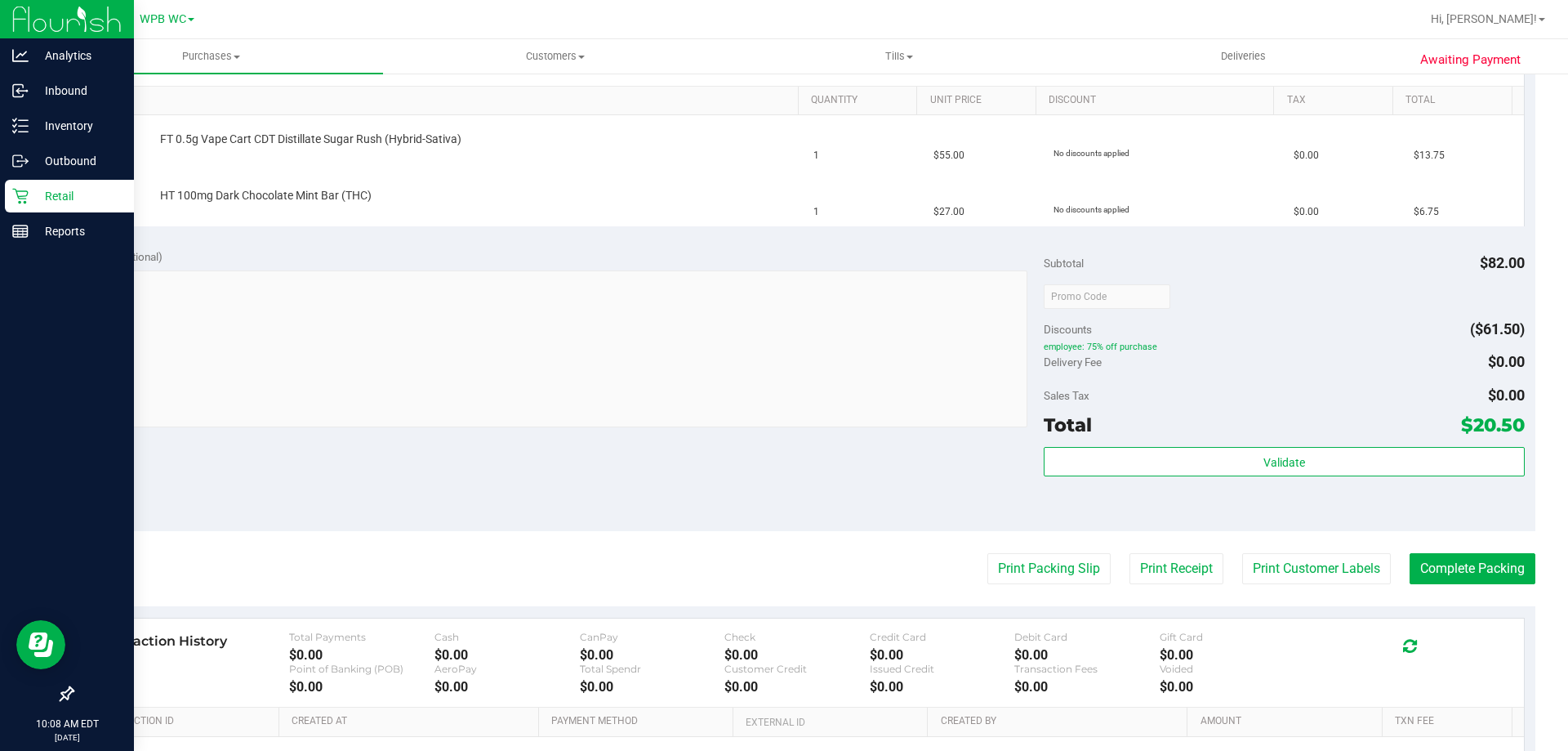
click at [29, 194] on p "Retail" at bounding box center [78, 196] width 98 height 20
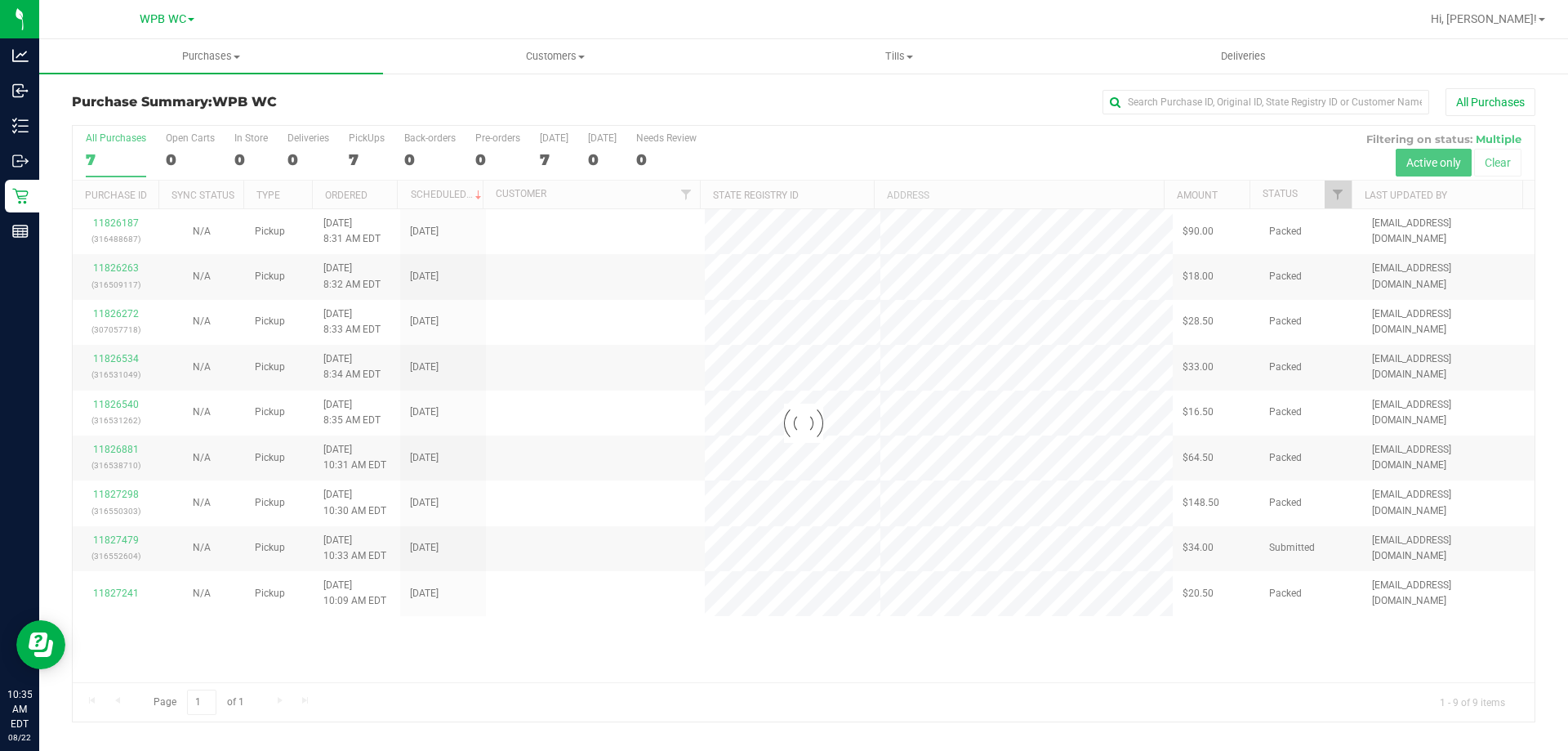
click at [105, 154] on div at bounding box center [804, 423] width 1462 height 596
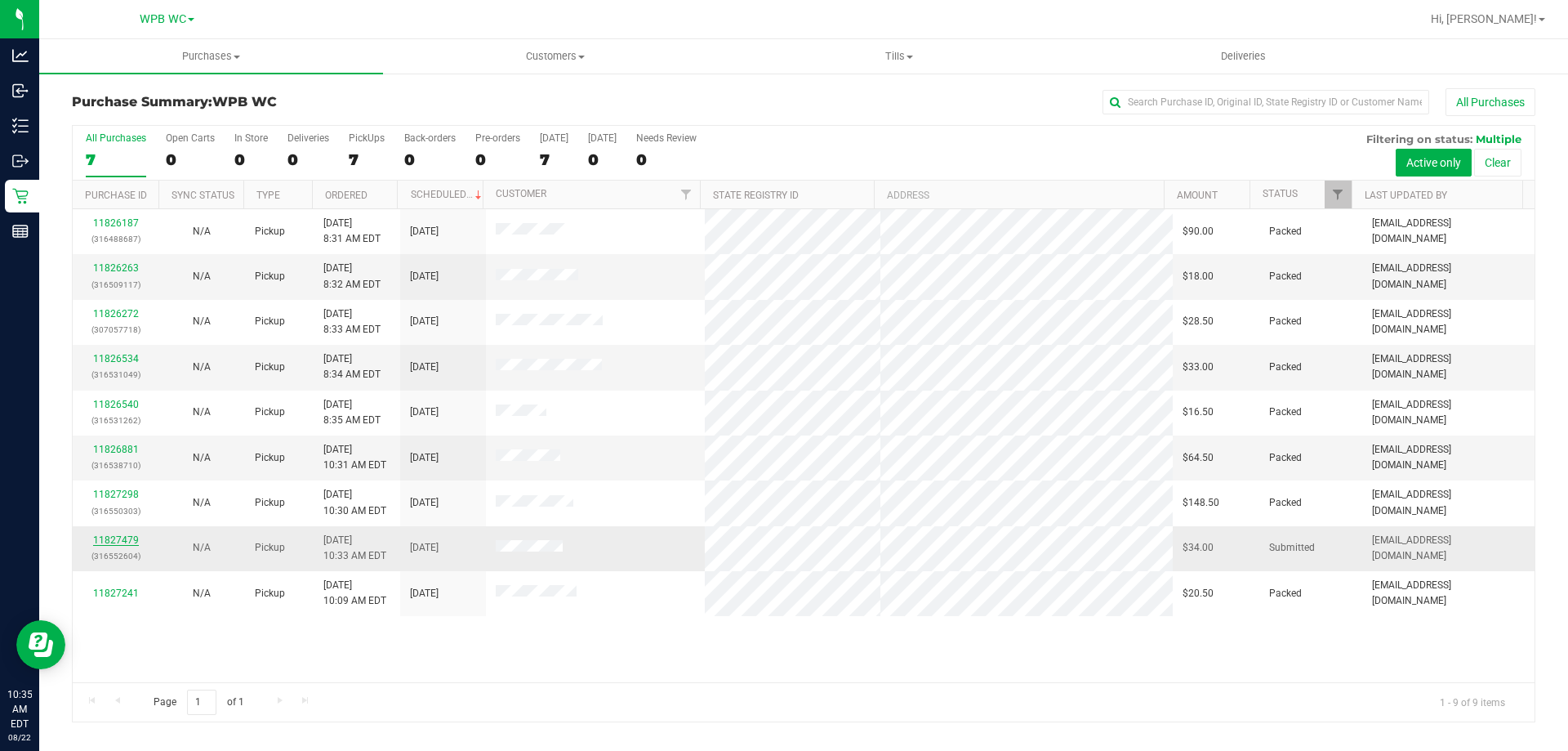
click at [126, 537] on link "11827479" at bounding box center [116, 540] width 45 height 12
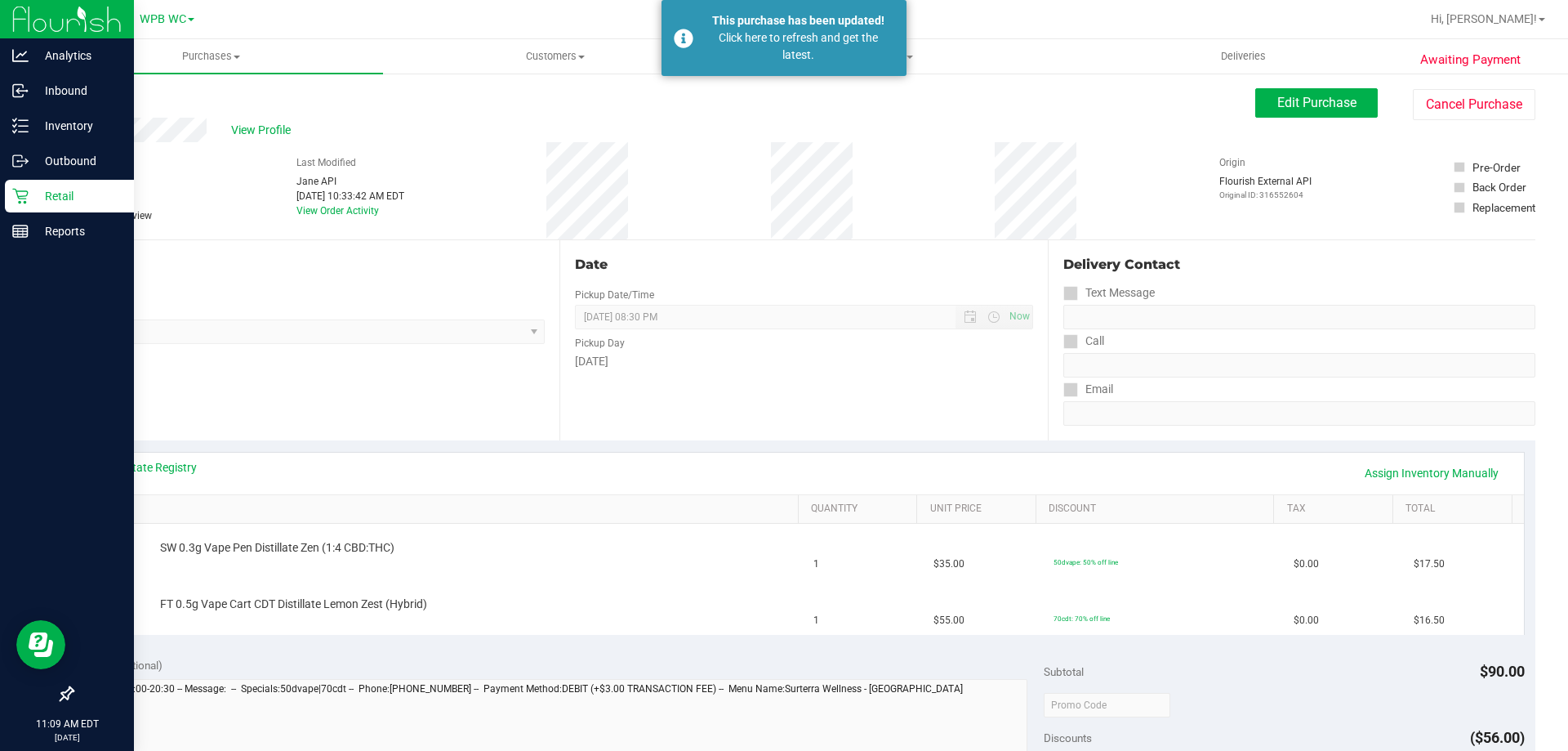
click at [25, 213] on link "Retail" at bounding box center [67, 197] width 134 height 36
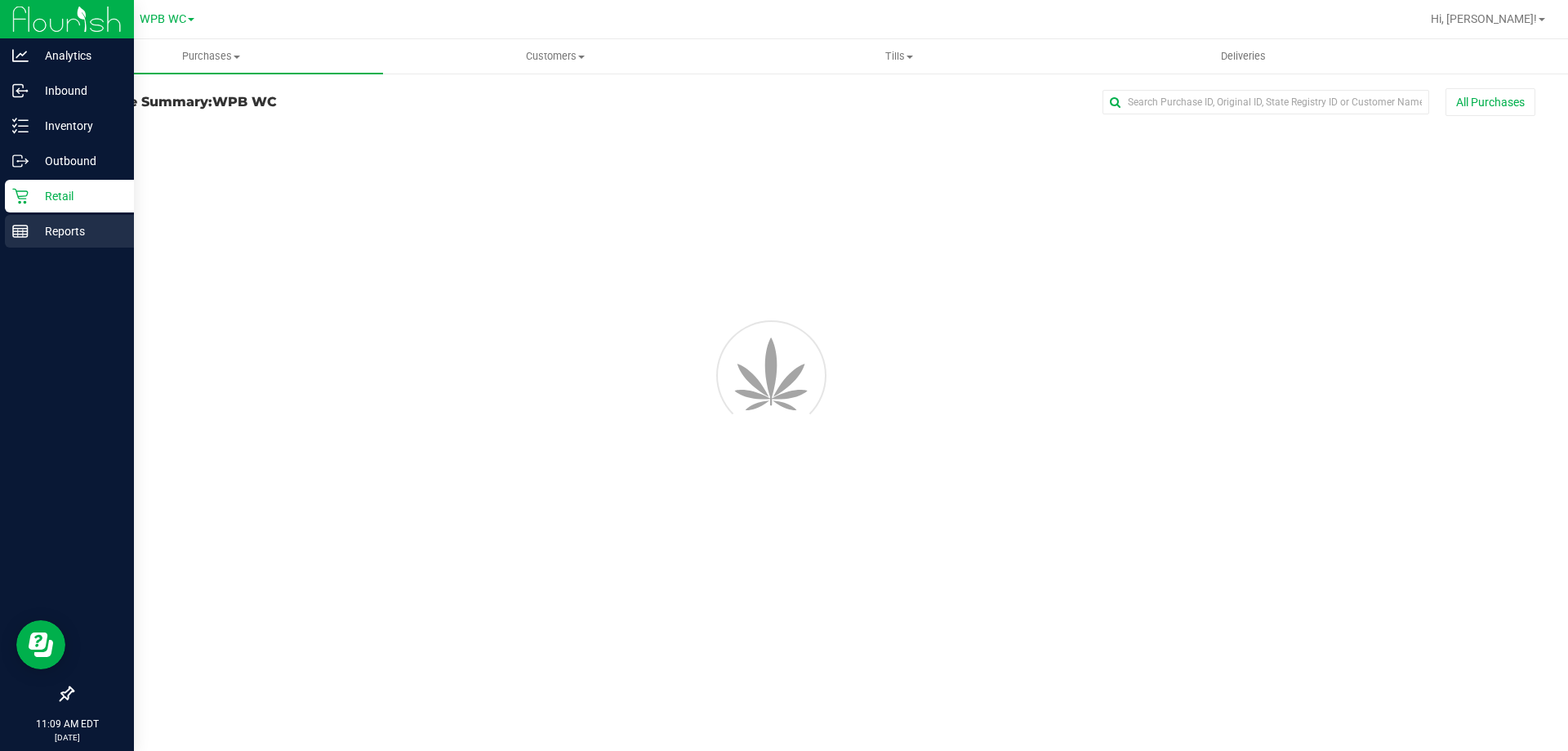
click at [26, 222] on div "Reports" at bounding box center [69, 231] width 129 height 33
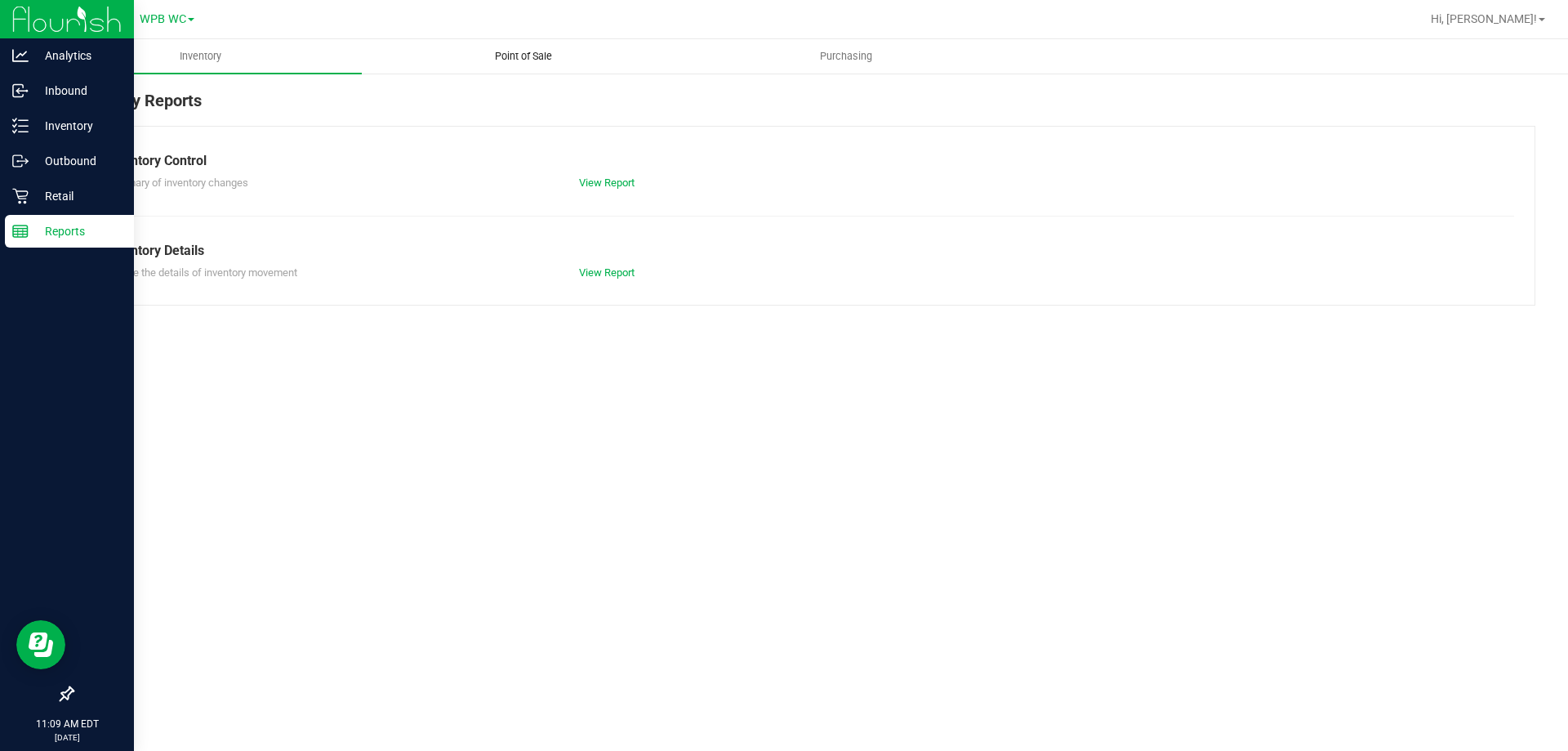
click at [518, 46] on uib-tab-heading "Point of Sale" at bounding box center [523, 56] width 321 height 33
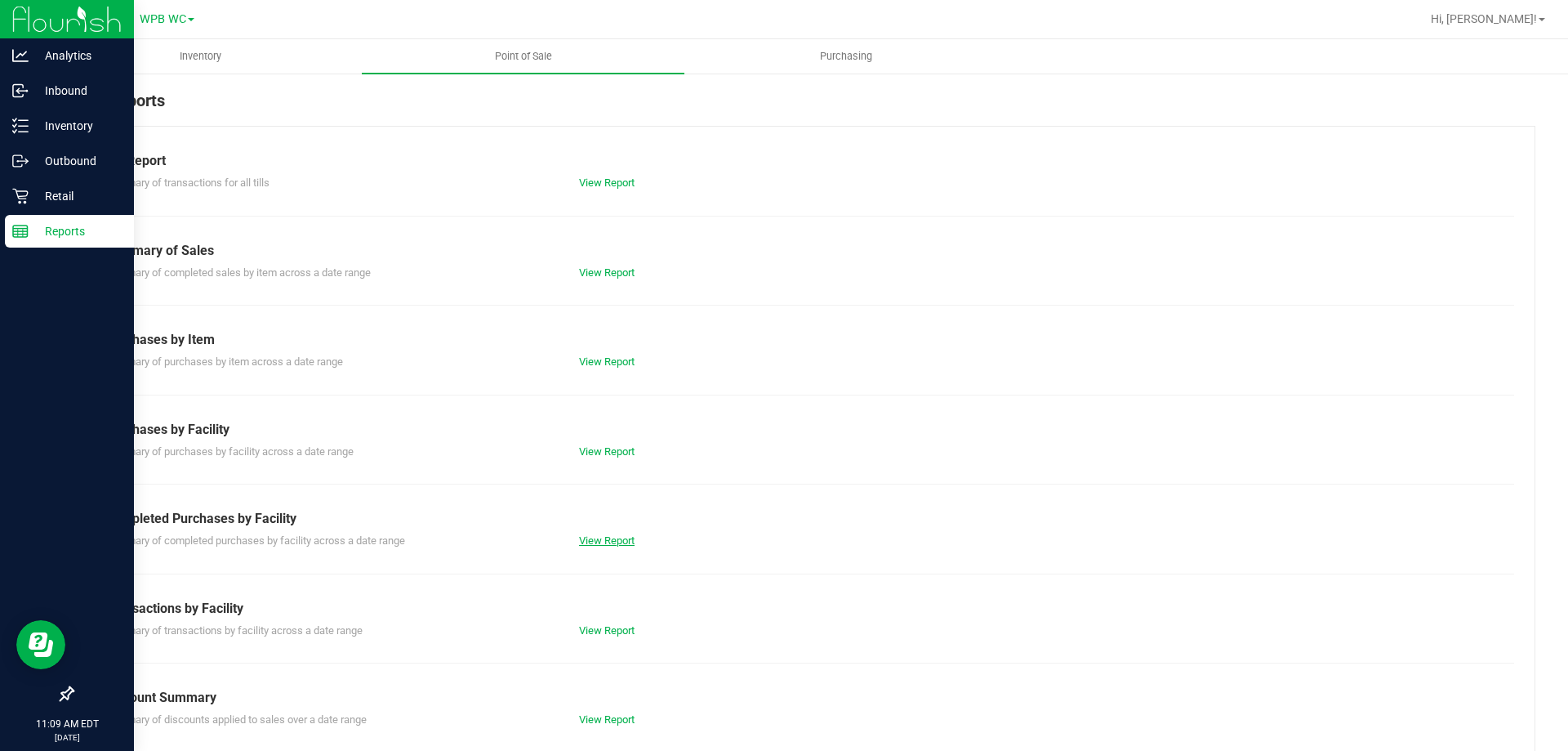
click at [617, 540] on link "View Report" at bounding box center [606, 540] width 55 height 12
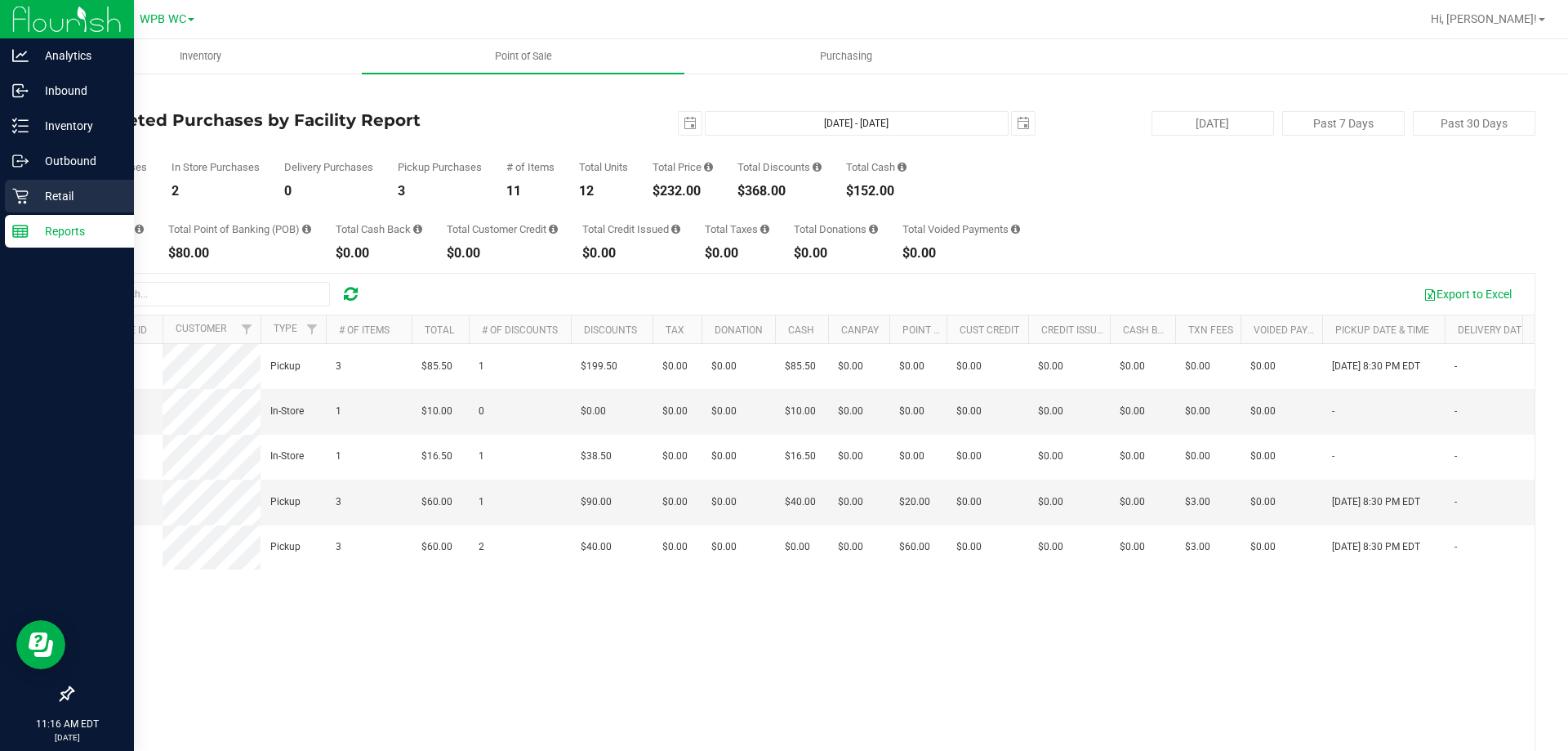
click at [12, 197] on div "Retail" at bounding box center [69, 197] width 129 height 33
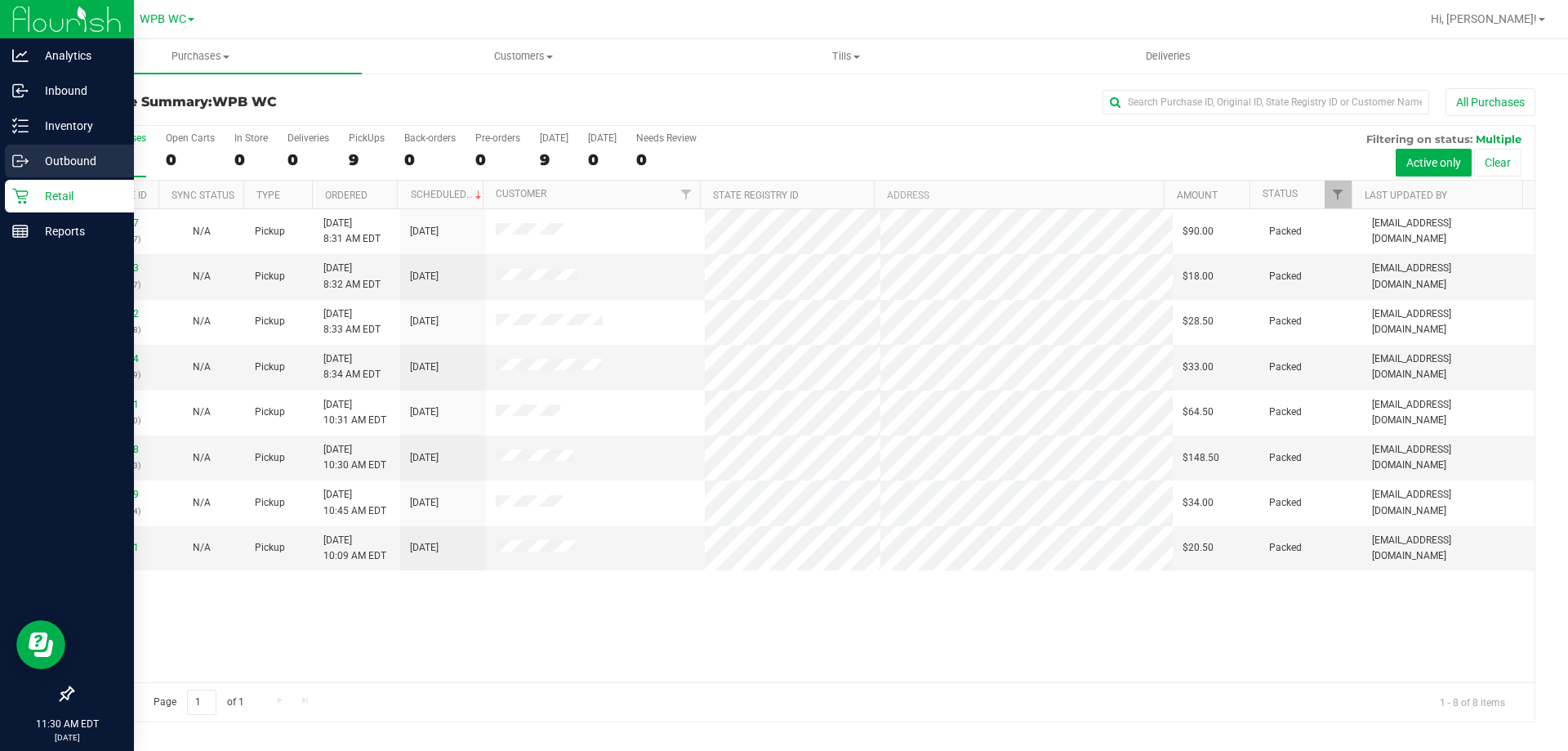
click at [84, 155] on p "Outbound" at bounding box center [78, 161] width 98 height 20
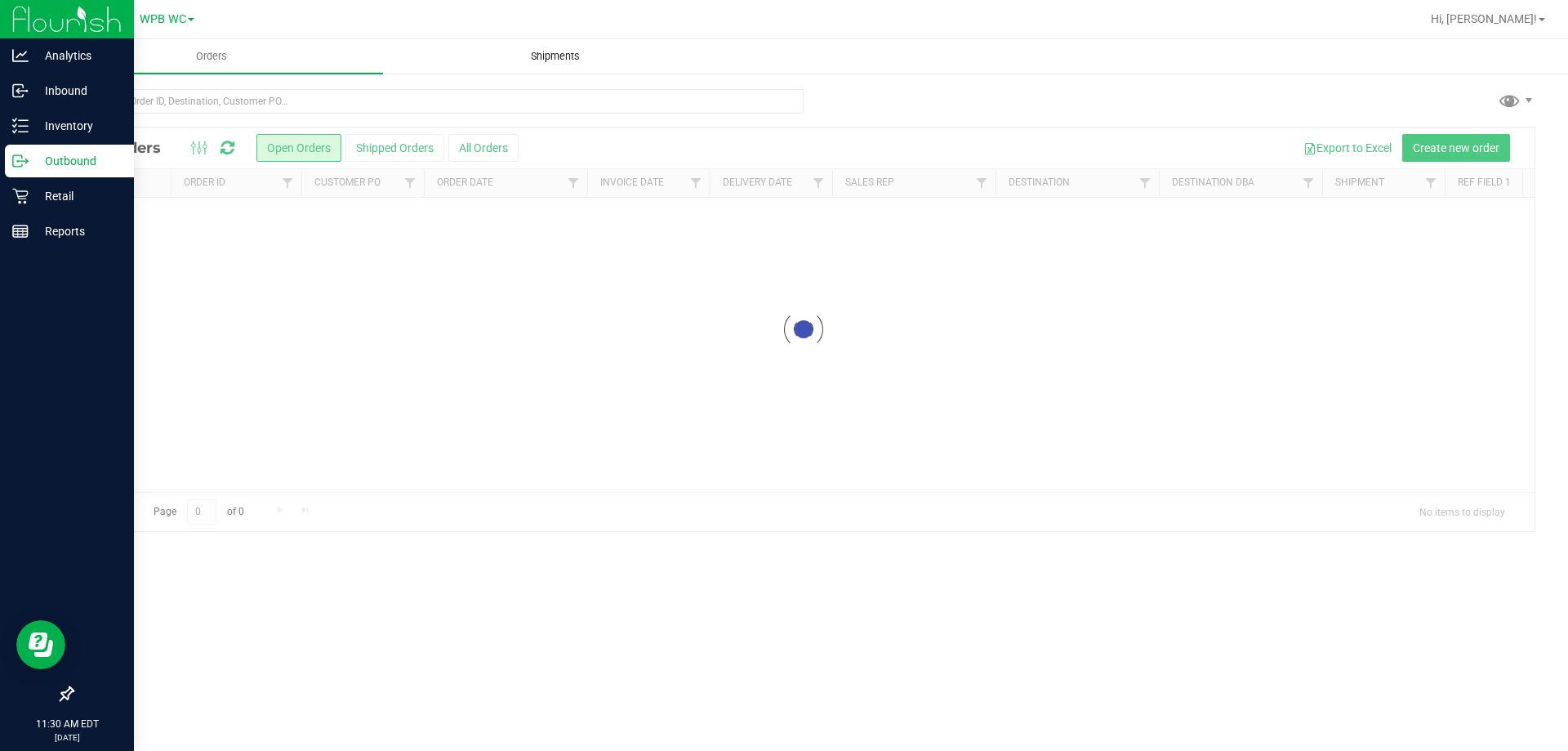
click at [534, 55] on span "Shipments" at bounding box center [555, 56] width 93 height 15
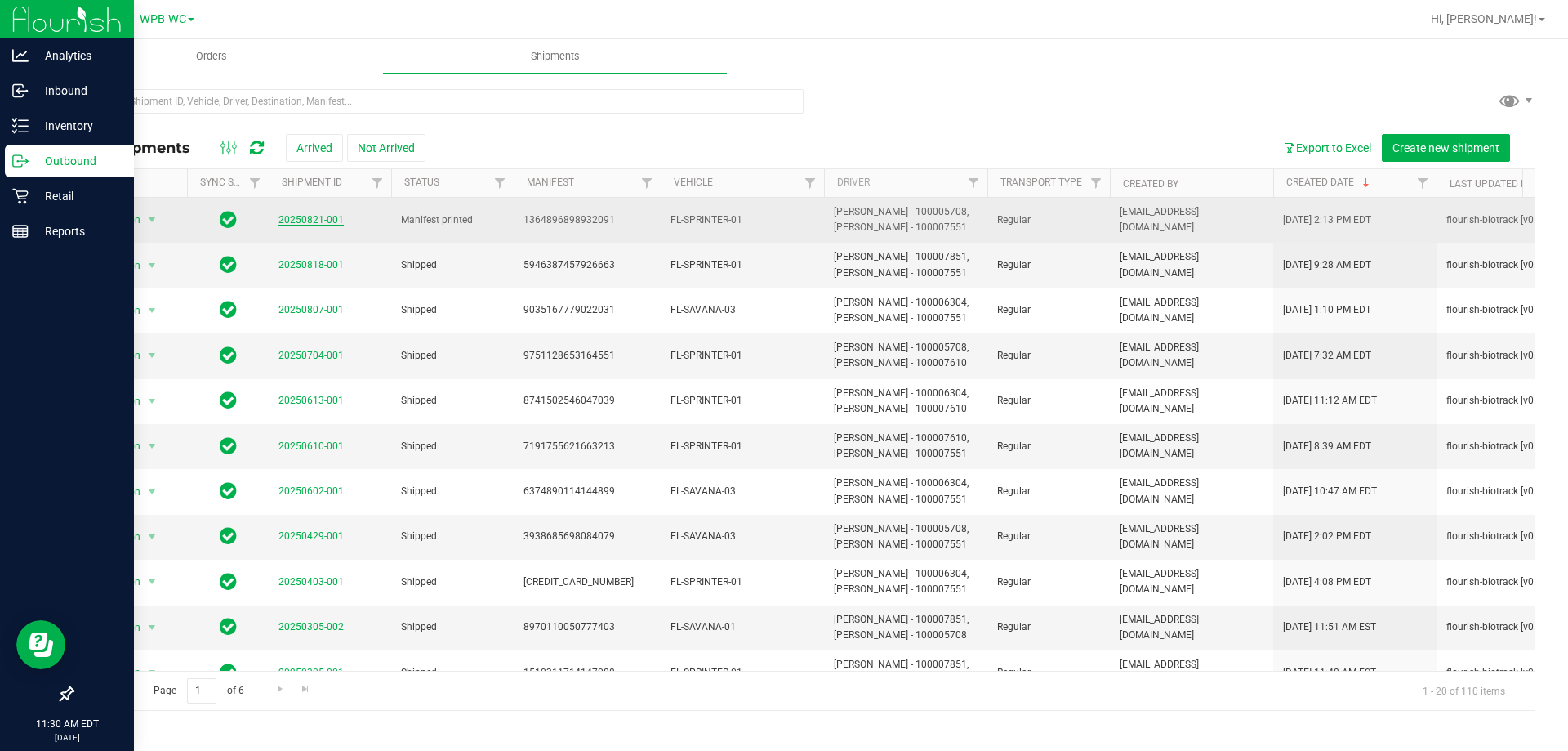
click at [311, 221] on link "20250821-001" at bounding box center [311, 220] width 65 height 12
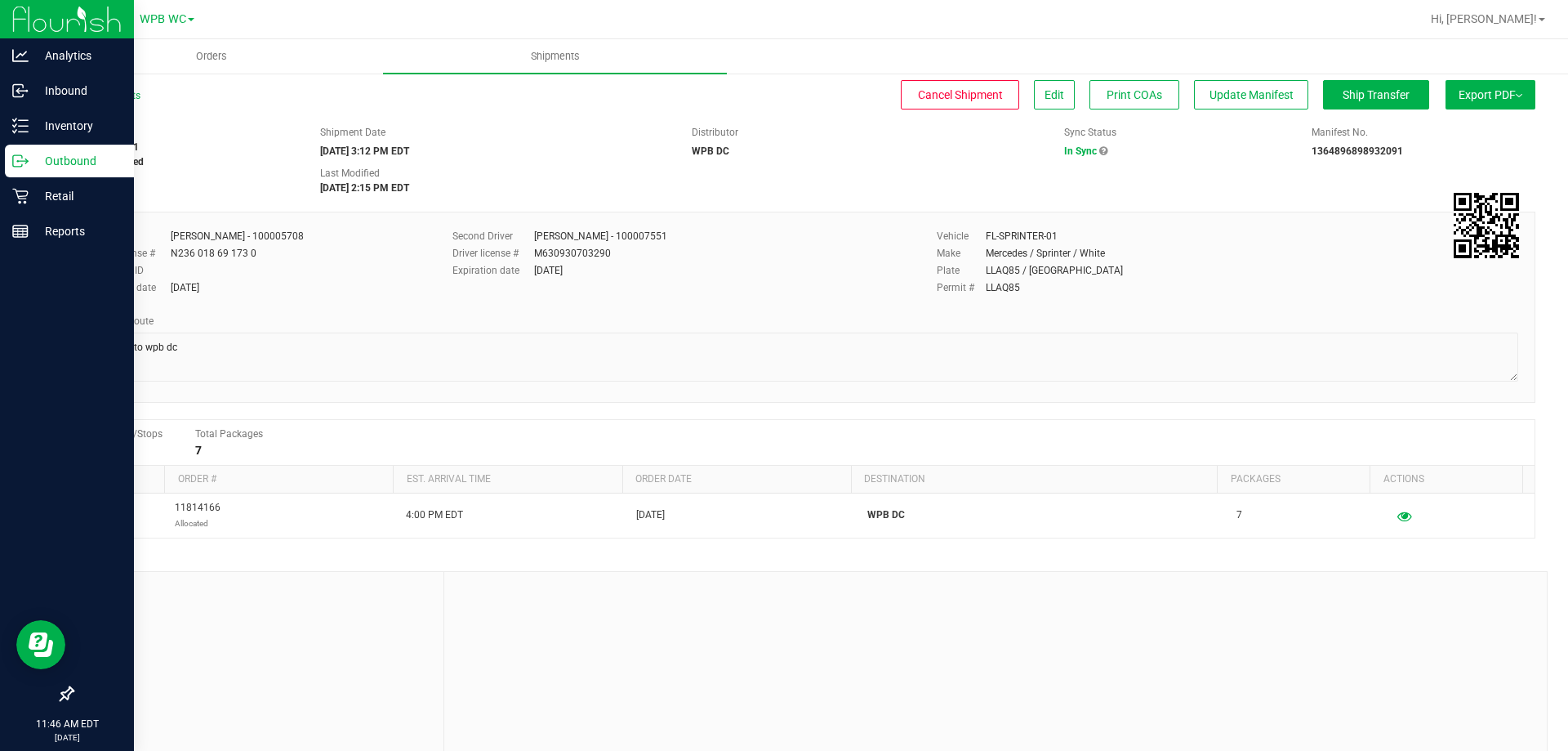
click at [1355, 79] on div "All Shipments Cancel Shipment Edit Print COAs Update Manifest Ship Transfer Exp…" at bounding box center [803, 440] width 1529 height 736
click at [1363, 98] on span "Ship Transfer" at bounding box center [1376, 95] width 67 height 13
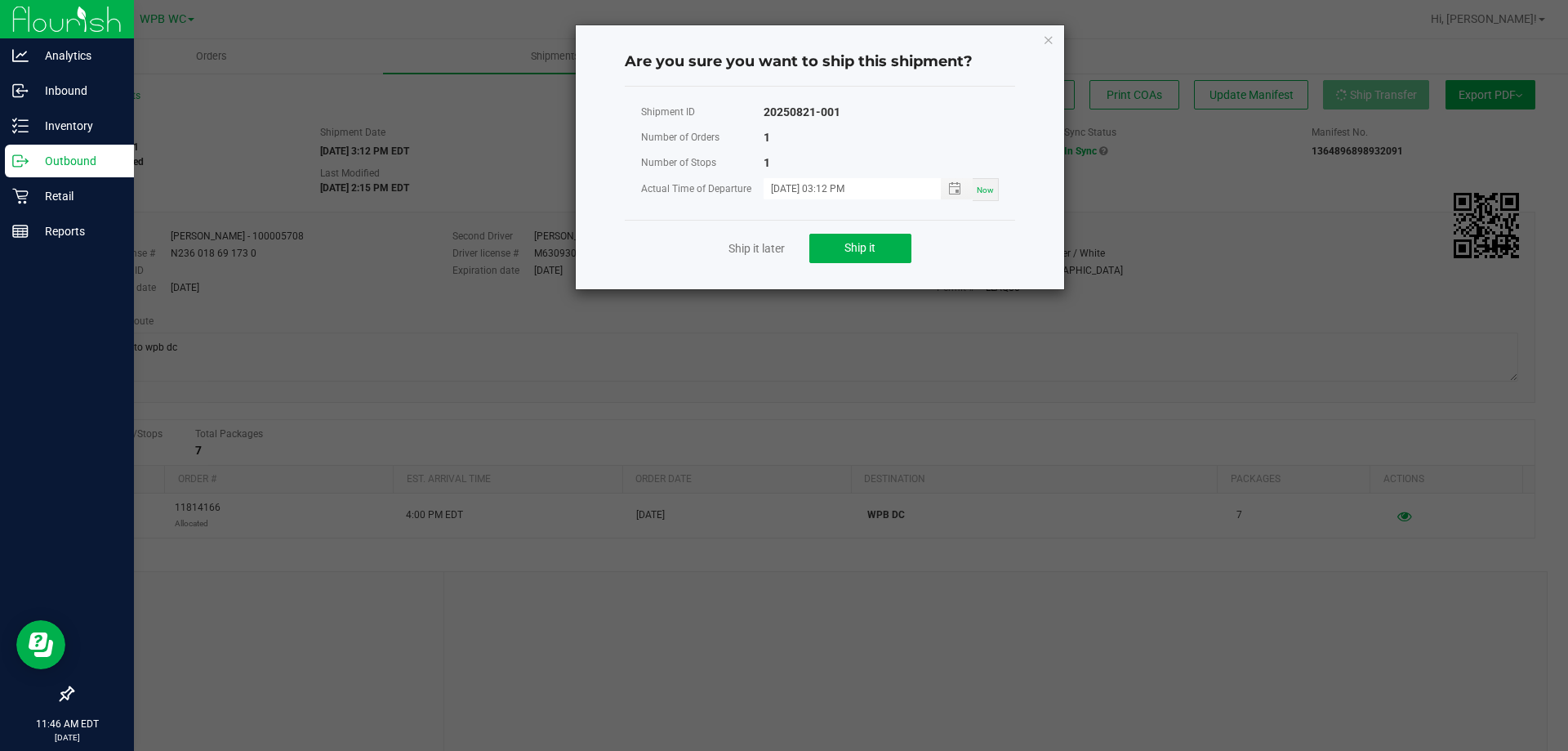
click at [992, 183] on div "Now" at bounding box center [986, 190] width 26 height 23
type input "[DATE] 11:46 AM"
click at [884, 252] on button "Ship it" at bounding box center [861, 249] width 102 height 30
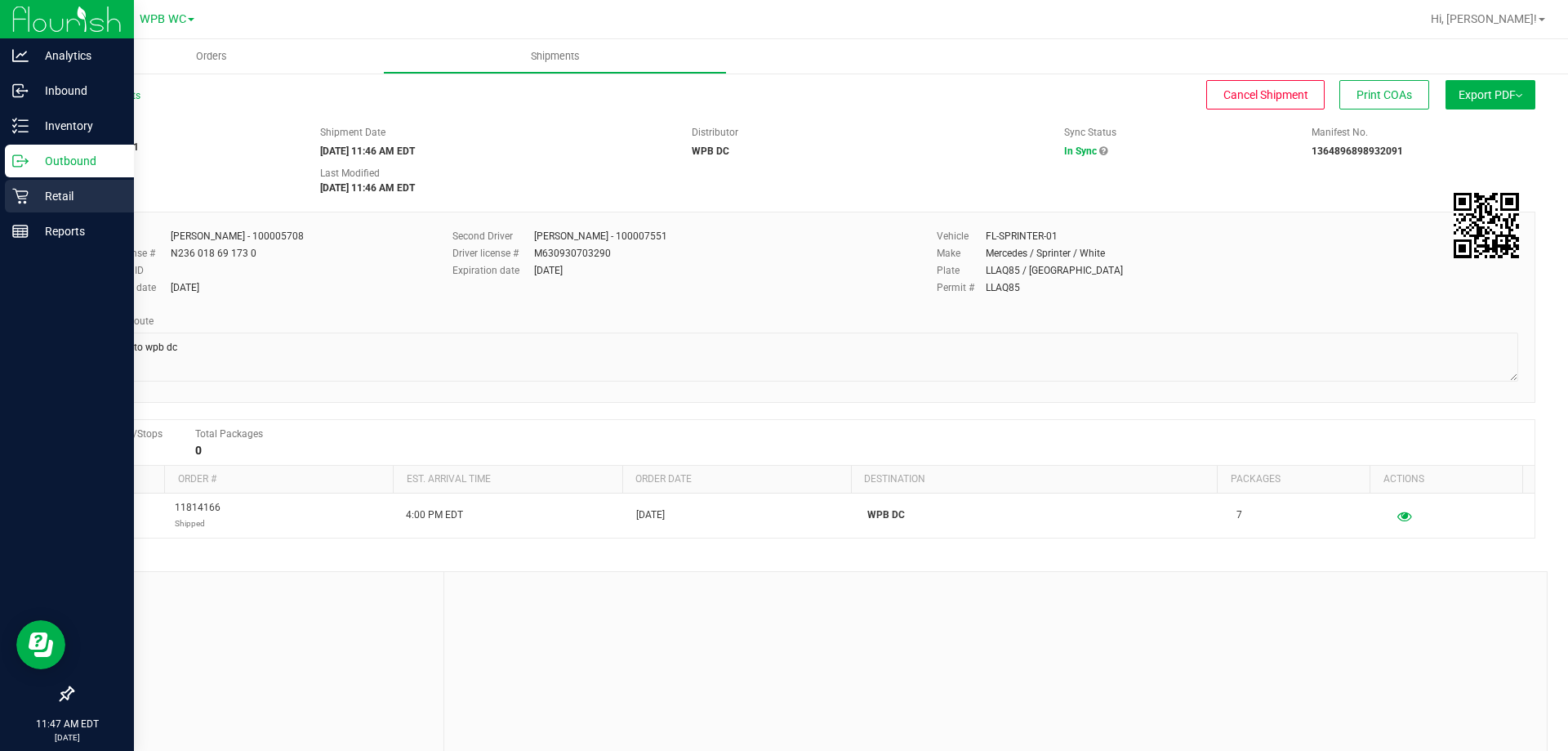
click at [57, 197] on p "Retail" at bounding box center [78, 196] width 98 height 20
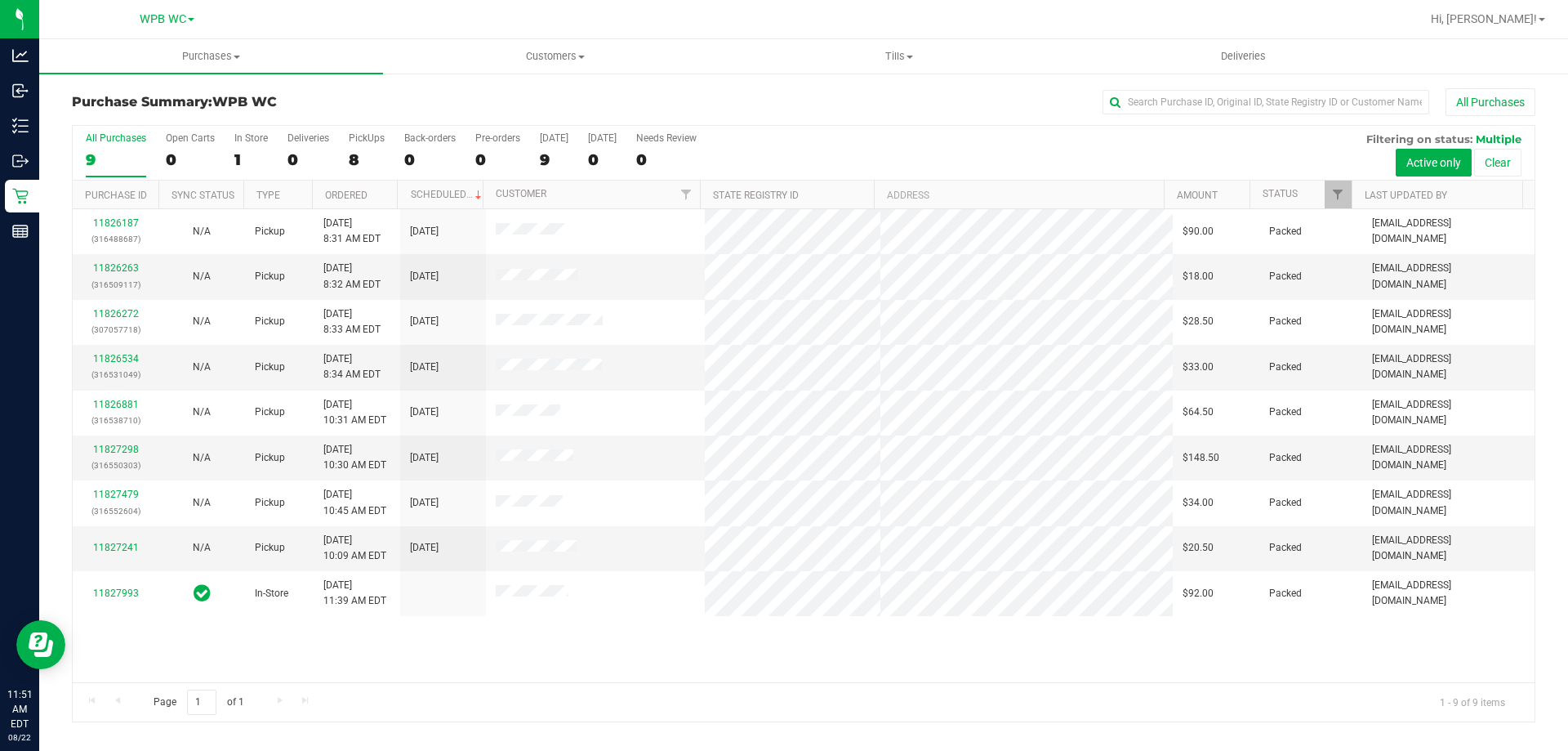
click at [108, 153] on div "9" at bounding box center [116, 159] width 60 height 19
click at [0, 0] on input "All Purchases 9" at bounding box center [0, 0] width 0 height 0
